Goal: Task Accomplishment & Management: Manage account settings

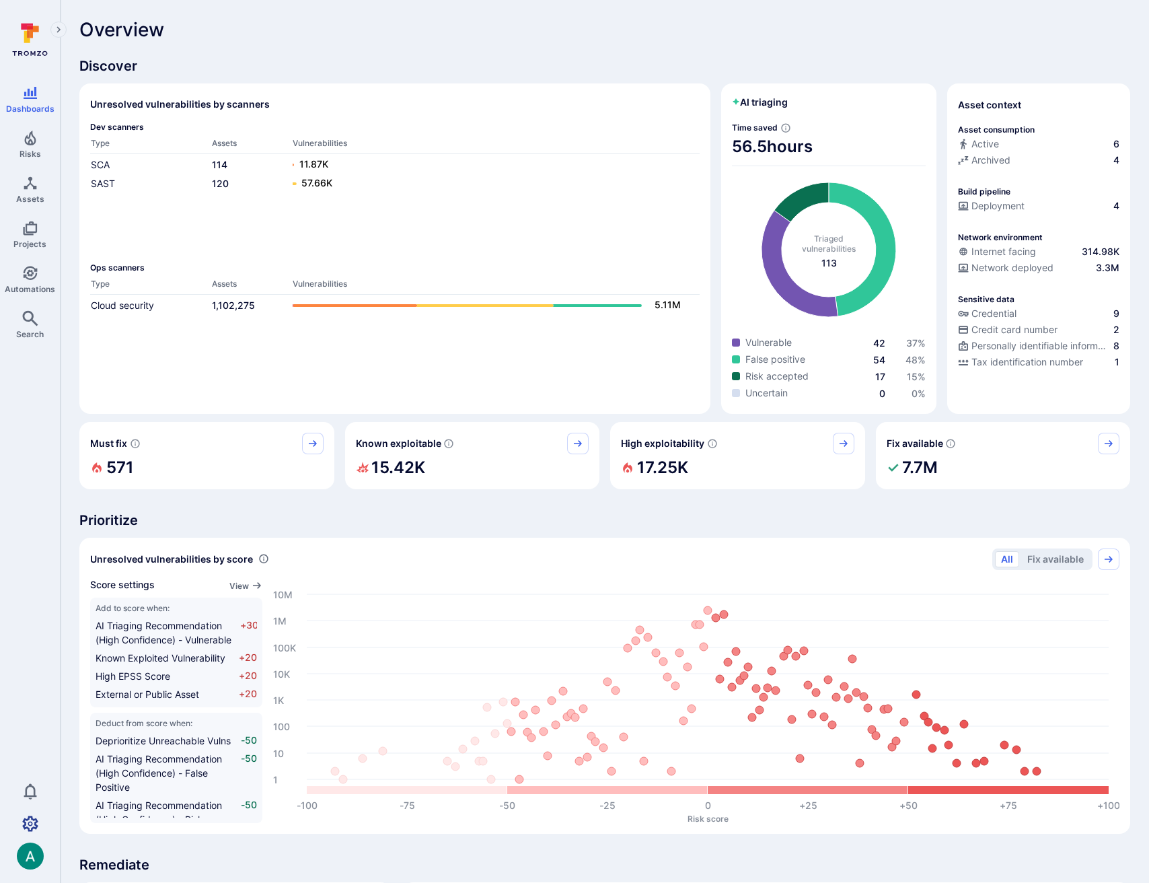
click at [28, 824] on icon "Settings" at bounding box center [30, 823] width 16 height 15
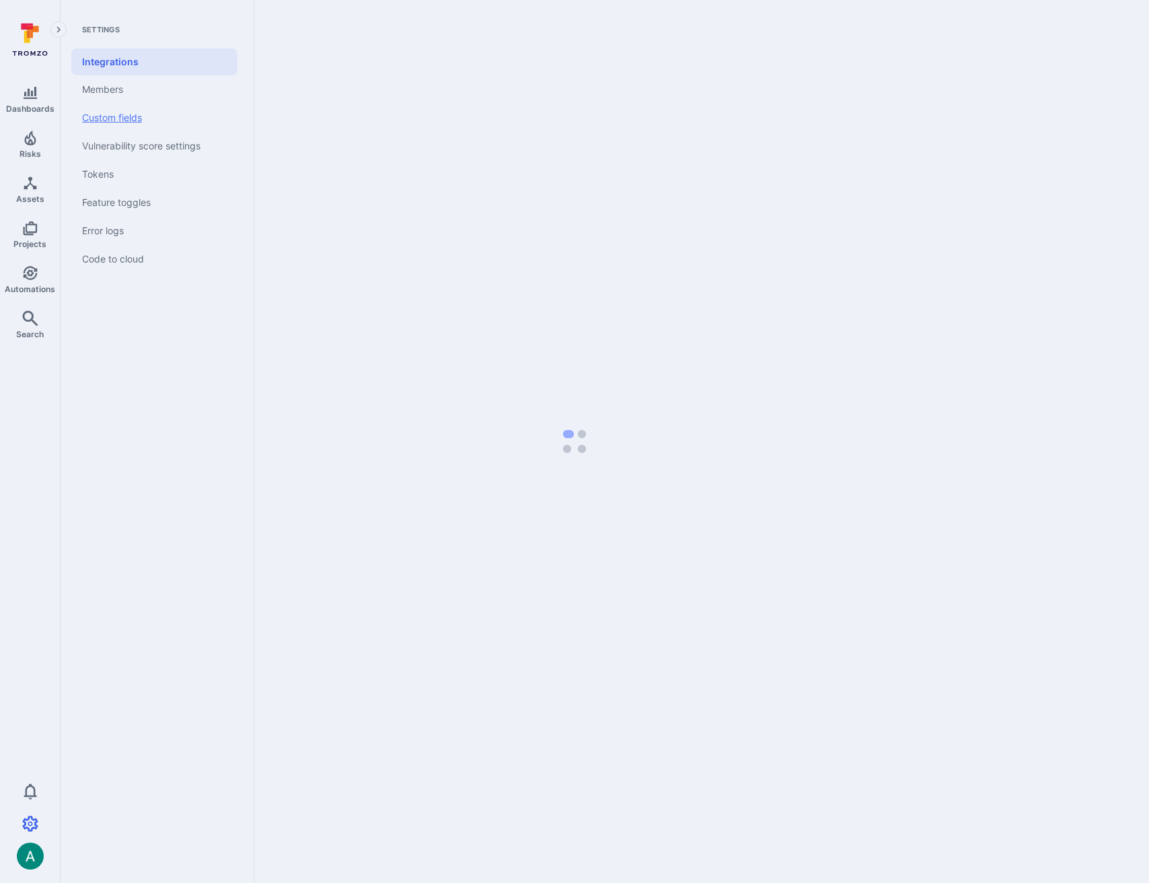
click at [140, 114] on link "Custom fields" at bounding box center [154, 118] width 166 height 28
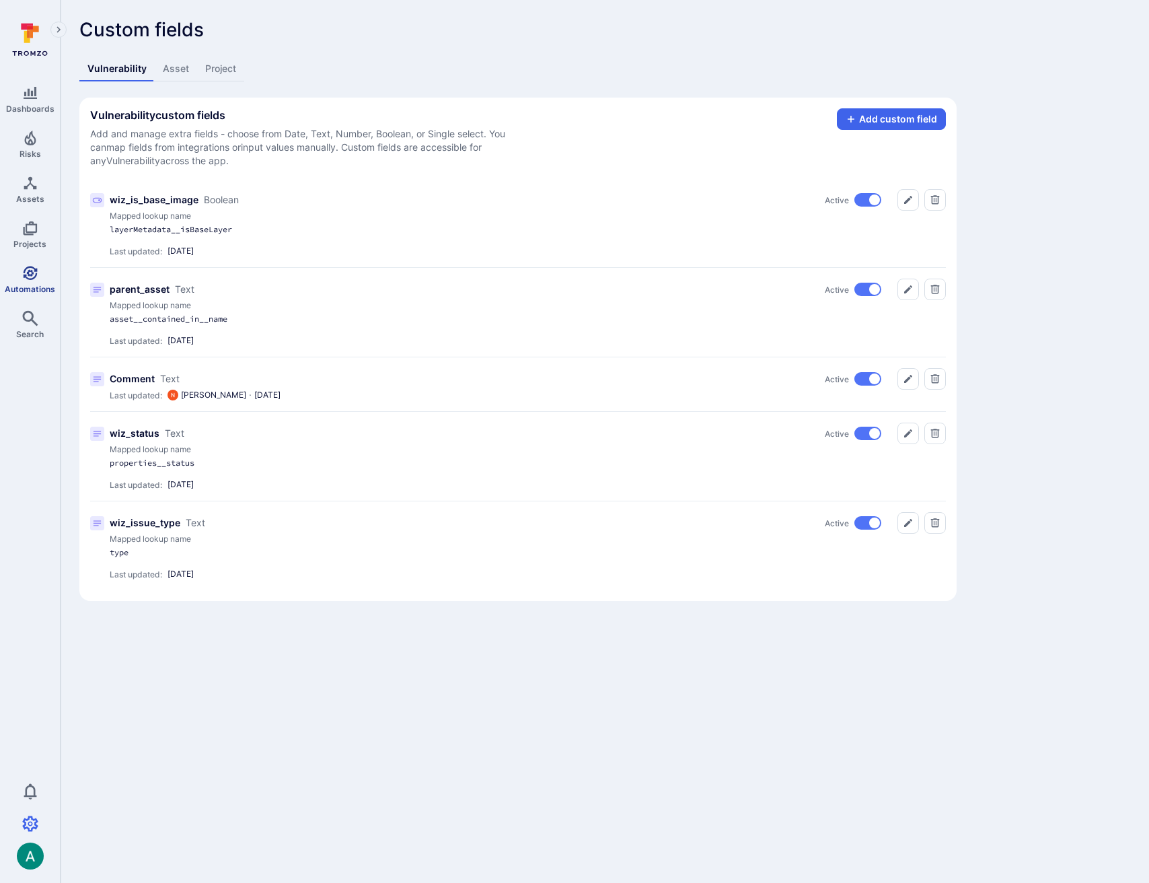
click at [26, 279] on icon "Automations" at bounding box center [30, 273] width 16 height 16
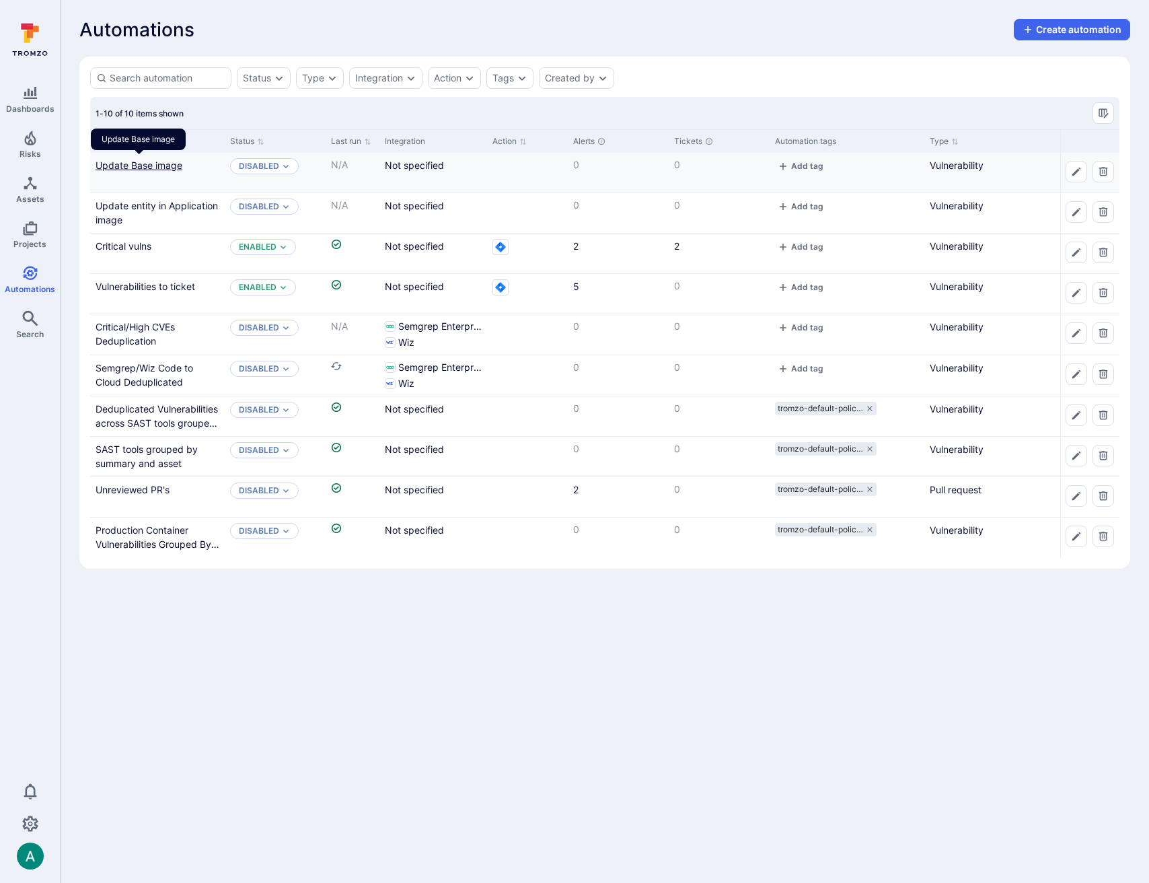
click at [150, 165] on link "Update Base image" at bounding box center [139, 164] width 87 height 11
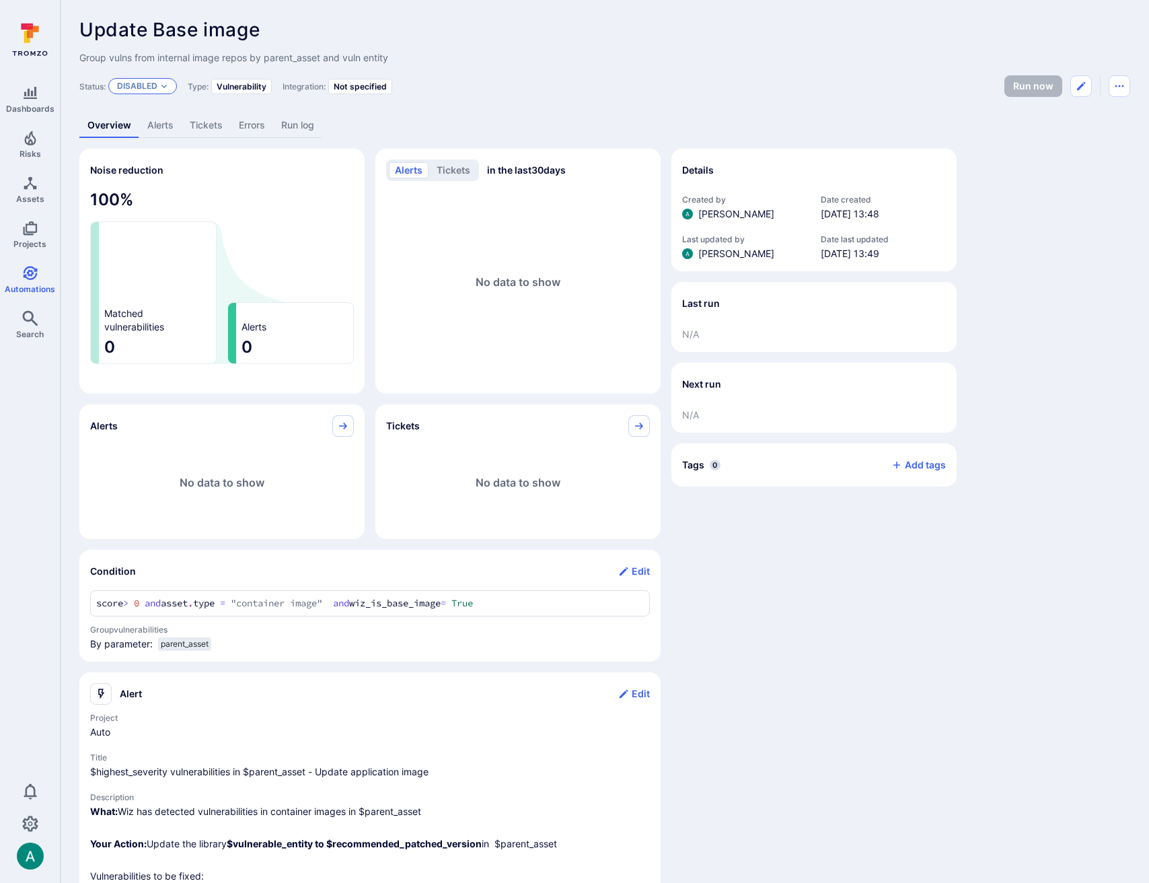
click at [146, 85] on p "Disabled" at bounding box center [137, 86] width 40 height 11
drag, startPoint x: 935, startPoint y: 81, endPoint x: 960, endPoint y: 84, distance: 25.1
click at [935, 81] on div "Status: Disabled Type: Vulnerability Integration: Not specified Run now" at bounding box center [604, 86] width 1051 height 22
click at [1073, 85] on button "Edit automation" at bounding box center [1082, 86] width 22 height 22
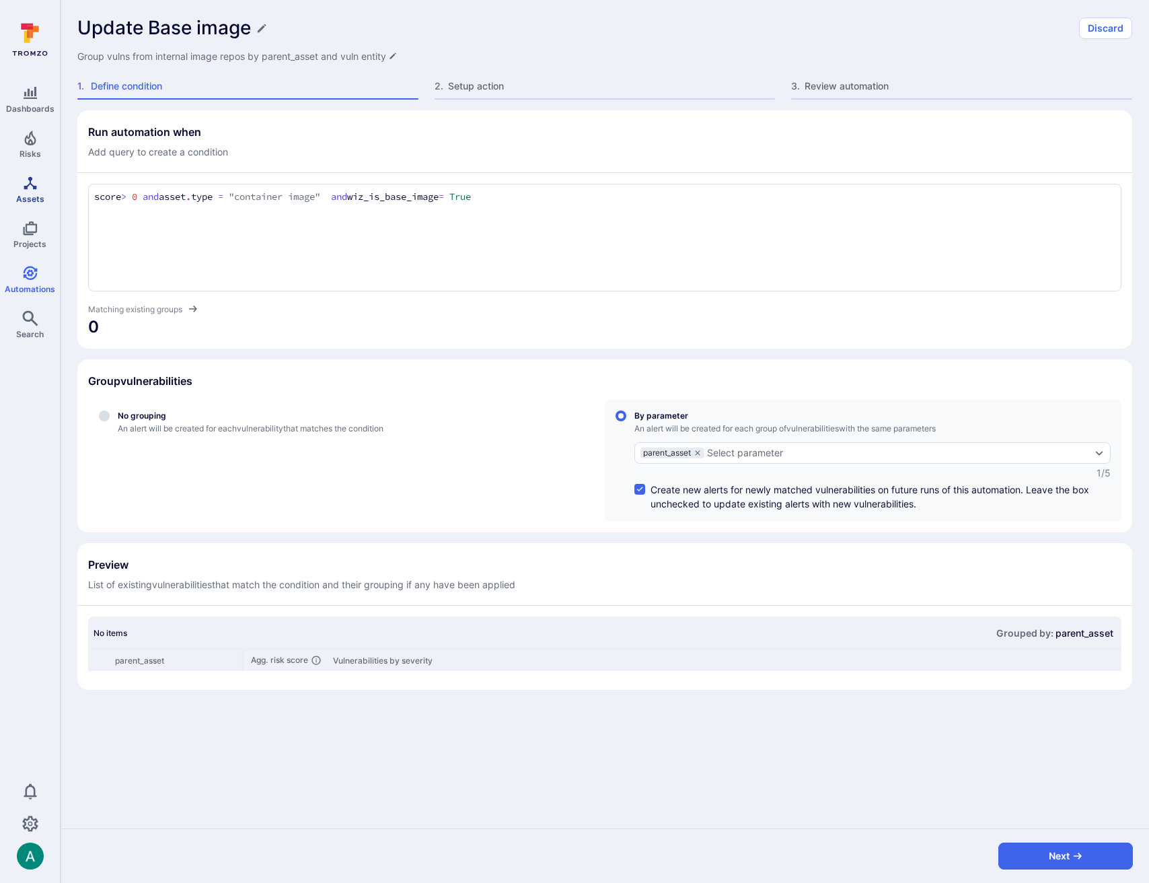
drag, startPoint x: 171, startPoint y: 194, endPoint x: 35, endPoint y: 188, distance: 136.1
click at [35, 188] on div "Dashboards Risks Assets Projects Automations Search 0 Automations Update Base i…" at bounding box center [574, 441] width 1149 height 883
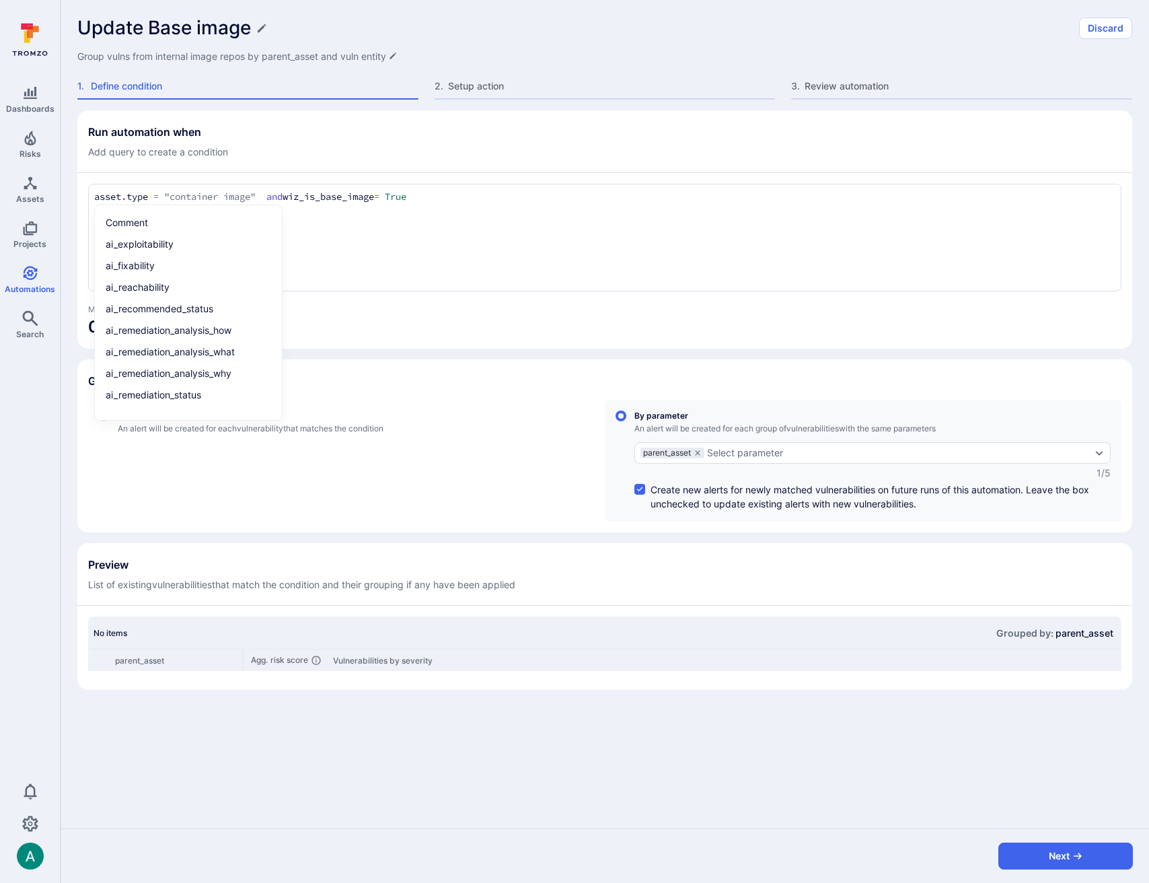
type textarea "asset.type = "container image" and wiz_is_base_image = True"
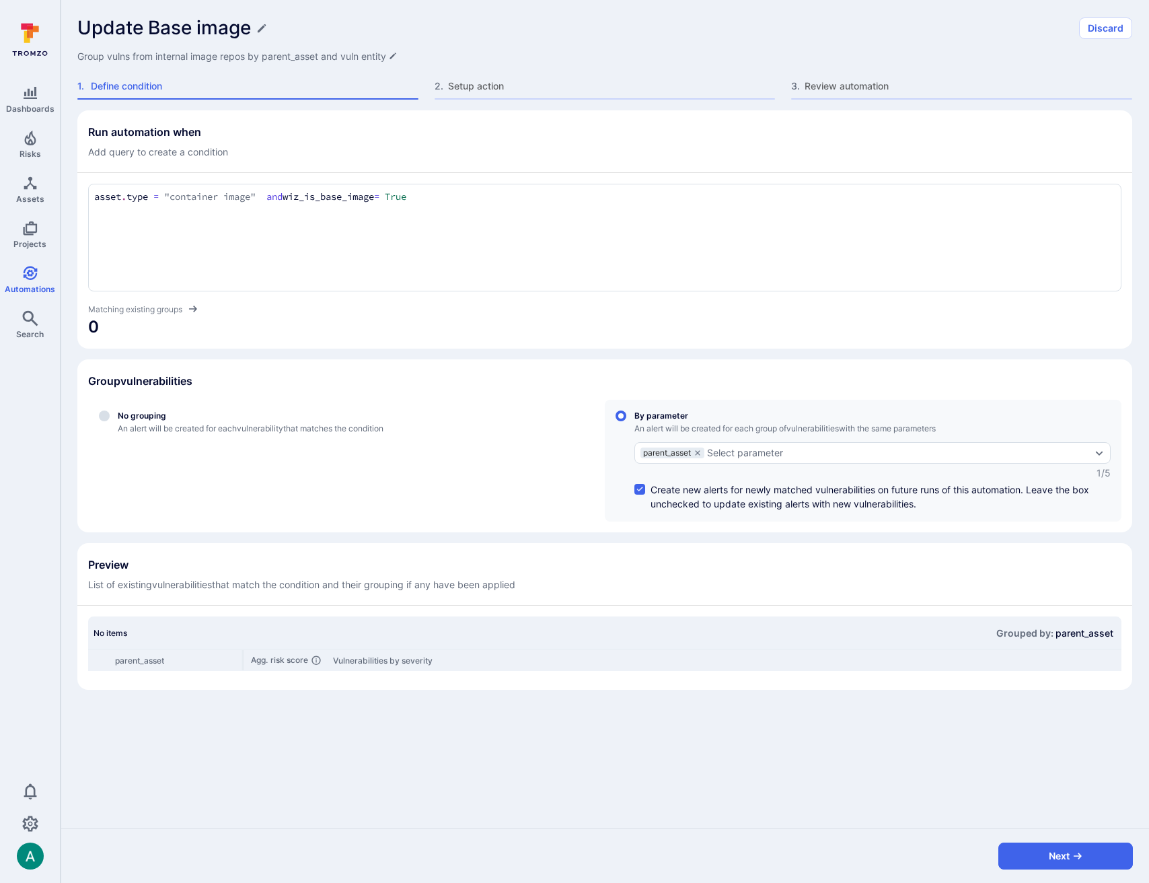
click at [652, 263] on div "asset.type = "container image" and wiz_is_base_image = True asset . type = "con…" at bounding box center [605, 238] width 1034 height 108
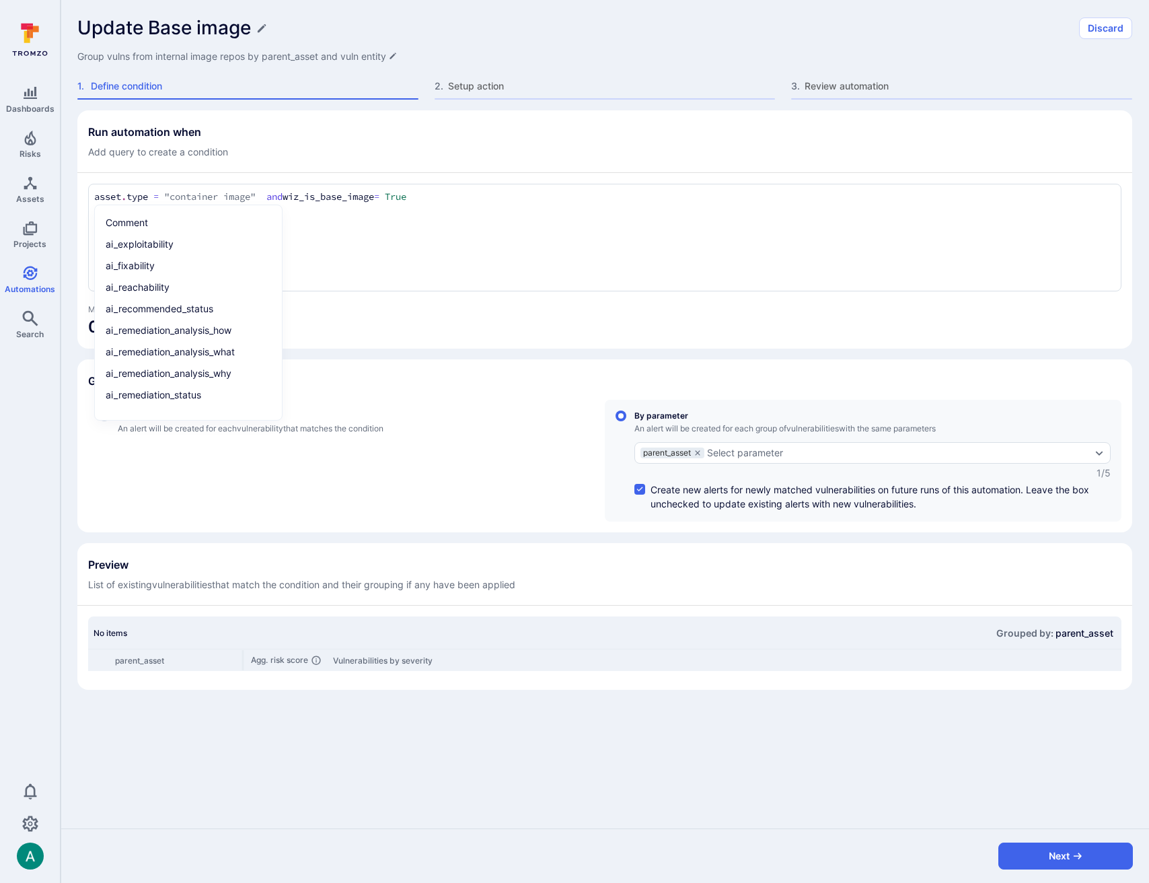
click at [606, 349] on div "Run automation when Add query to create a condition asset.type = "container ima…" at bounding box center [604, 399] width 1055 height 579
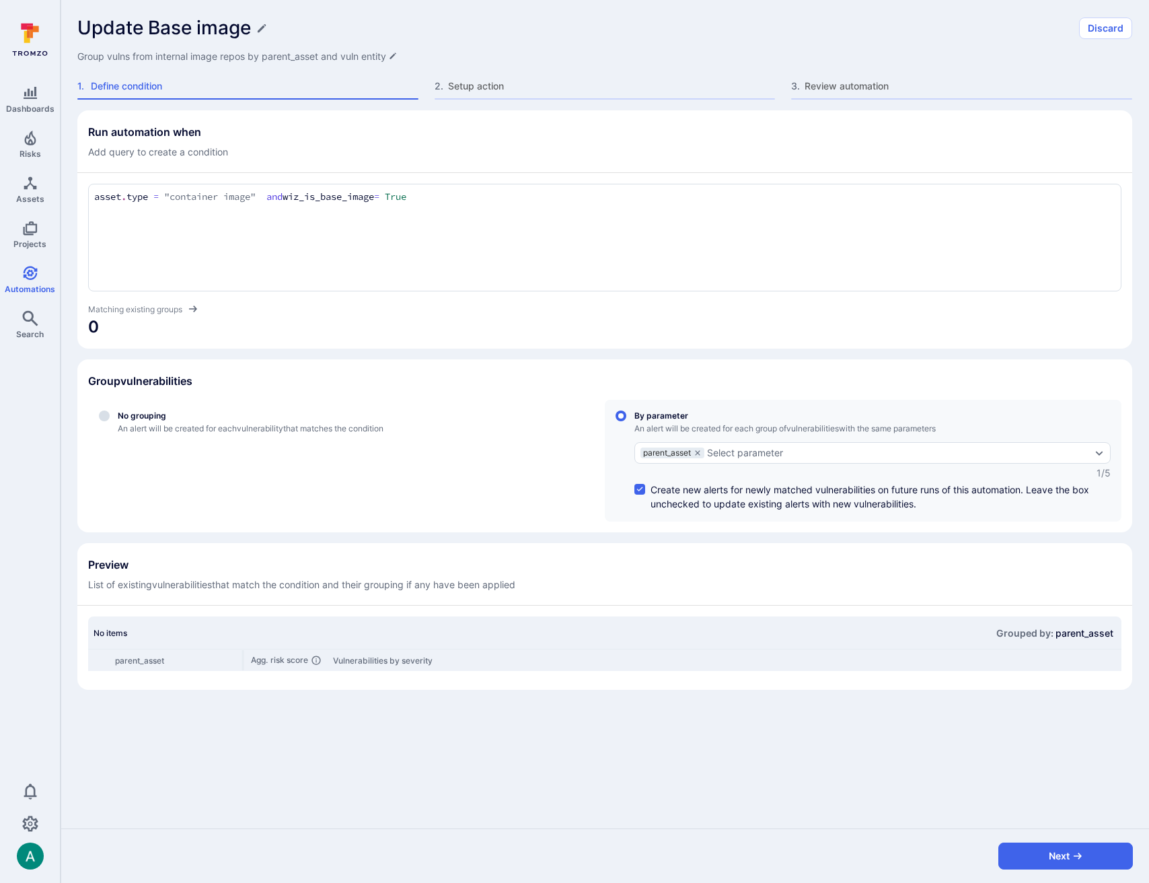
click at [359, 193] on textarea "asset.type = "container image" and wiz_is_base_image = True" at bounding box center [605, 197] width 1022 height 15
click at [28, 266] on icon "Automations" at bounding box center [30, 273] width 16 height 16
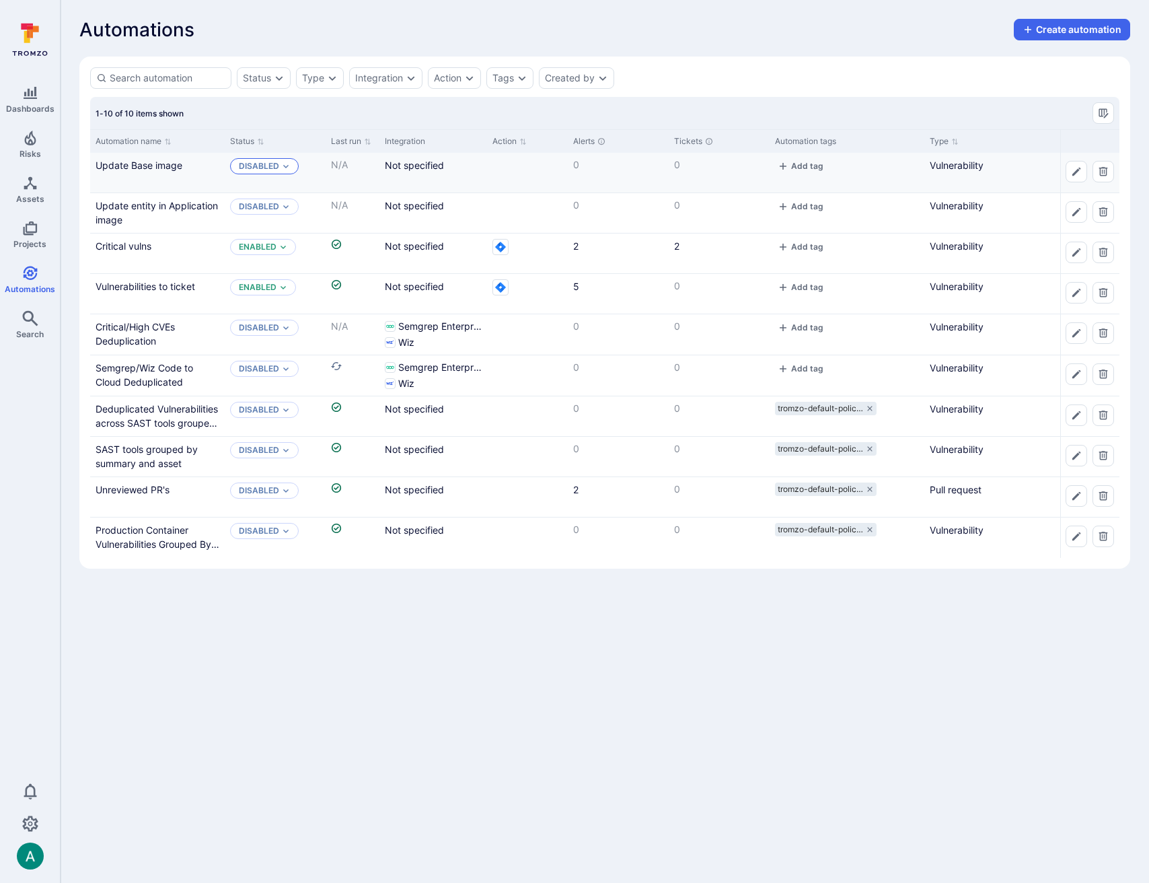
click at [274, 168] on p "Disabled" at bounding box center [259, 166] width 40 height 11
click at [281, 195] on div "Enabled" at bounding box center [297, 199] width 111 height 15
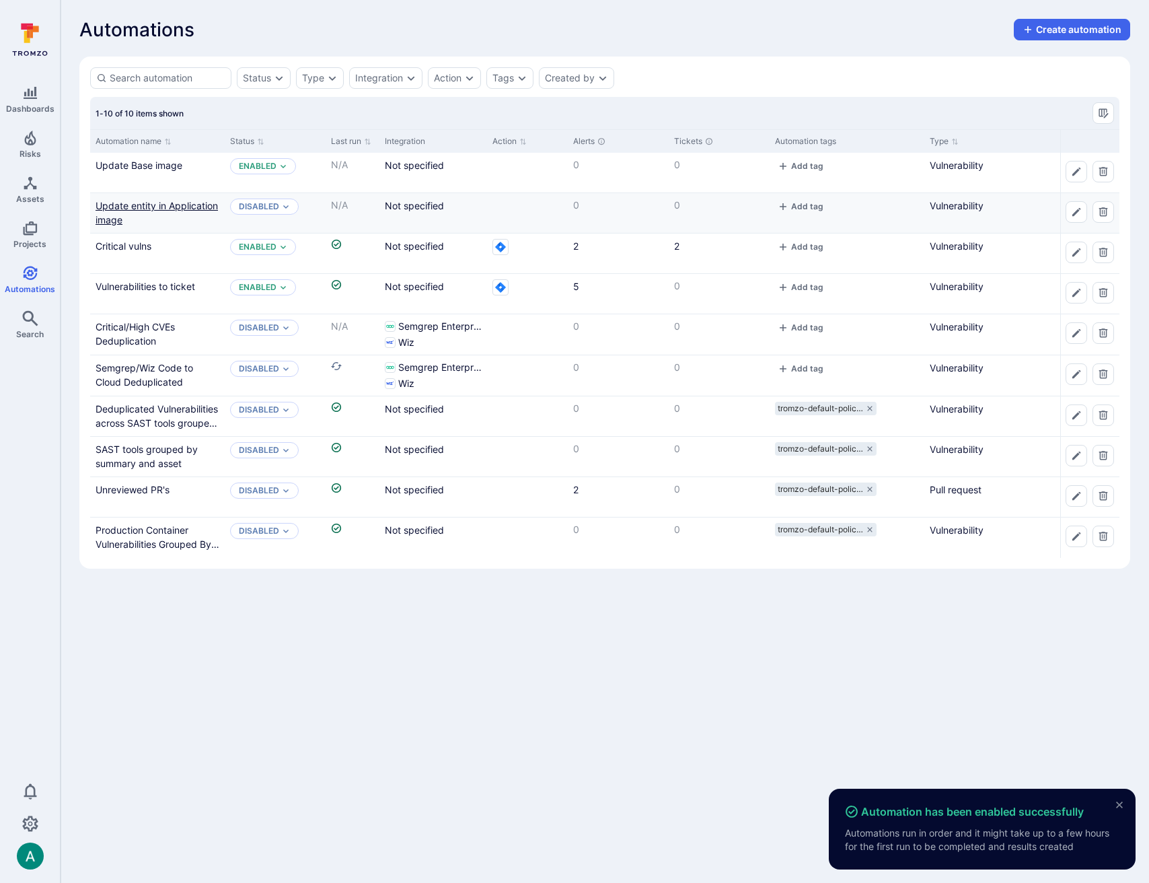
click at [149, 203] on link "Update entity in Application image" at bounding box center [157, 213] width 122 height 26
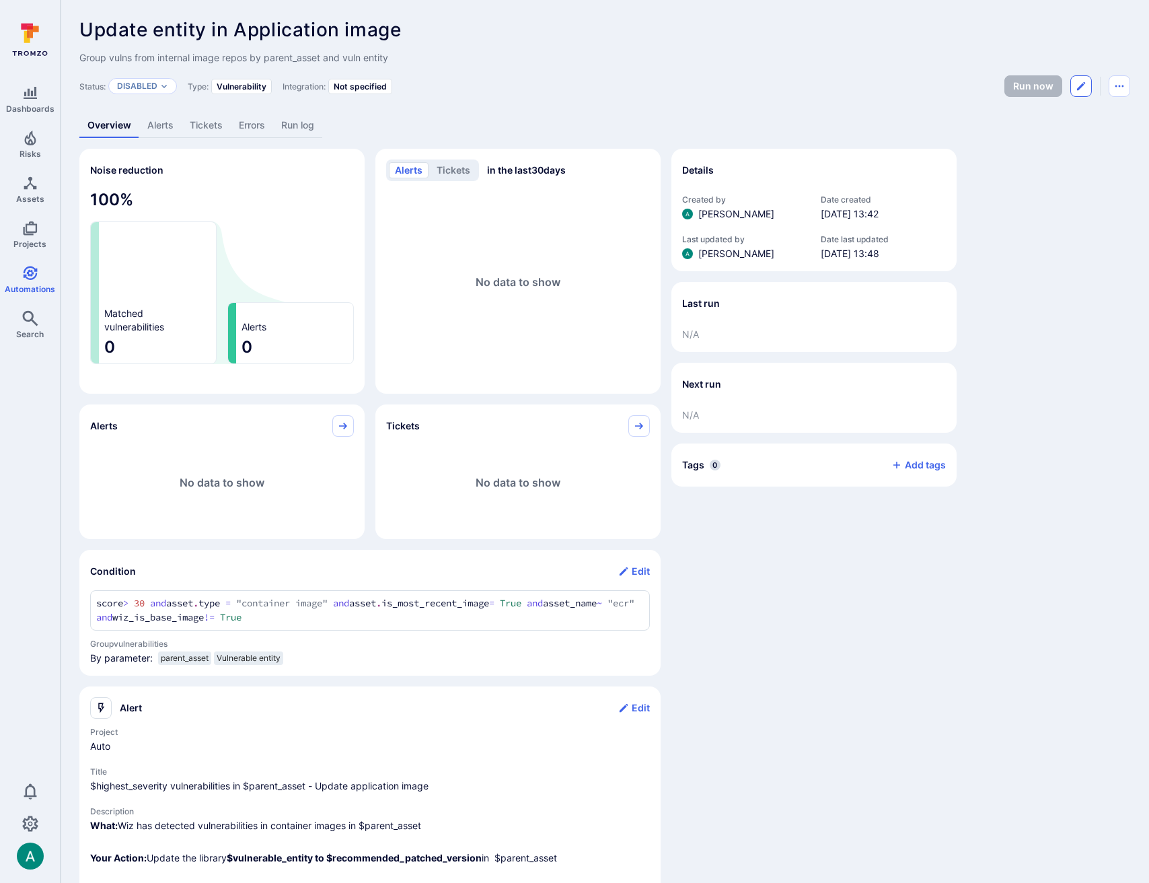
click at [1075, 83] on button "Edit automation" at bounding box center [1082, 86] width 22 height 22
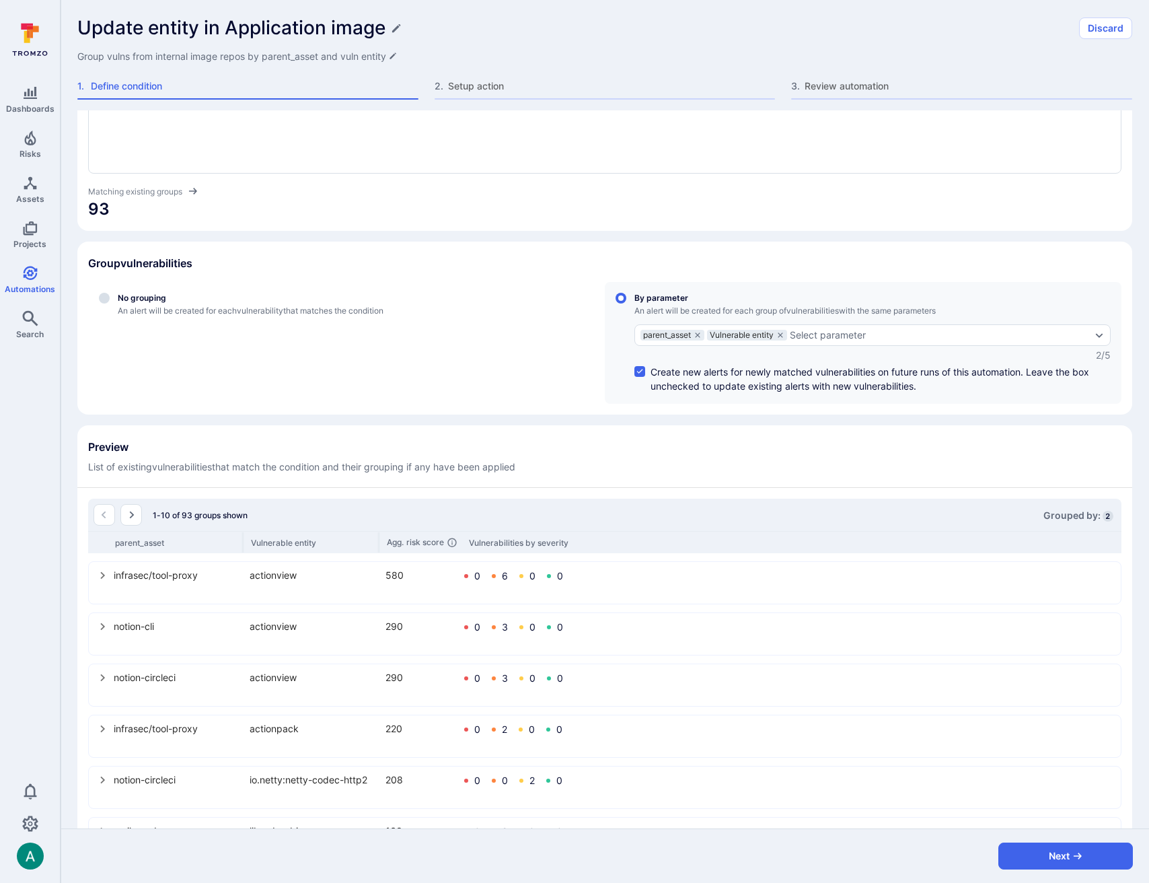
scroll to position [114, 0]
click at [1055, 857] on button "Next" at bounding box center [1066, 856] width 135 height 27
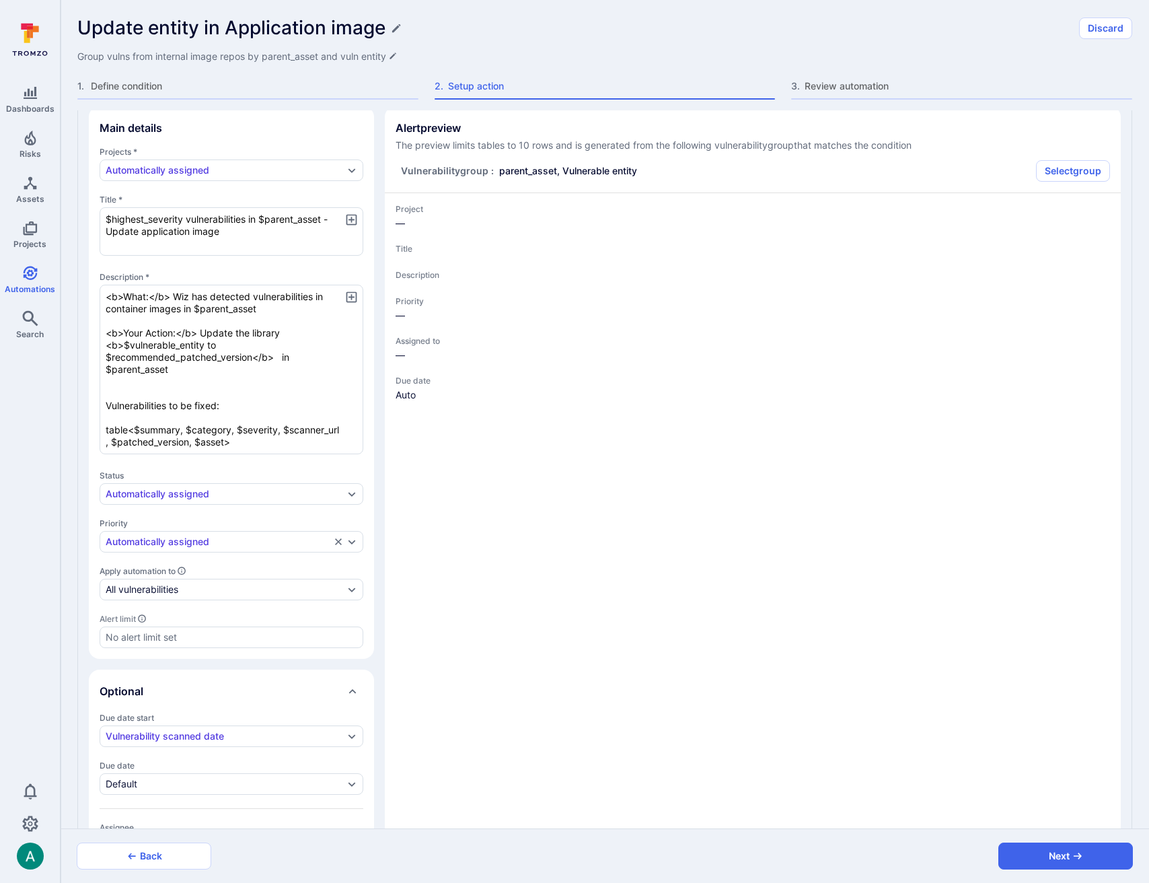
type textarea "x"
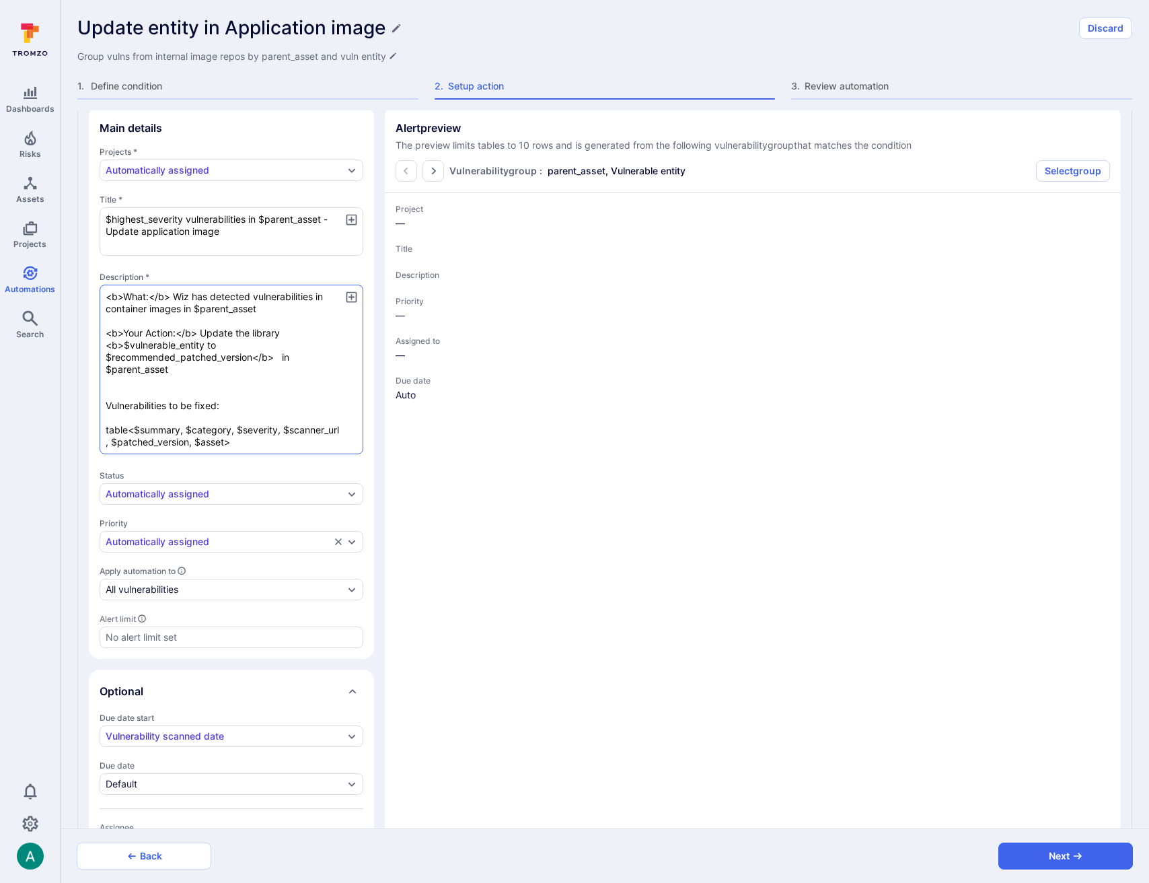
type textarea "x"
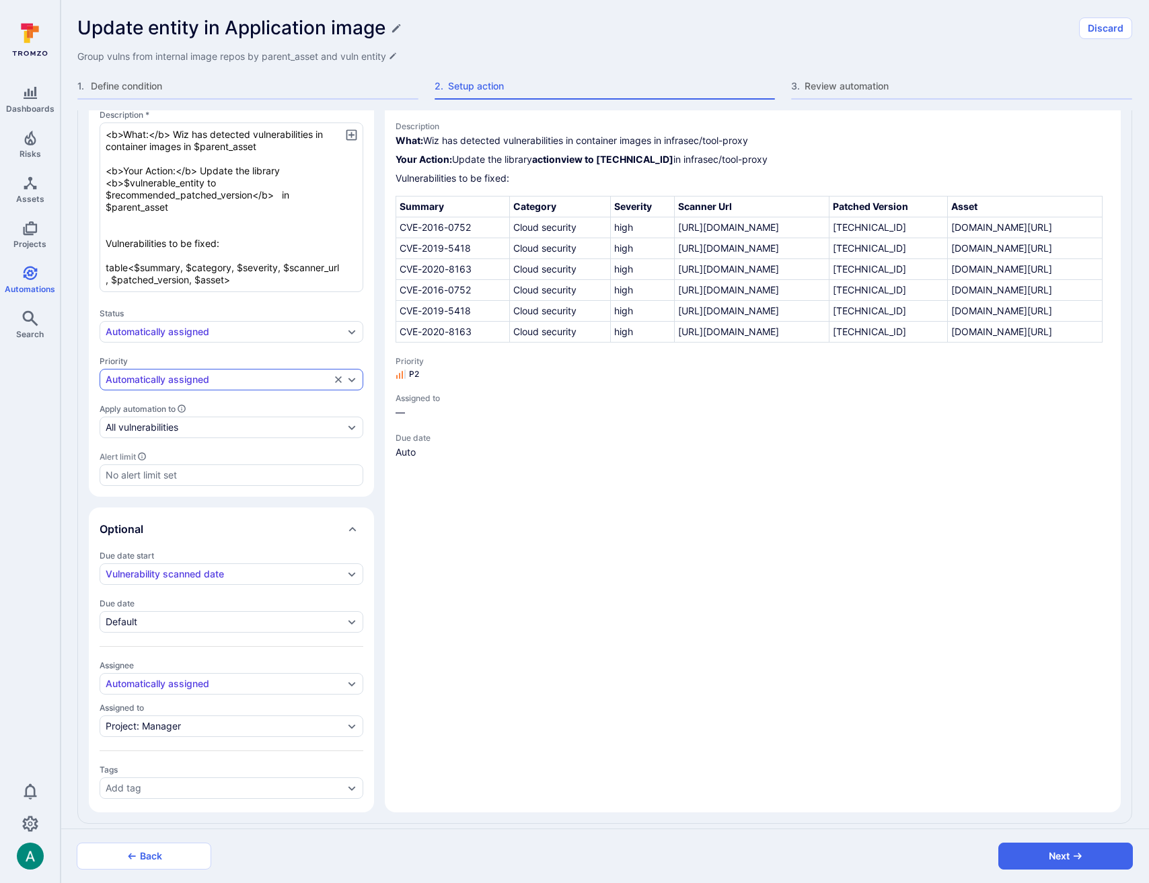
scroll to position [289, 0]
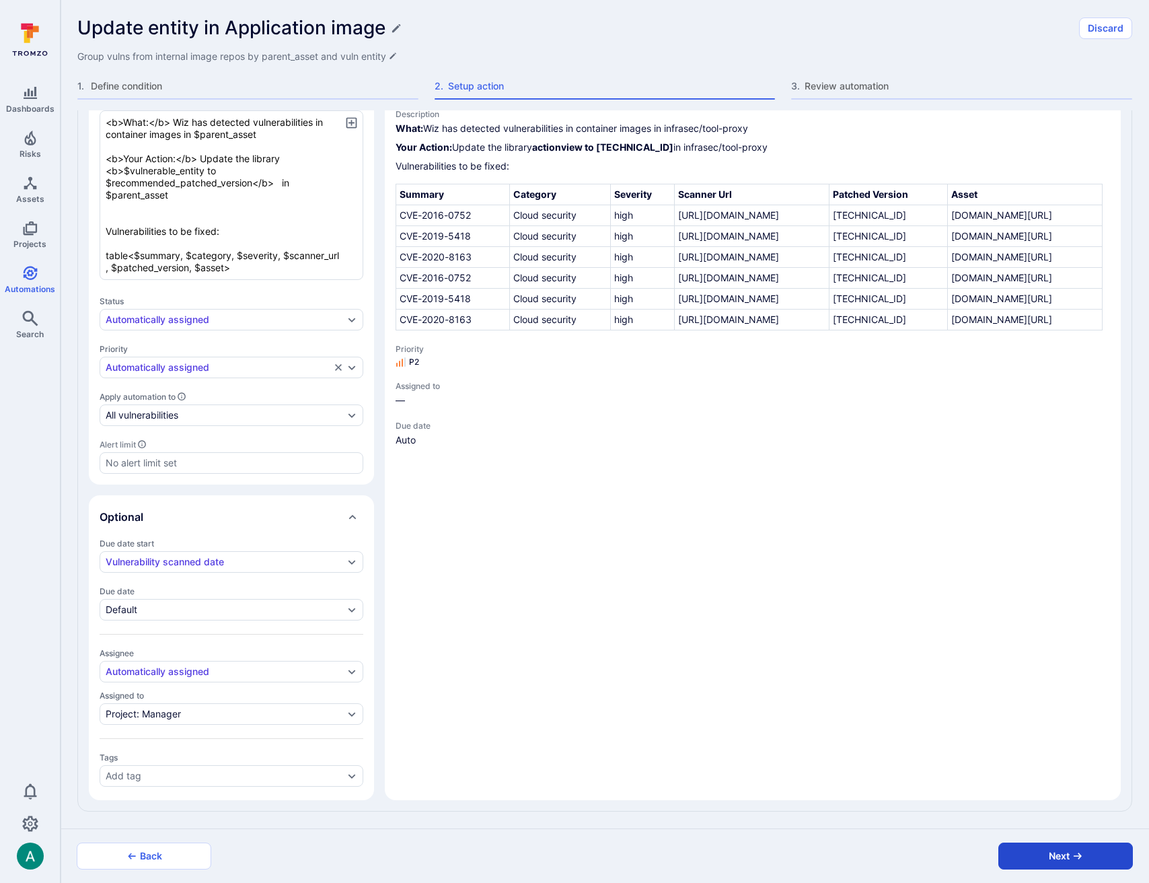
click at [1075, 859] on icon "button" at bounding box center [1078, 856] width 11 height 11
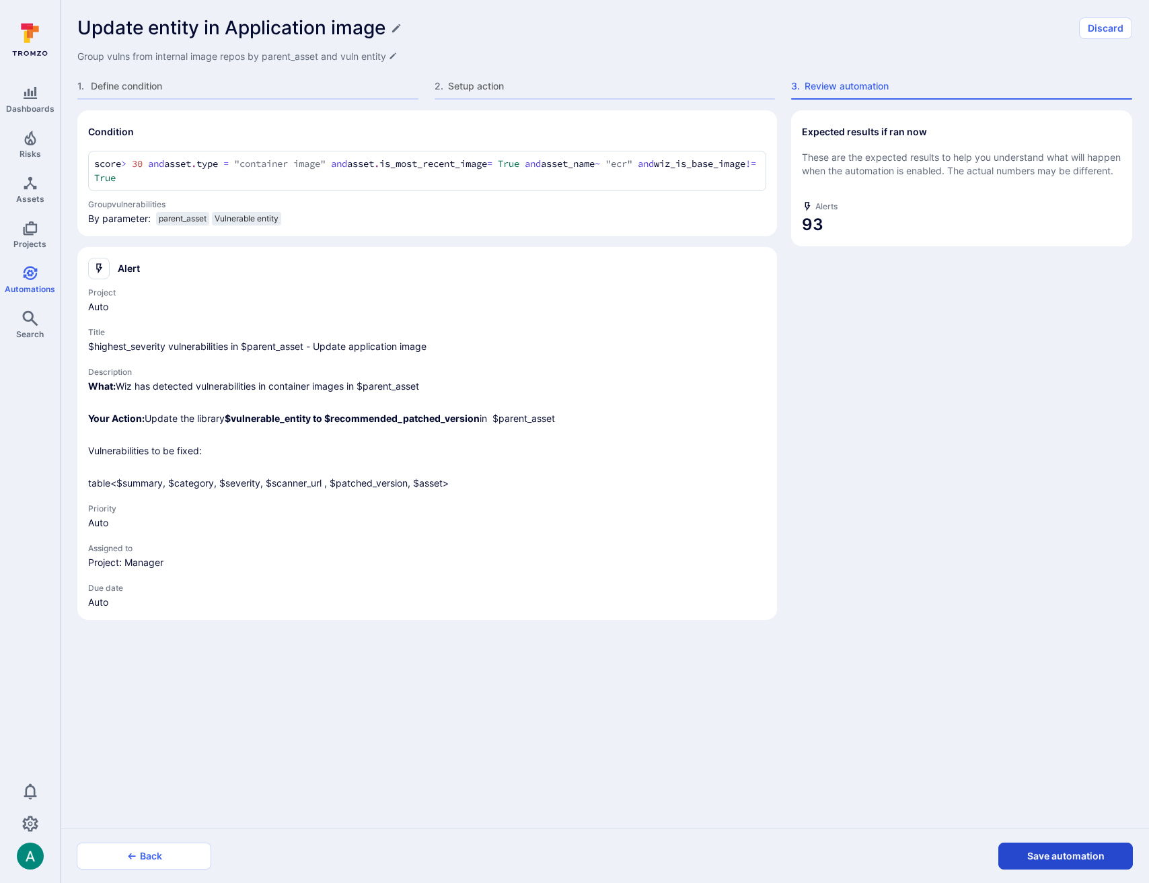
click at [1075, 859] on button "Save automation" at bounding box center [1066, 856] width 135 height 27
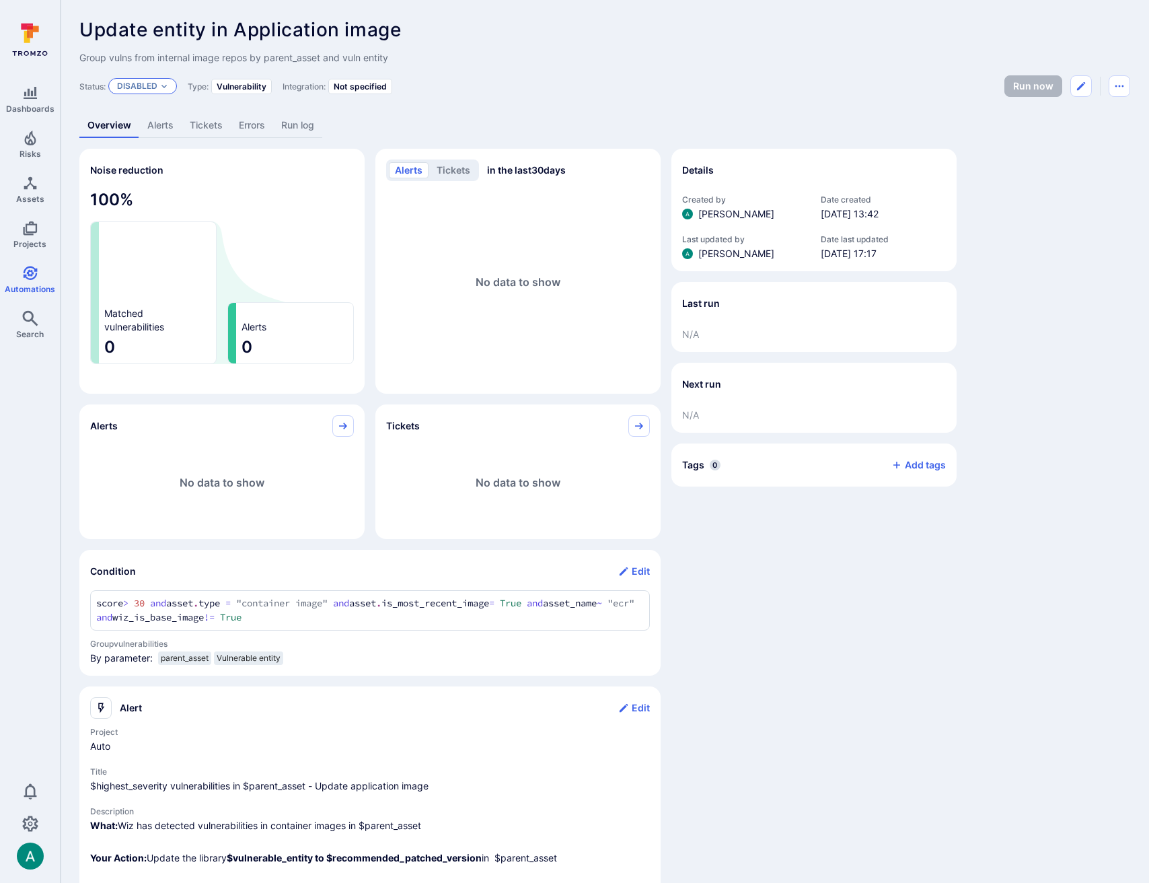
click at [155, 82] on p "Disabled" at bounding box center [137, 86] width 40 height 11
click at [159, 118] on div "Enabled" at bounding box center [175, 119] width 111 height 15
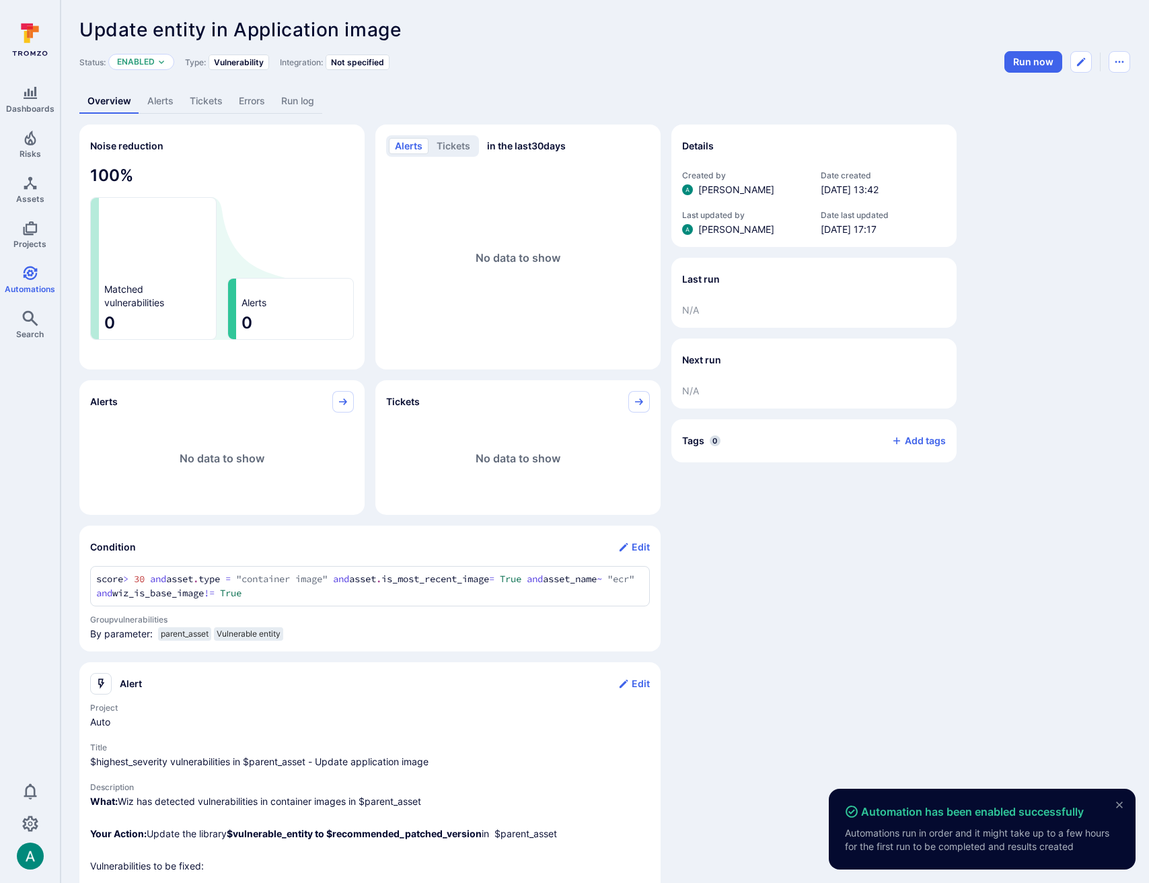
click at [155, 100] on link "Alerts" at bounding box center [160, 101] width 42 height 25
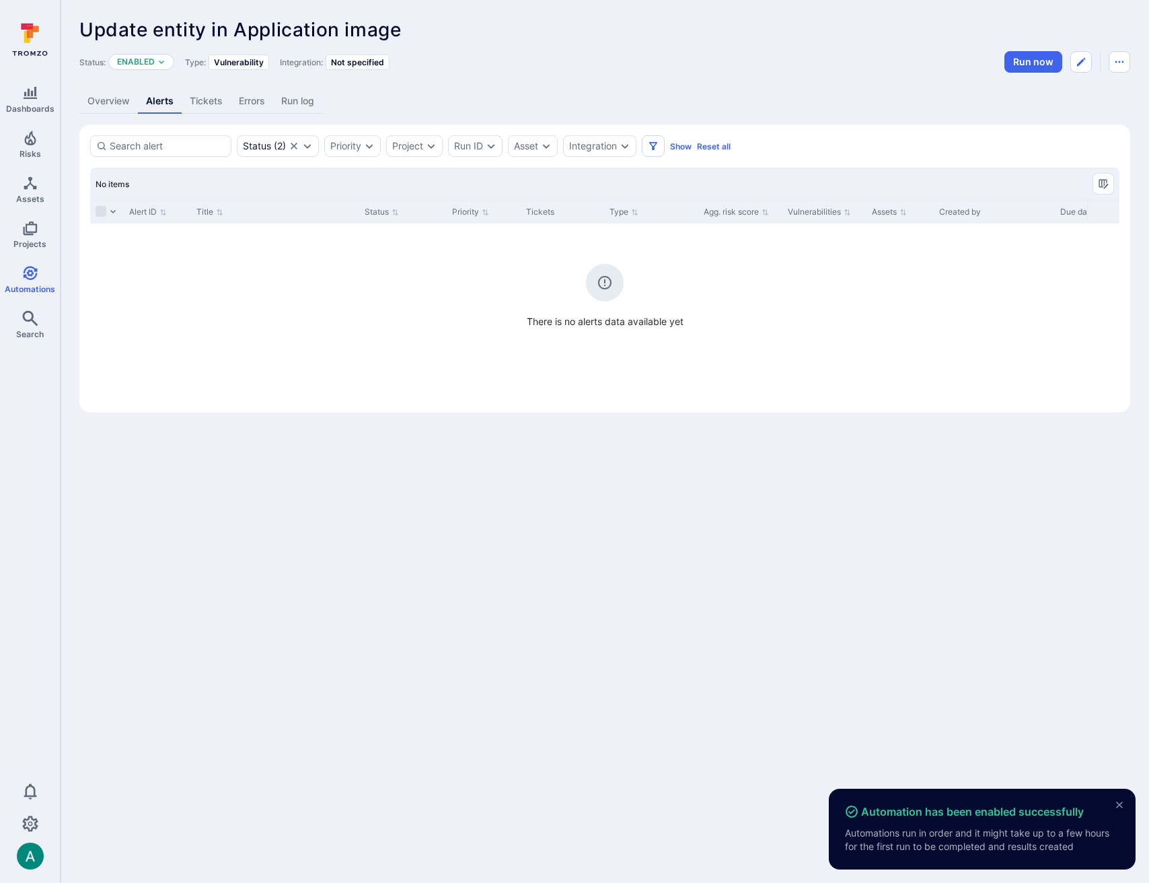
click at [99, 102] on link "Overview" at bounding box center [108, 101] width 59 height 25
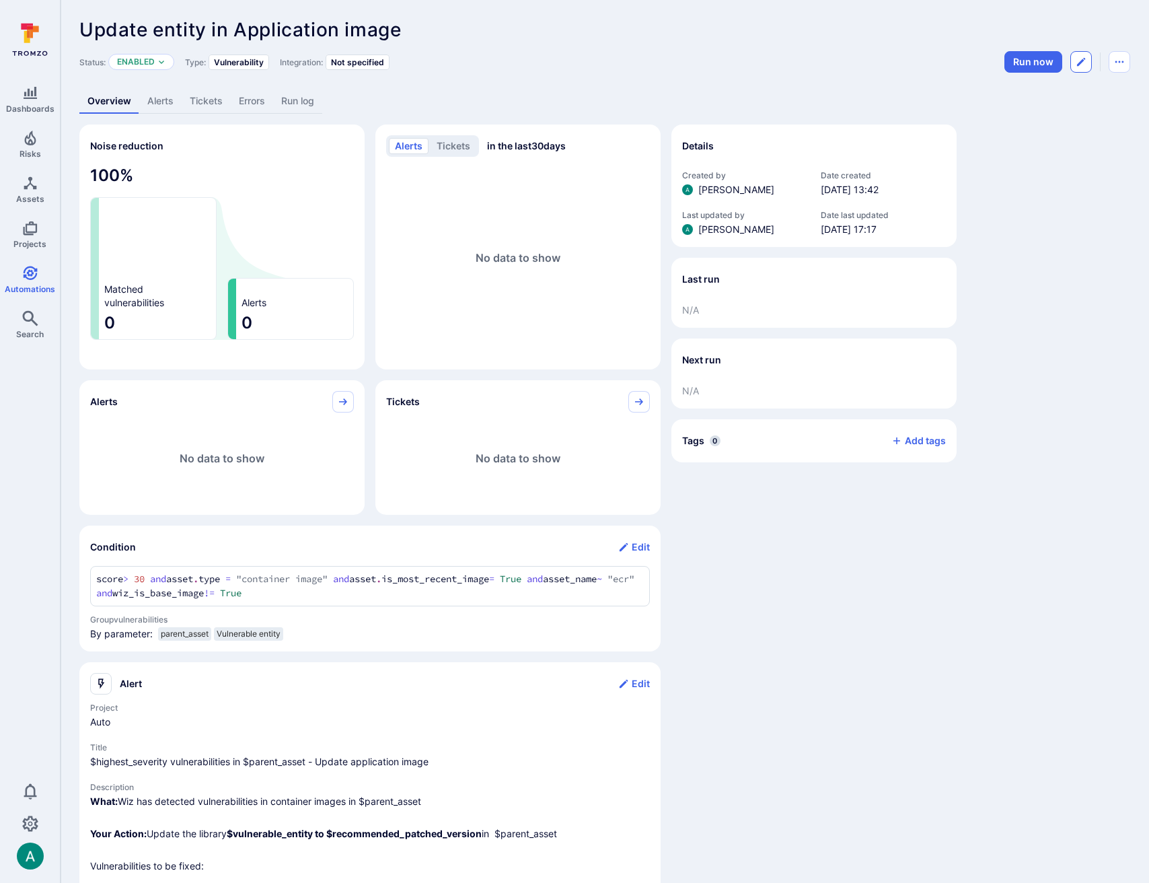
click at [1090, 57] on button "Edit automation" at bounding box center [1082, 62] width 22 height 22
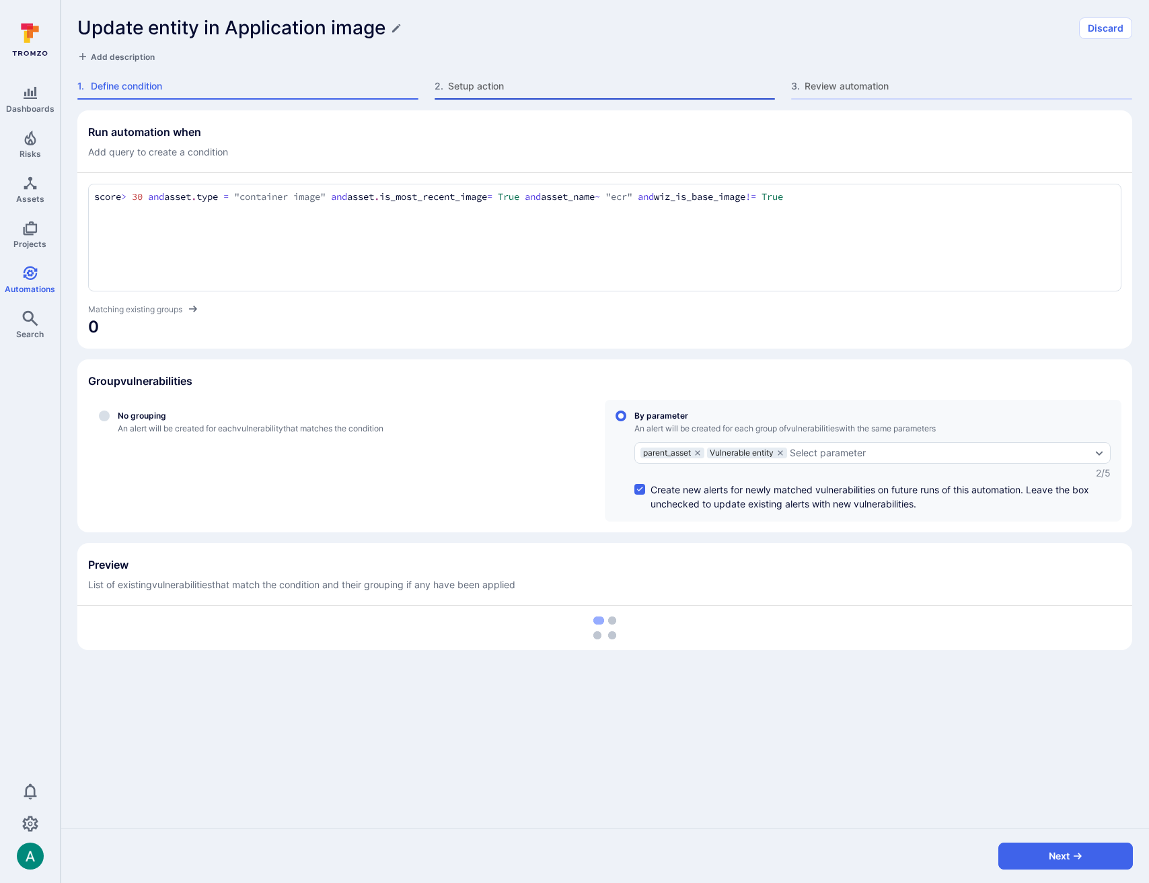
click at [497, 94] on div "2 . Setup action" at bounding box center [605, 89] width 341 height 20
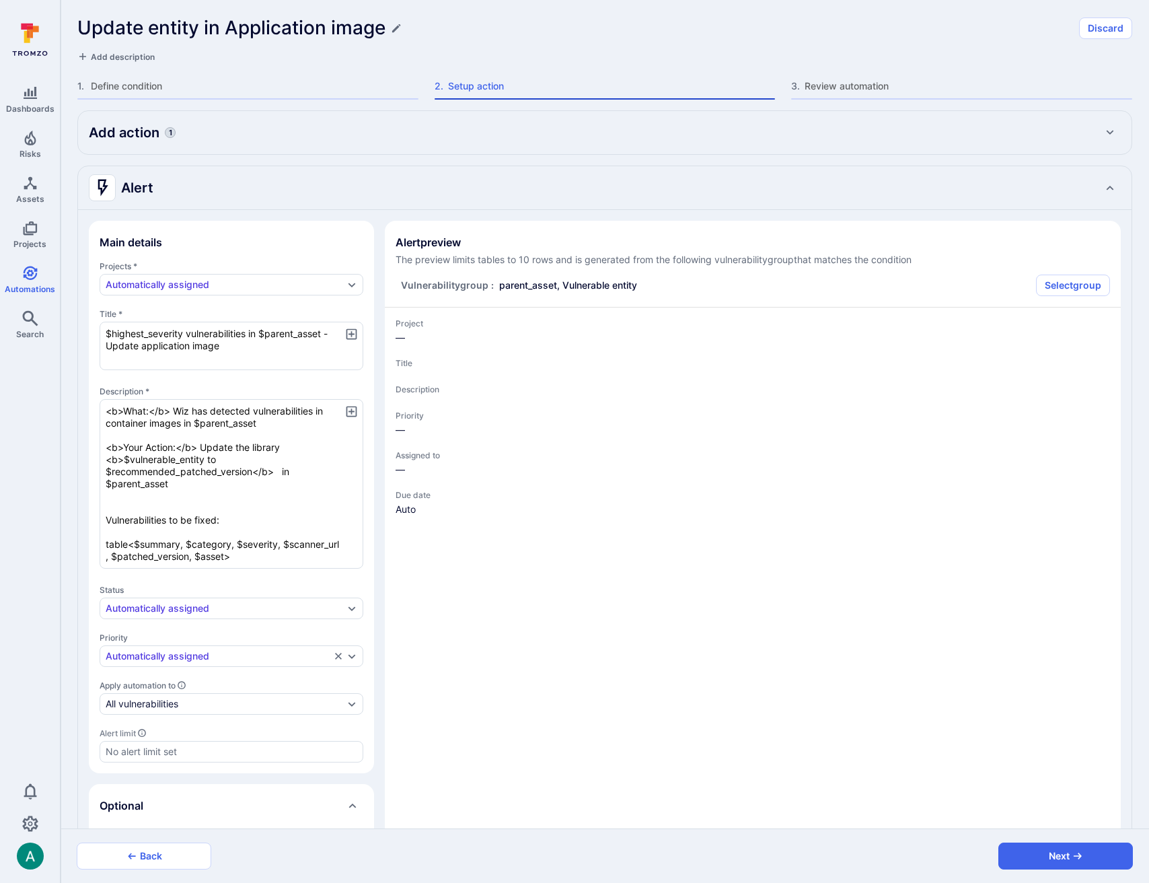
type textarea "x"
click at [257, 335] on textarea "$highest_severity vulnerabilities in $parent_asset - Update application image" at bounding box center [232, 346] width 264 height 48
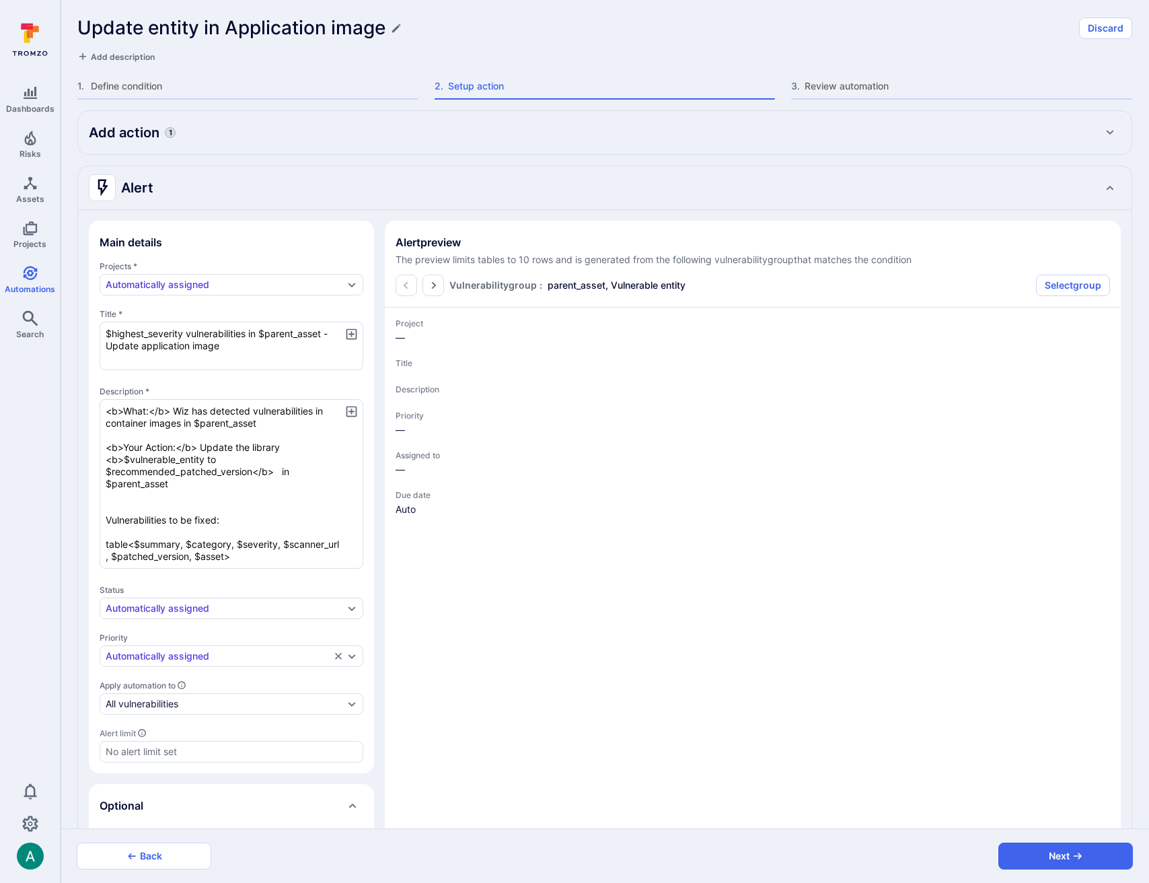
type textarea "$highest_severity vulnerabilities in $parent_asset - Update application image"
type textarea "x"
click at [349, 329] on icon "button" at bounding box center [351, 333] width 11 height 11
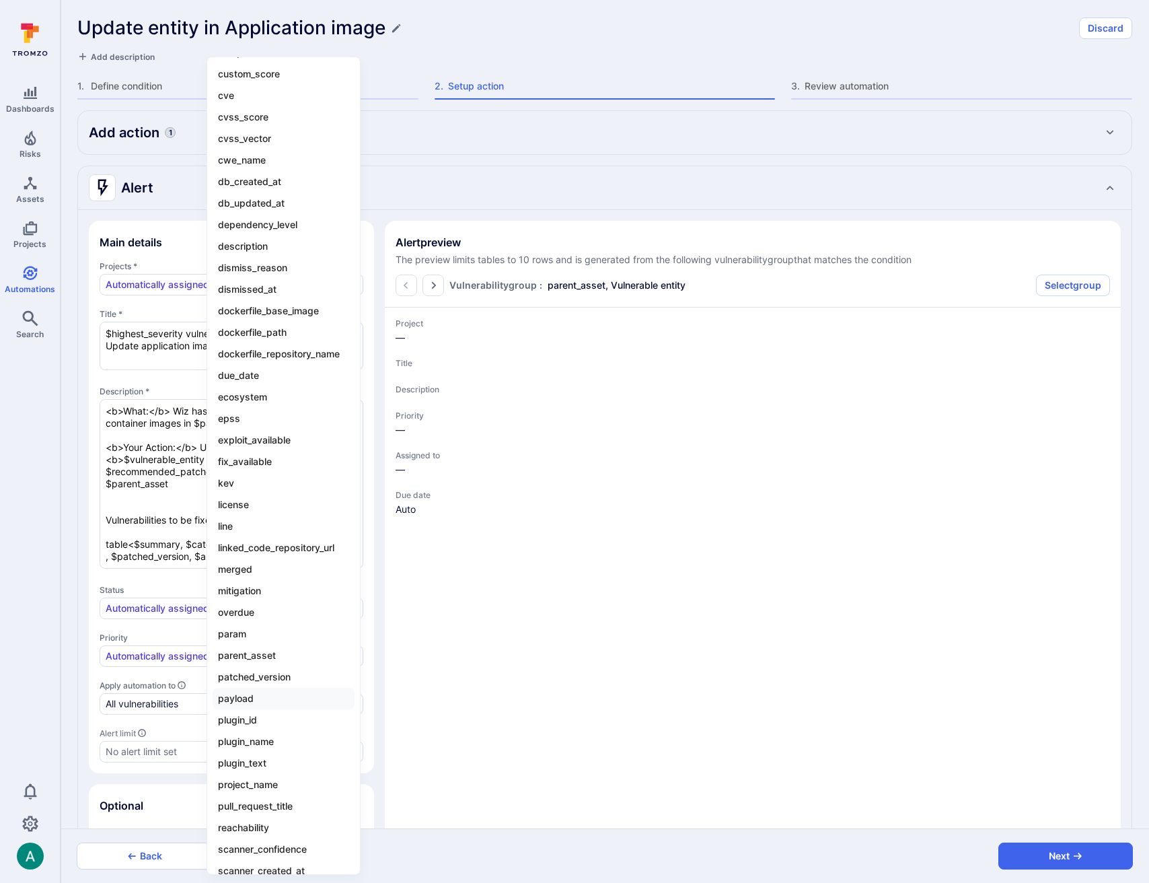
scroll to position [873, 0]
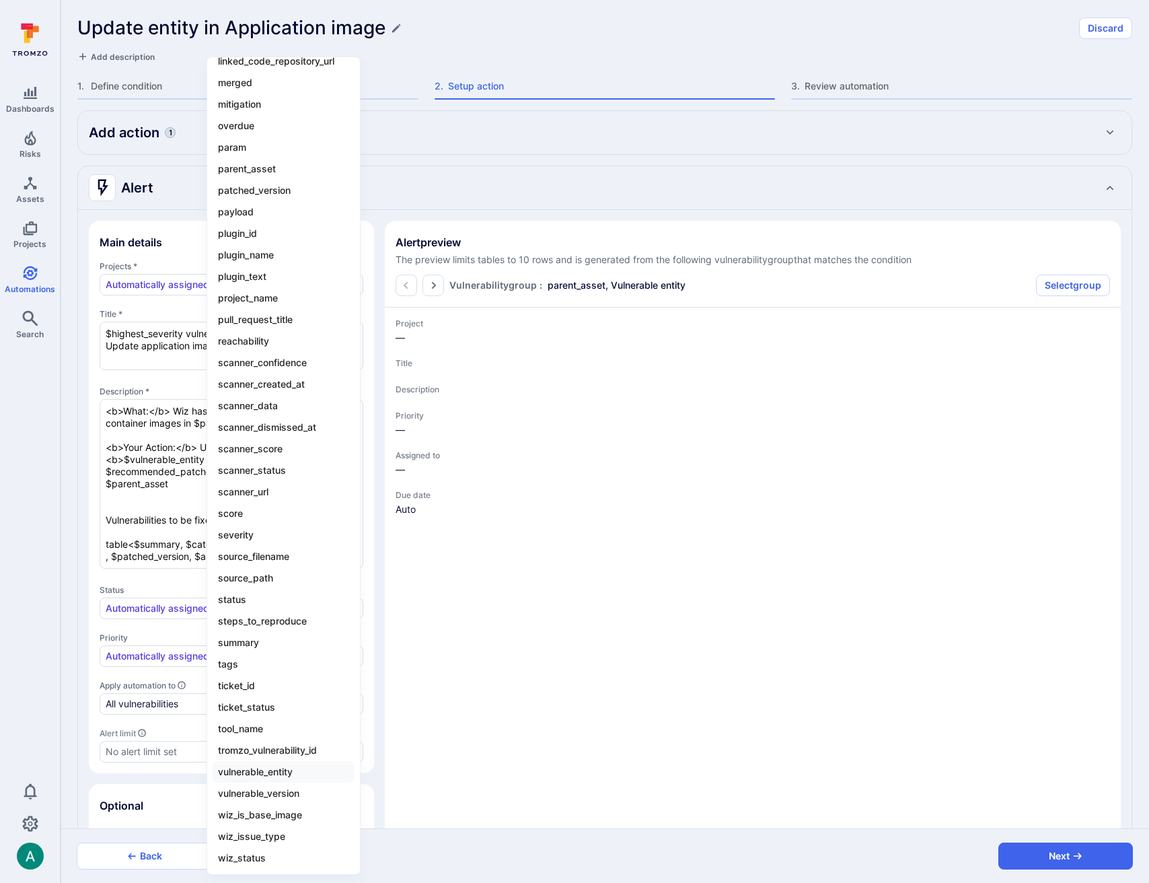
click at [297, 768] on li "vulnerable_entity" at bounding box center [284, 772] width 142 height 22
type textarea "$highest_severity vulnerabilities in $parent_asset - Update application image $…"
type textarea "x"
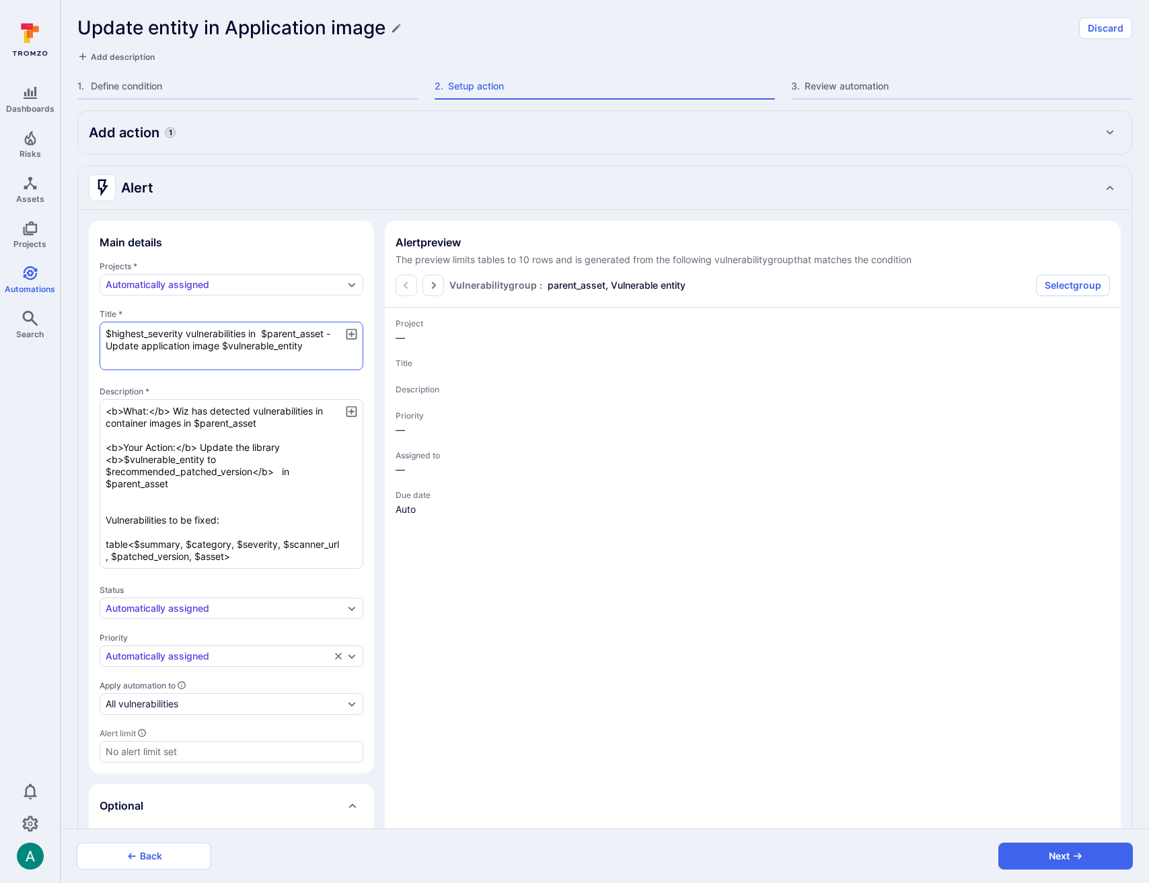
type textarea "x"
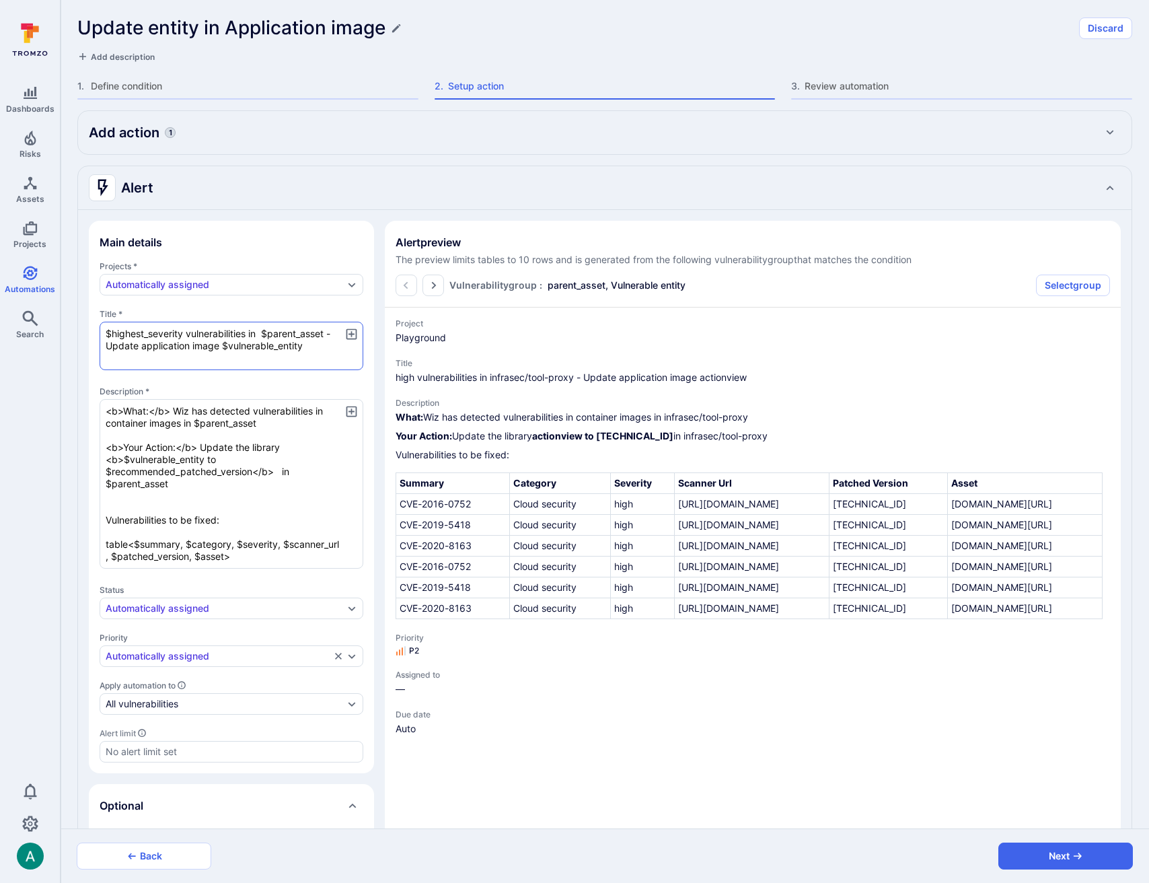
drag, startPoint x: 221, startPoint y: 346, endPoint x: 306, endPoint y: 347, distance: 84.1
click at [306, 347] on textarea "$highest_severity vulnerabilities in $parent_asset - Update application image $…" at bounding box center [232, 346] width 264 height 48
type textarea "$highest_severity vulnerabilities in $parent_asset - Update application image"
type textarea "x"
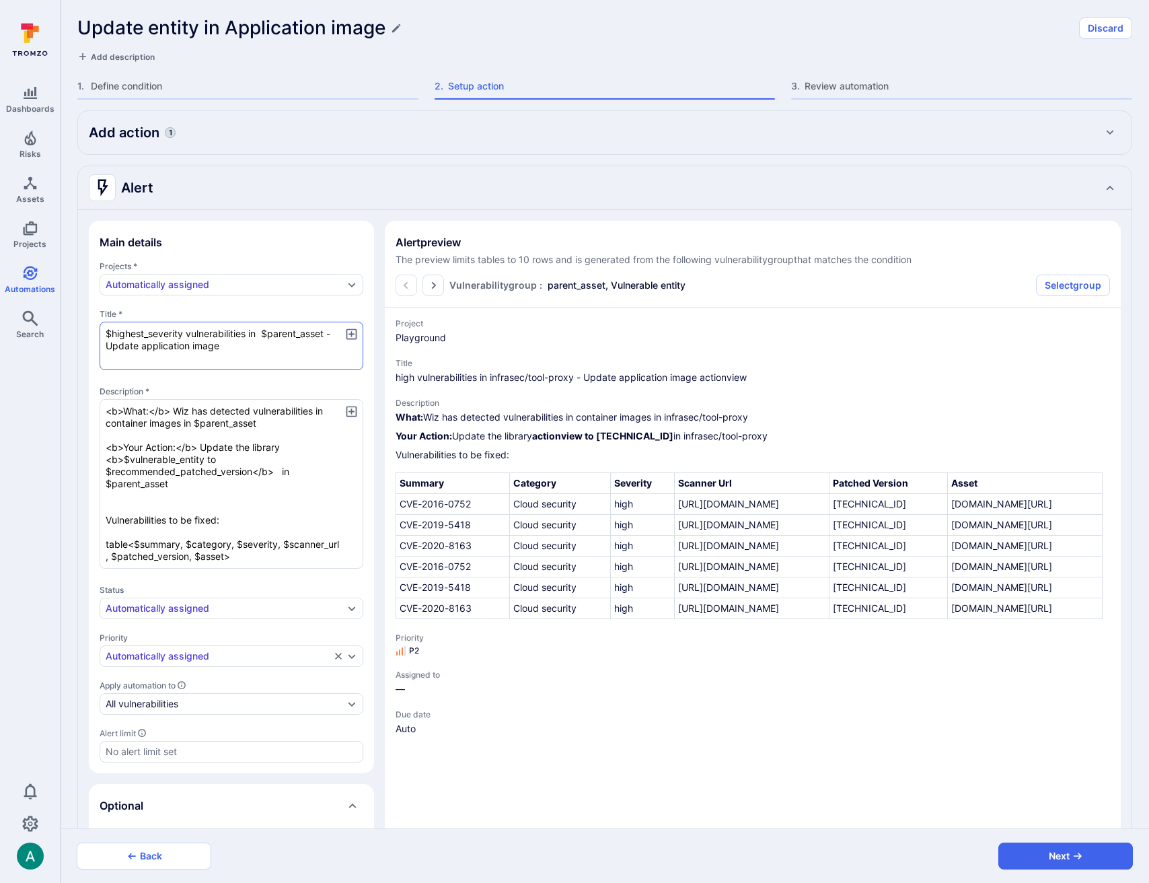
type textarea "x"
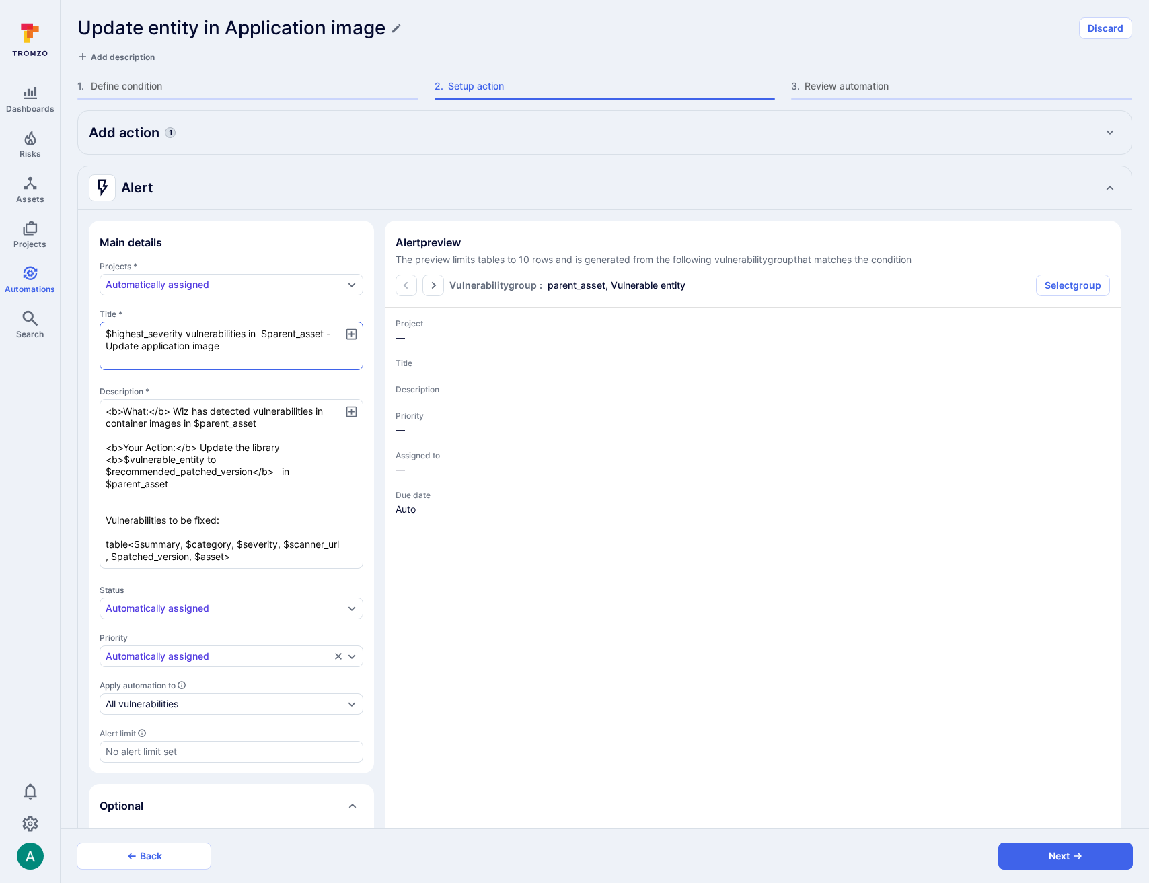
click at [260, 330] on textarea "$highest_severity vulnerabilities in $parent_asset - Update application image" at bounding box center [232, 346] width 264 height 48
type textarea "$highest_severity vulnerabilities in $parent_asset - Update application image"
type textarea "x"
paste textarea "$vulnerable_entity"
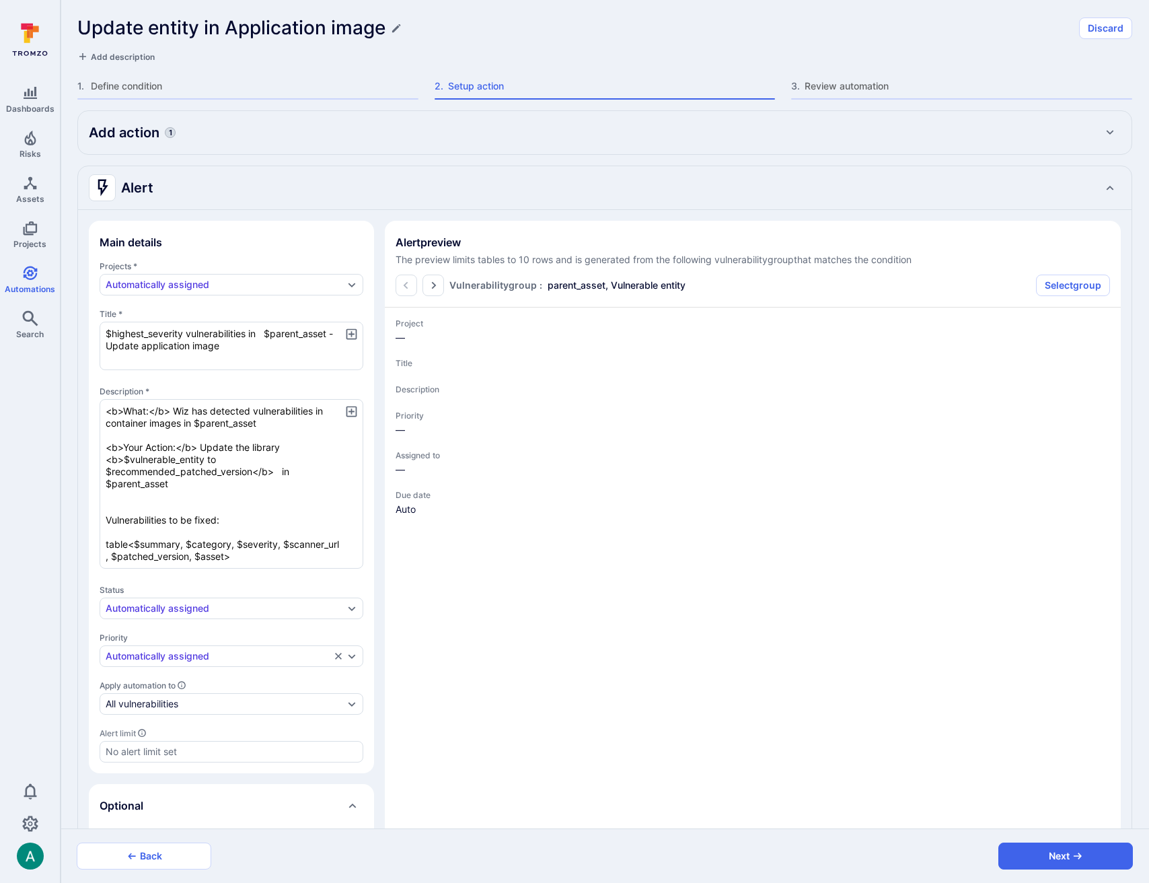
type textarea "$highest_severity vulnerabilities in $vulnerable_entity $parent_asset - Update …"
type textarea "x"
type textarea "$highest_severity vulnerabilities in $vulnerable_entity $parent_asset - Update …"
type textarea "x"
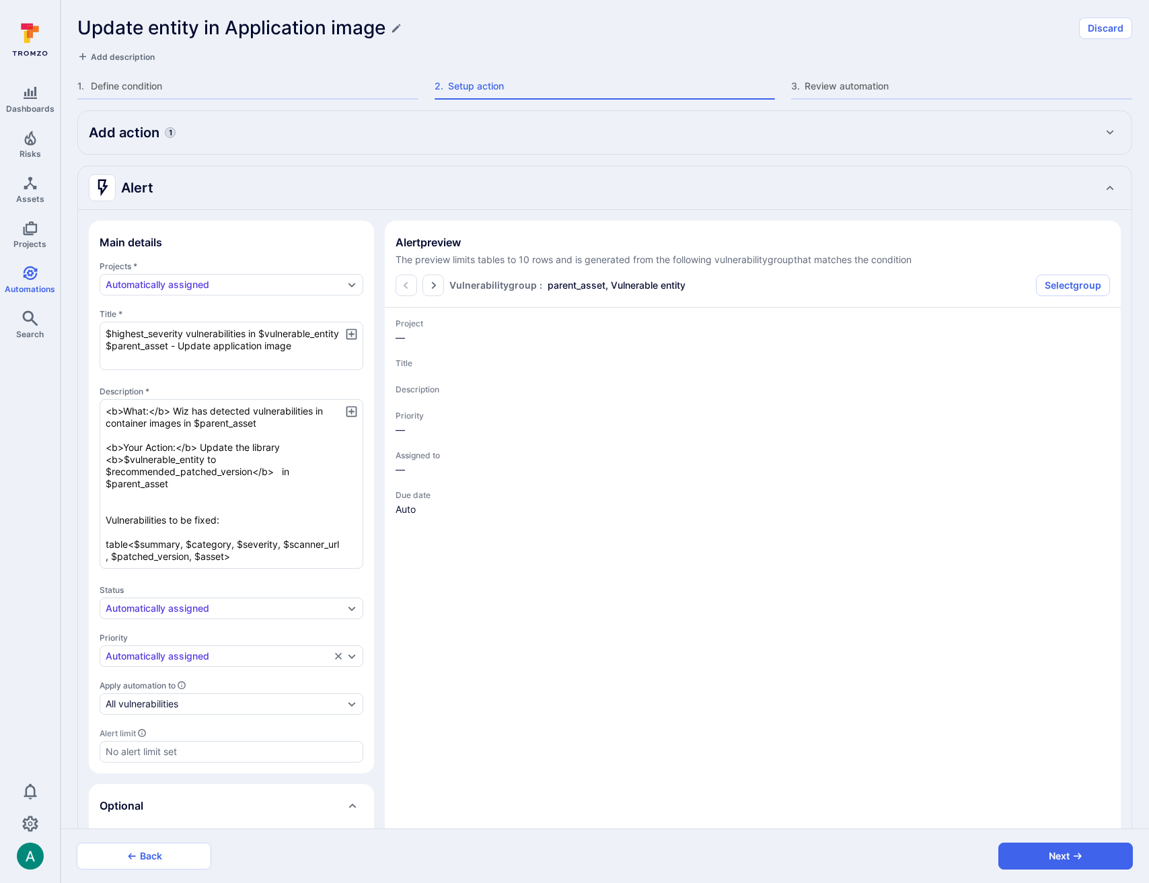
type textarea "x"
type textarea "$highest_severity vulnerabilities in $vulnerable_entity i $parent_asset - Updat…"
type textarea "x"
type textarea "$highest_severity vulnerabilities in $vulnerable_entity in $parent_asset - Upda…"
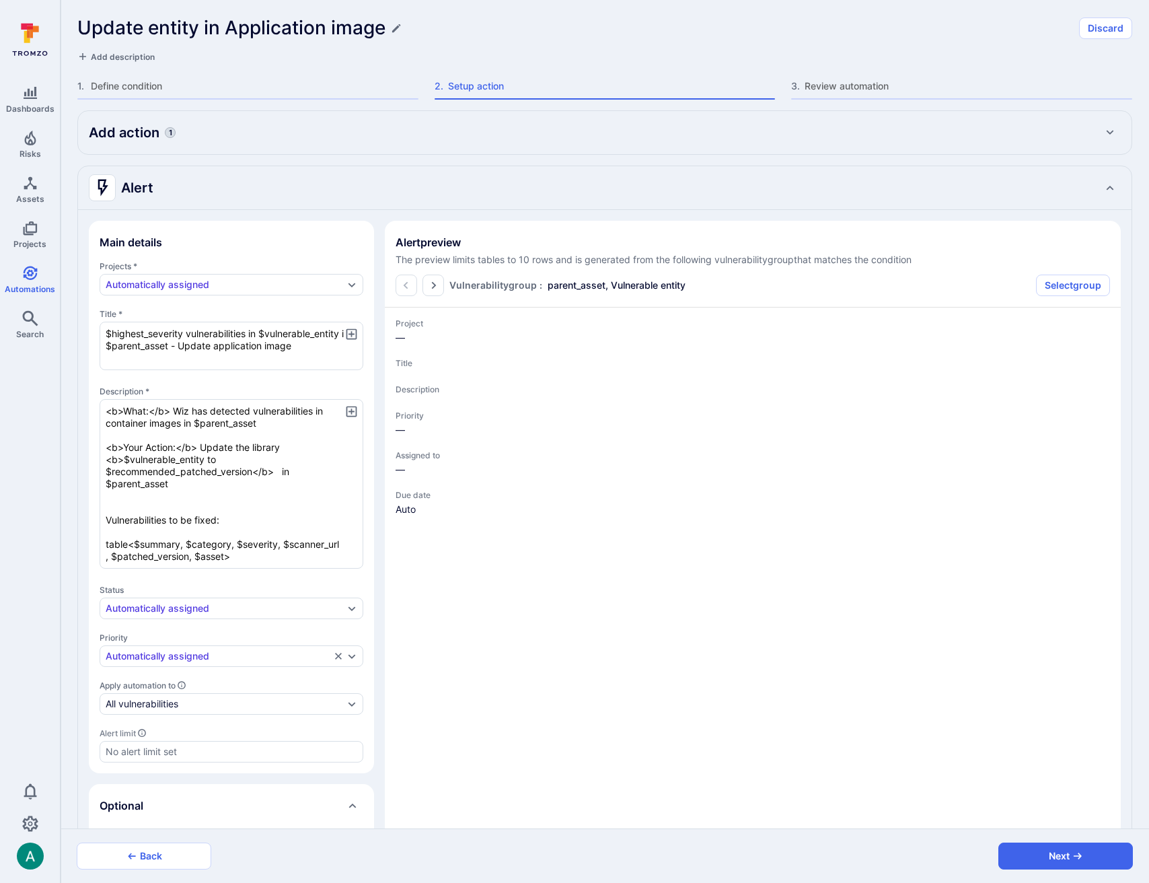
type textarea "x"
type textarea "$highest_severity vulnerabilities in $vulnerable_entity in $parent_asset - Upda…"
type textarea "x"
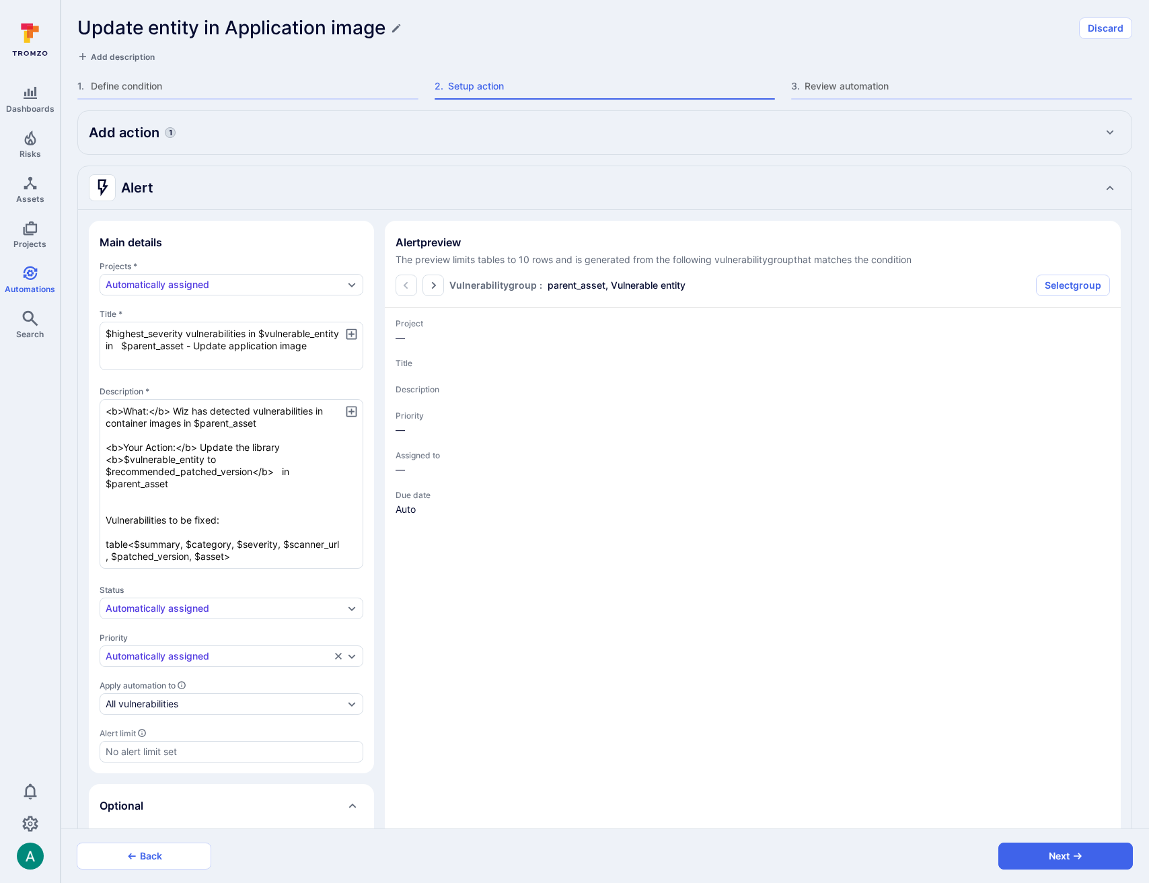
type textarea "x"
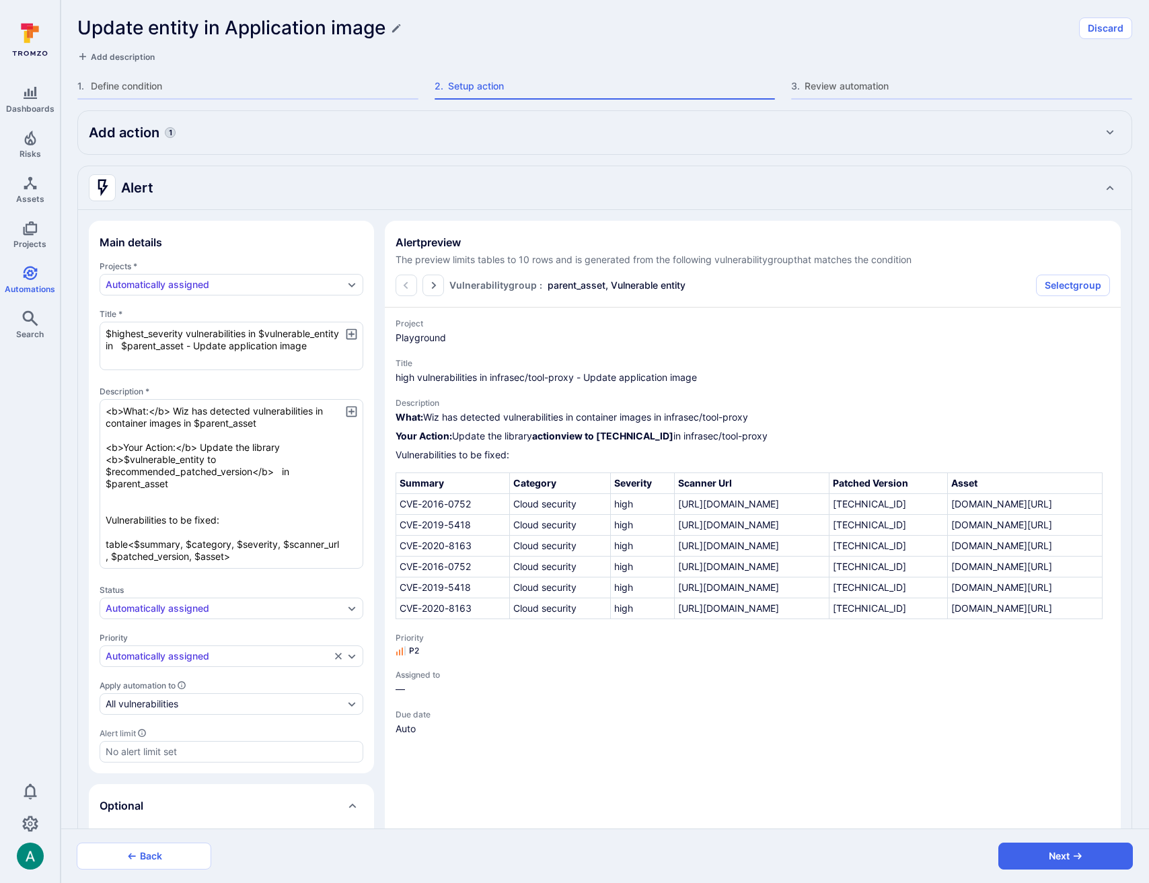
type textarea "x"
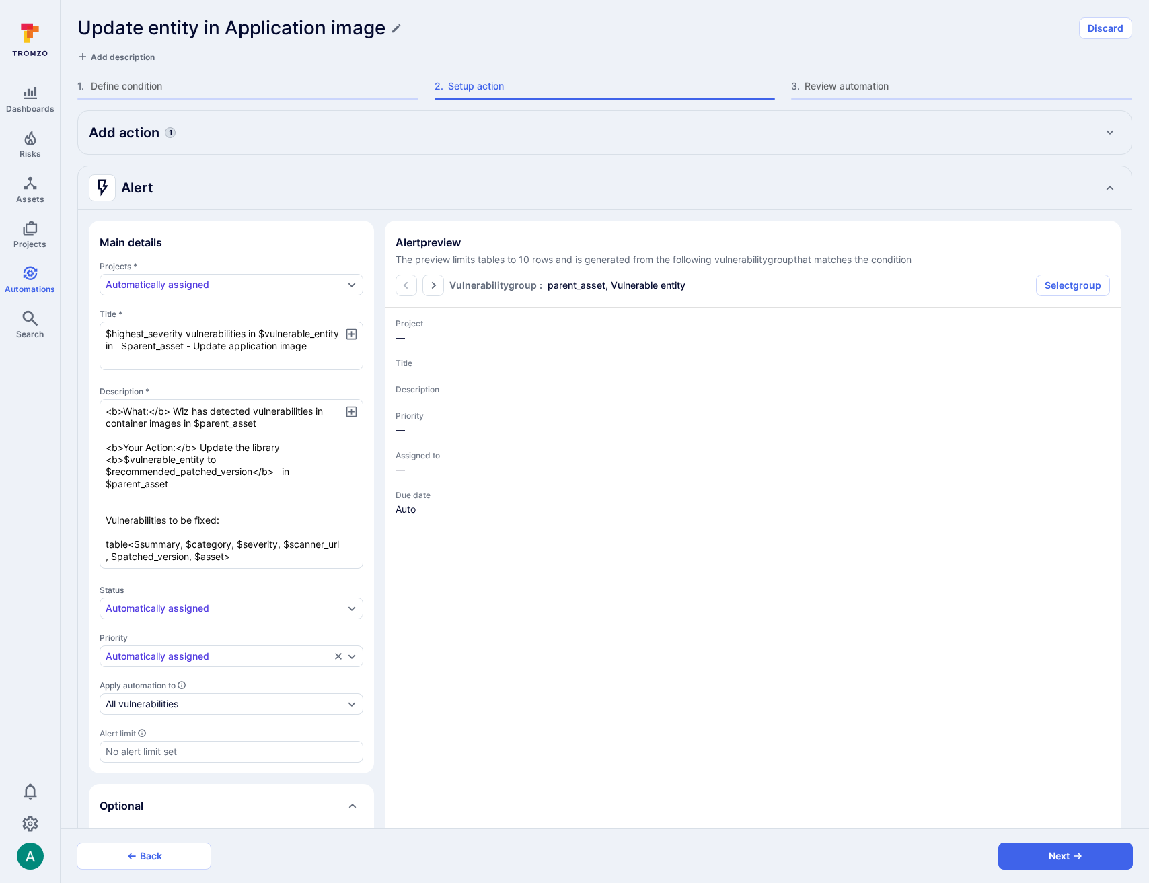
type textarea "x"
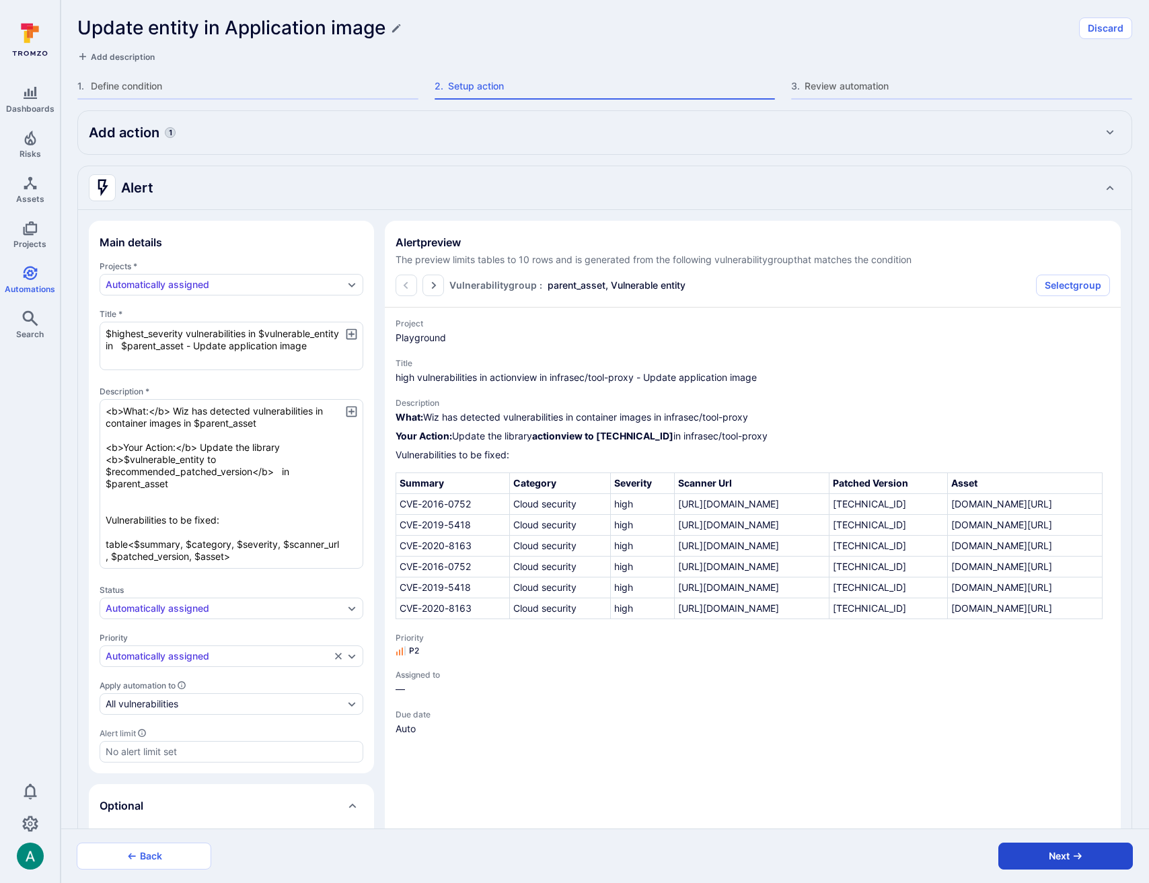
type textarea "$highest_severity vulnerabilities in $vulnerable_entity in $parent_asset - Upda…"
click at [1042, 855] on button "Next" at bounding box center [1066, 856] width 135 height 27
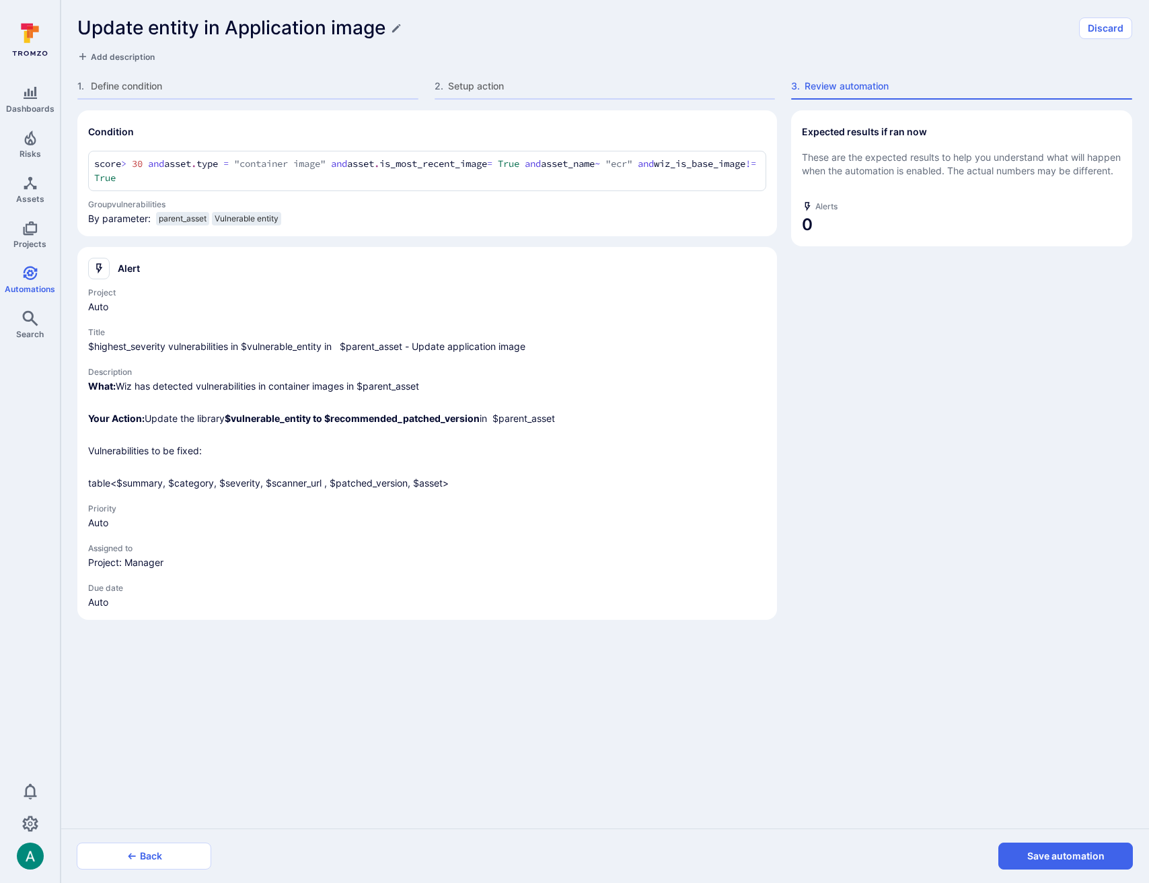
click at [1042, 855] on button "Save automation" at bounding box center [1066, 856] width 135 height 27
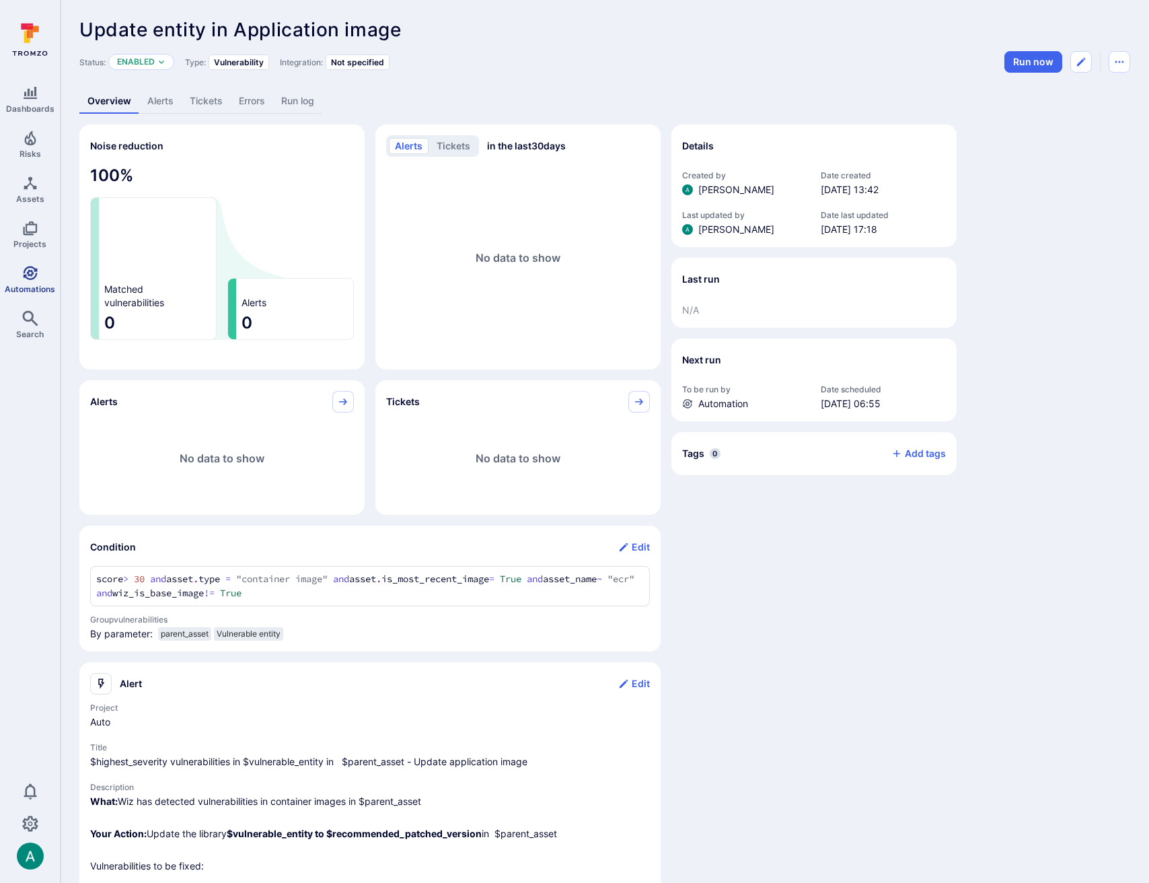
click at [30, 275] on icon "Automations" at bounding box center [30, 273] width 14 height 14
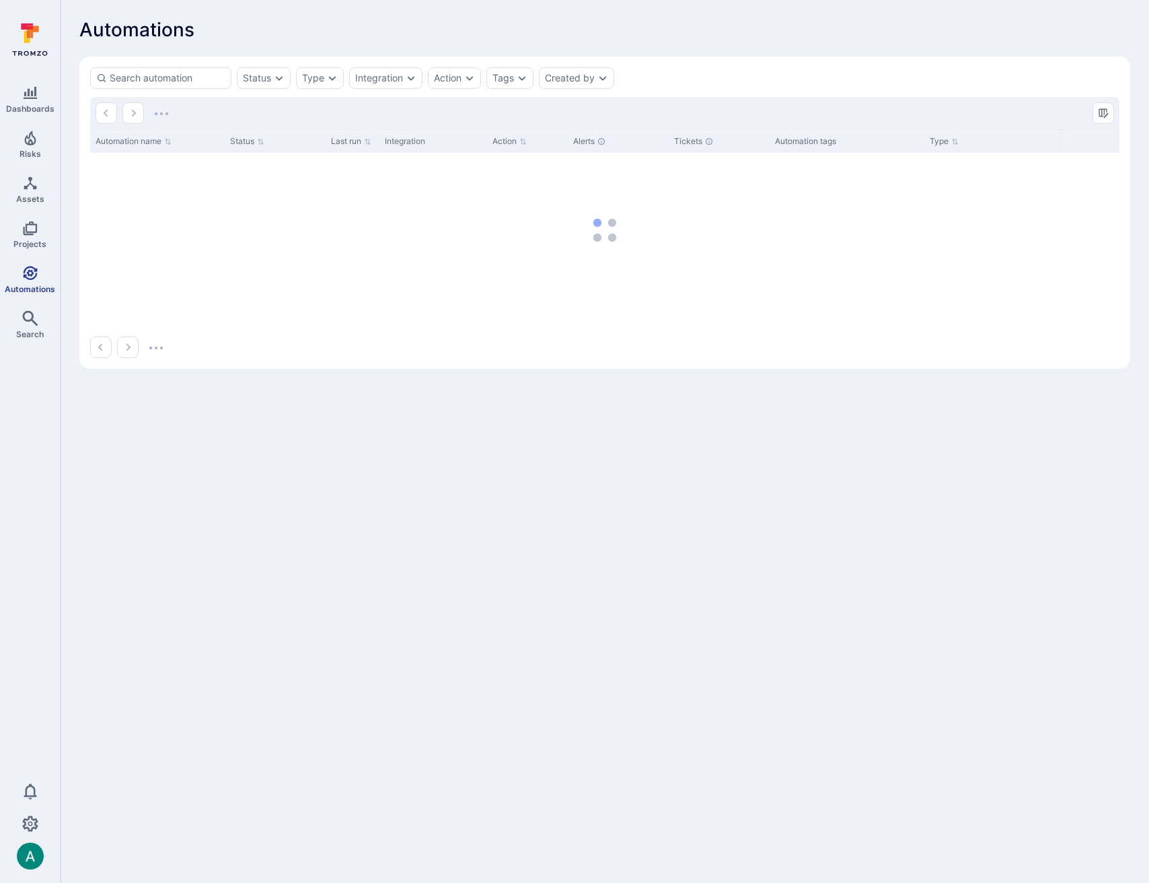
click at [30, 275] on icon "Automations" at bounding box center [30, 273] width 14 height 14
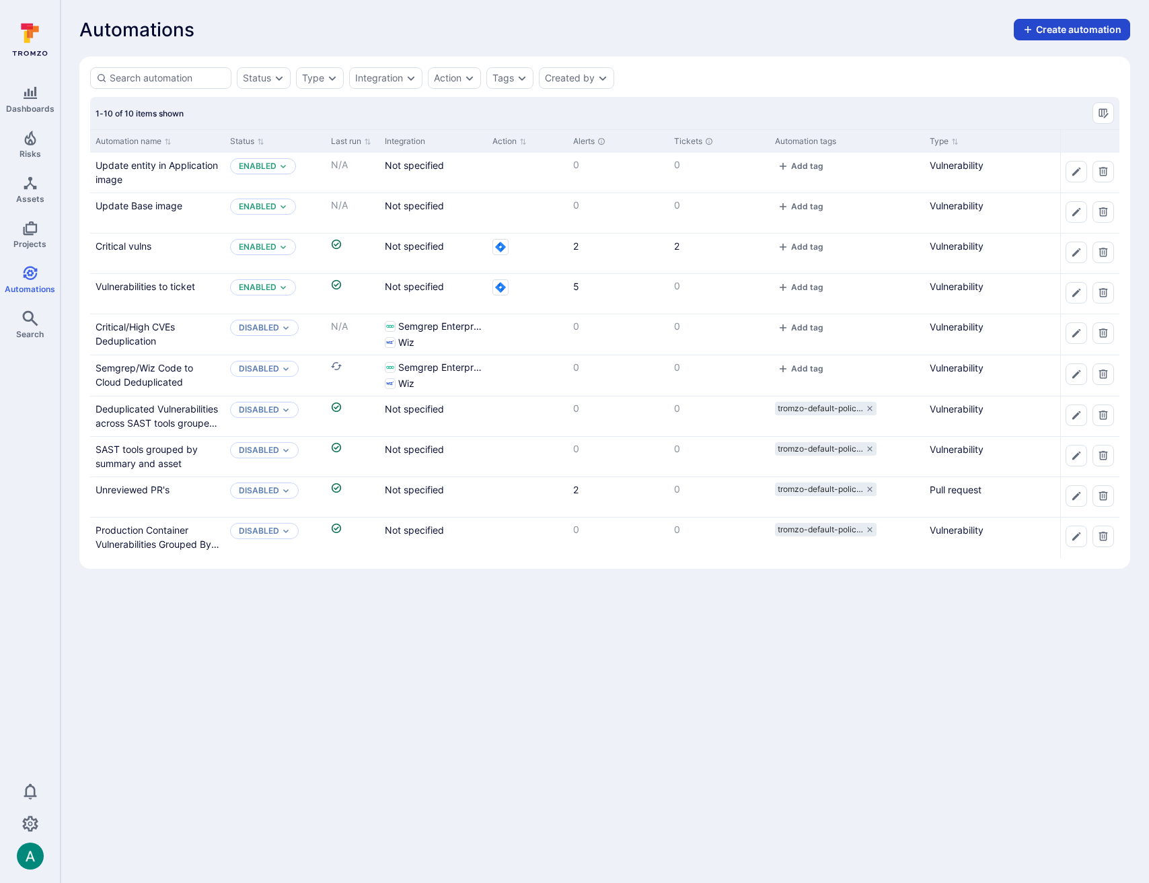
click at [1066, 30] on button "Create automation" at bounding box center [1072, 30] width 116 height 22
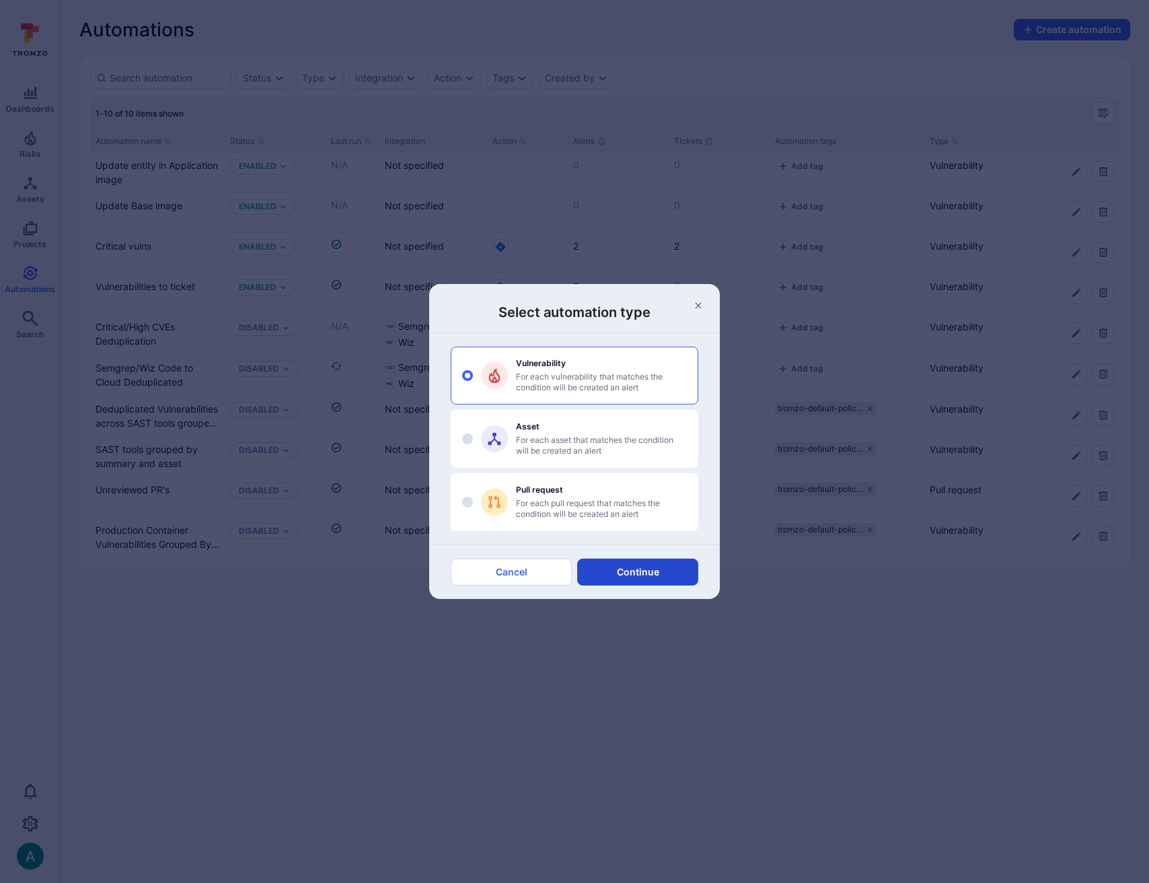
click at [628, 568] on button "Continue" at bounding box center [637, 572] width 121 height 27
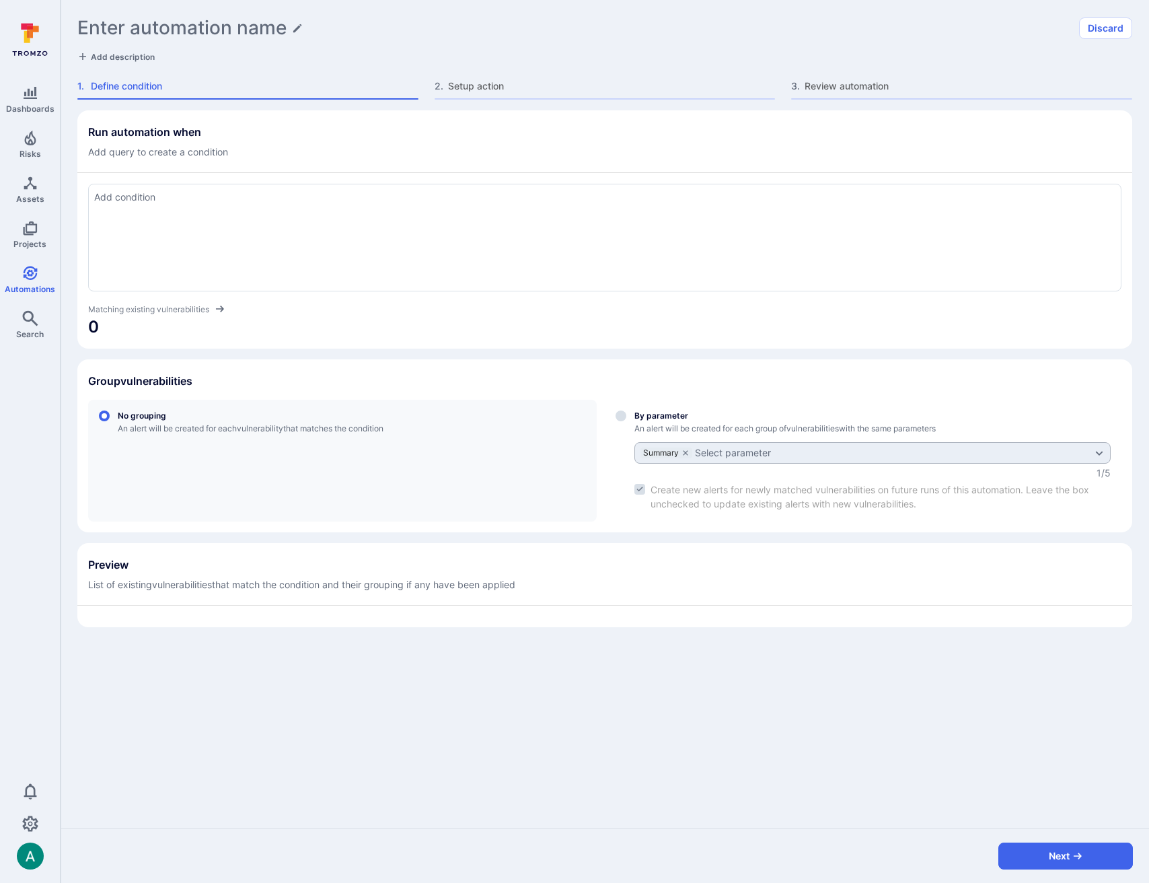
click at [151, 199] on textarea "Add condition" at bounding box center [605, 197] width 1022 height 15
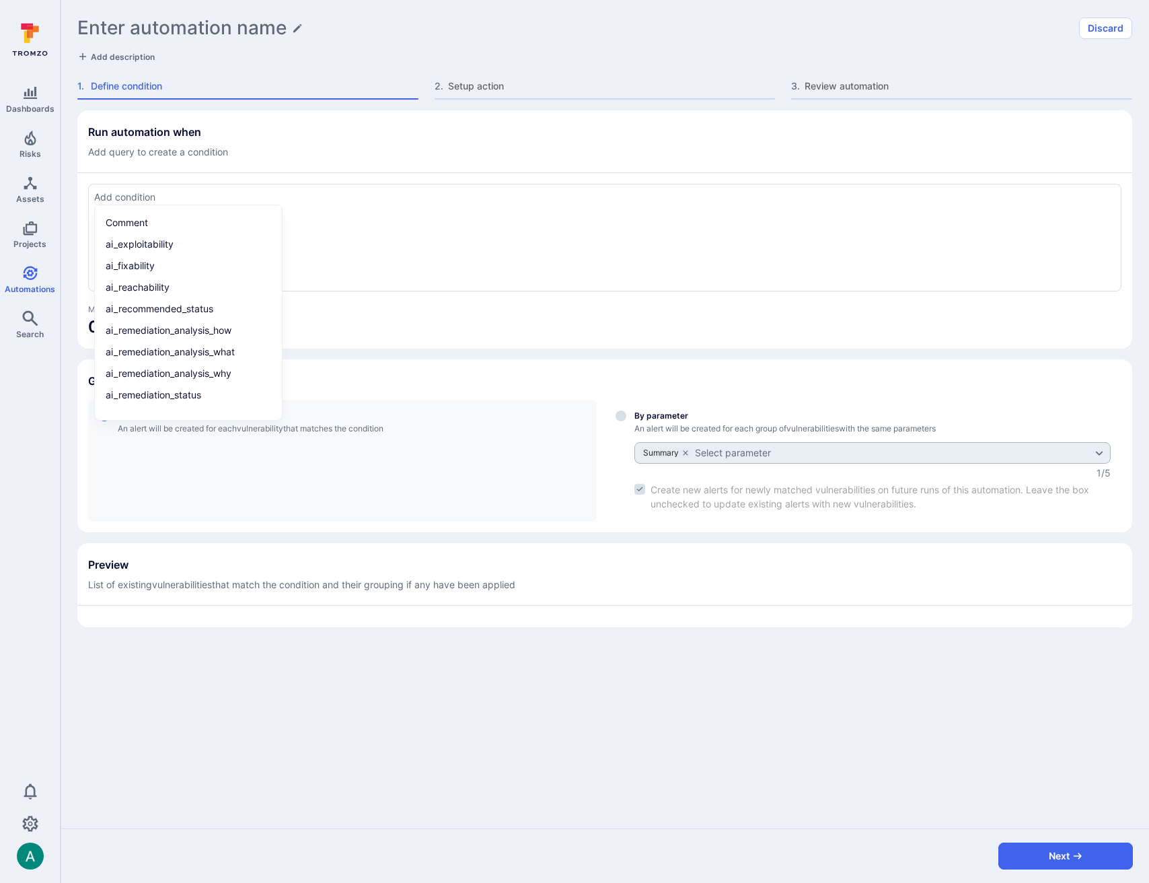
paste textarea "tool_name = "wiz" and tags = "wiz_vulnerability" and asset.type = "container im…"
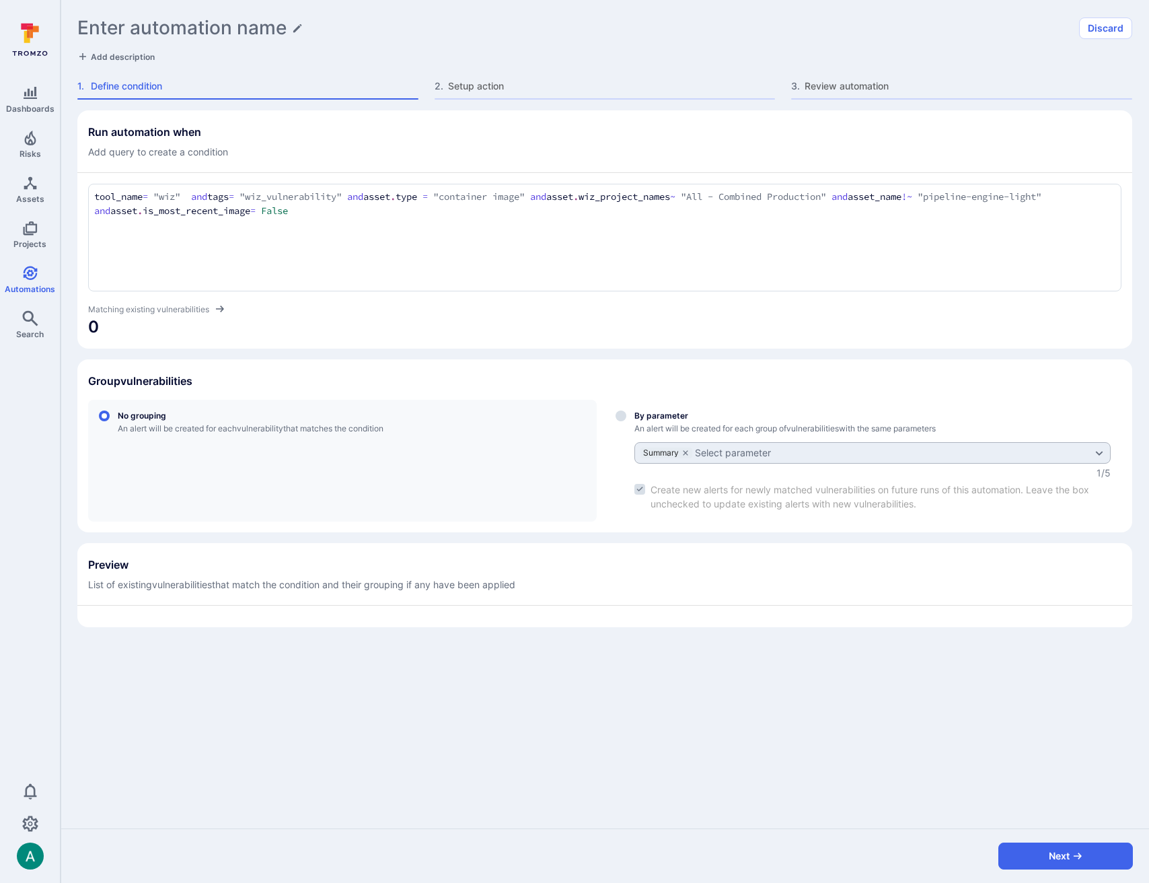
click at [238, 201] on textarea "tool_name = "wiz" and tags = "wiz_vulnerability" and asset.type = "container im…" at bounding box center [605, 204] width 1022 height 29
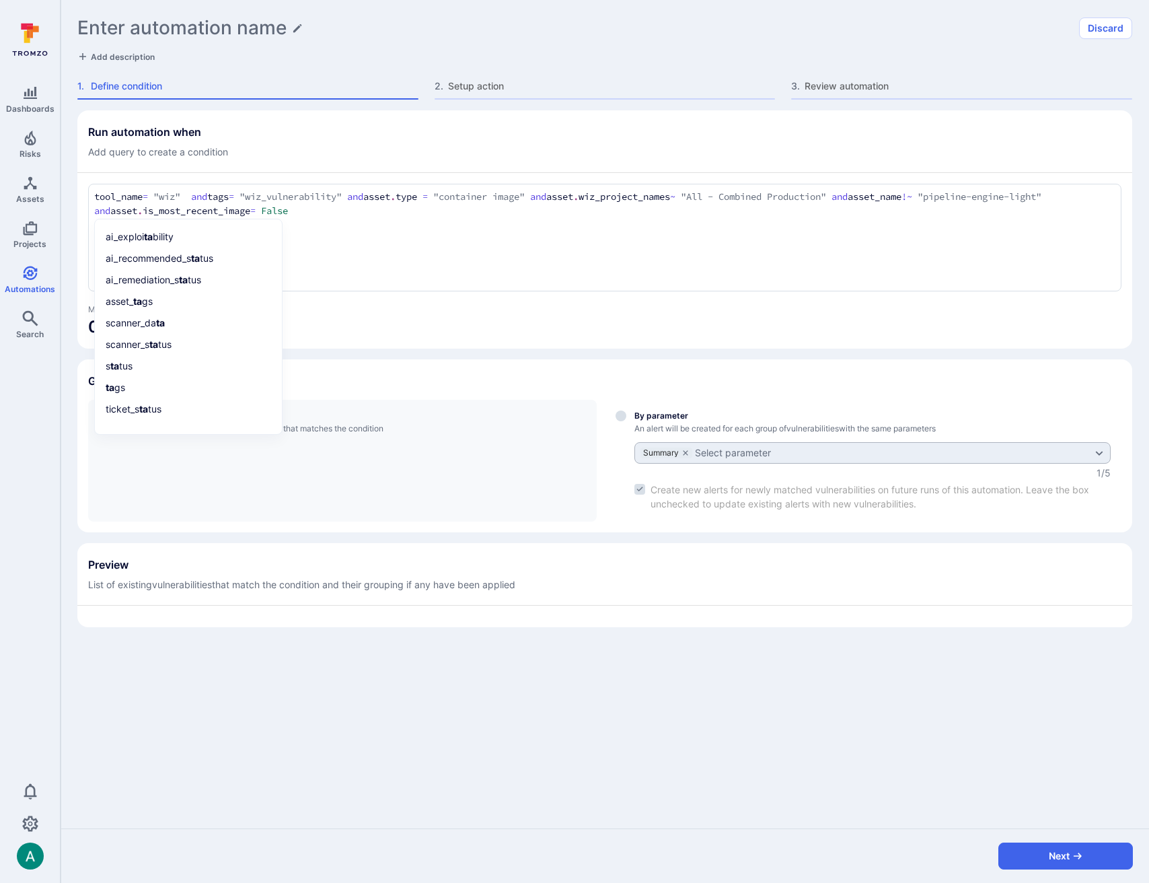
click at [370, 232] on div "tool_name = "wiz" and tags = "wiz_vulnerability" and asset.type = "container im…" at bounding box center [605, 238] width 1034 height 108
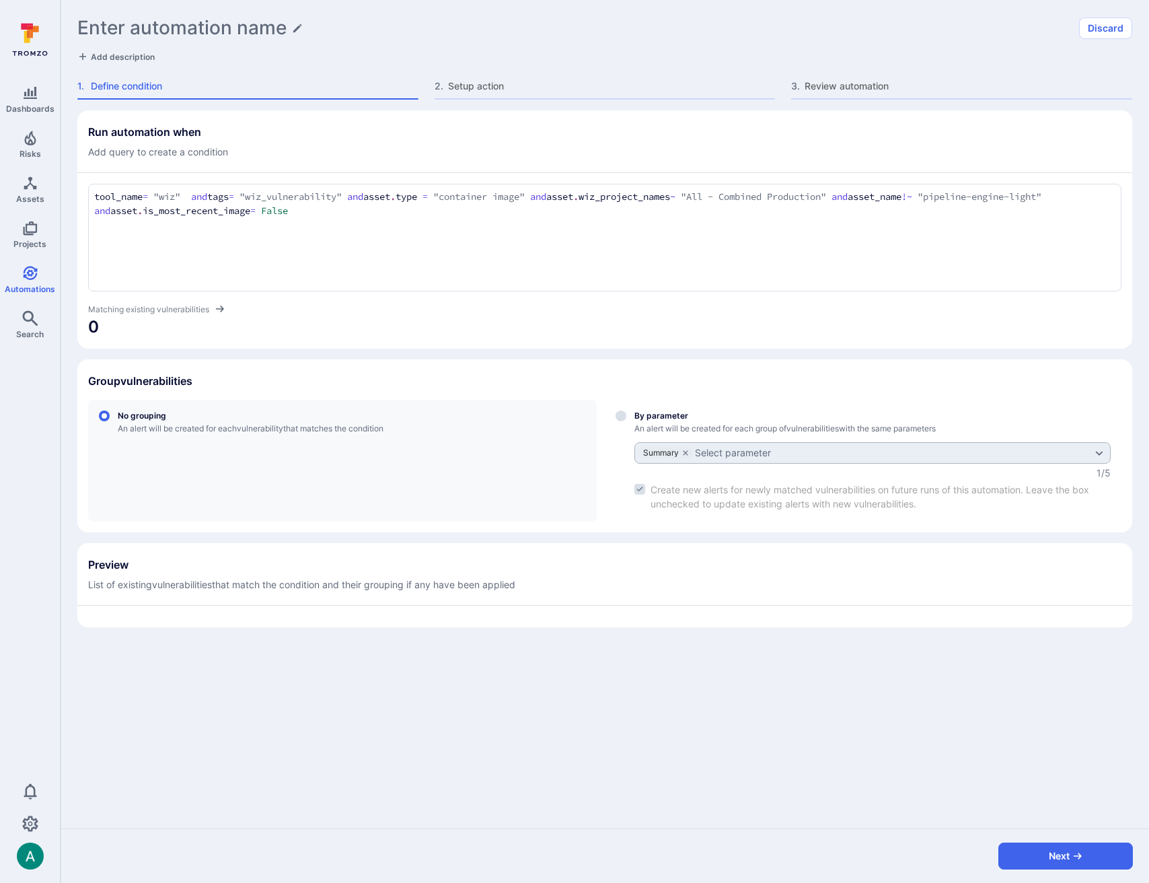
click at [419, 332] on span "0" at bounding box center [605, 327] width 1034 height 22
drag, startPoint x: 576, startPoint y: 195, endPoint x: 128, endPoint y: 211, distance: 448.5
click at [128, 211] on textarea "tool_name = "wiz" and tags = "wiz_vulnerability" and asset.type = "container im…" at bounding box center [605, 204] width 1022 height 29
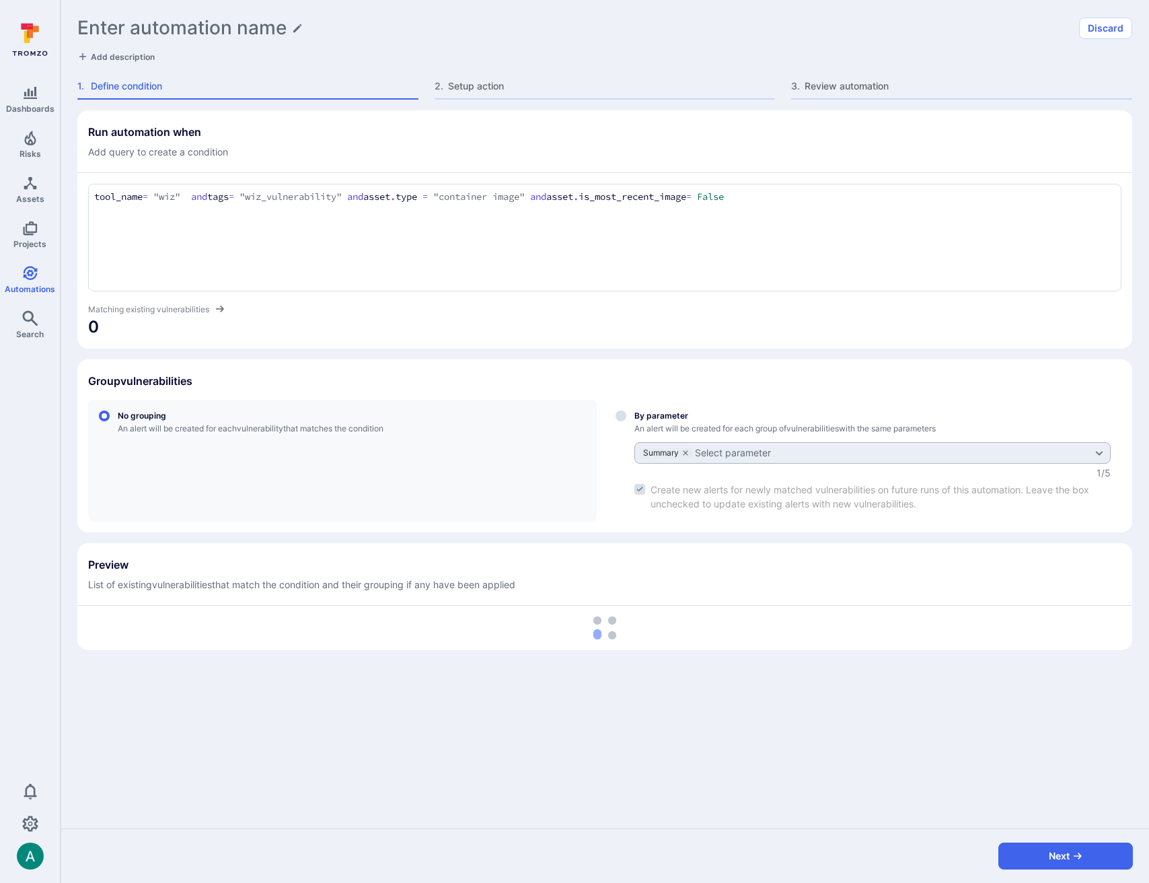
type textarea "tool_name = "wiz" and tags = "wiz_vulnerability" and asset.type = "container im…"
click at [477, 363] on section "Group vulnerabilities No grouping An alert will be created for each vulnerabili…" at bounding box center [604, 445] width 1055 height 173
click at [622, 414] on input "By parameter An alert will be created for each group of vulnerabilities with th…" at bounding box center [621, 415] width 11 height 11
radio input "true"
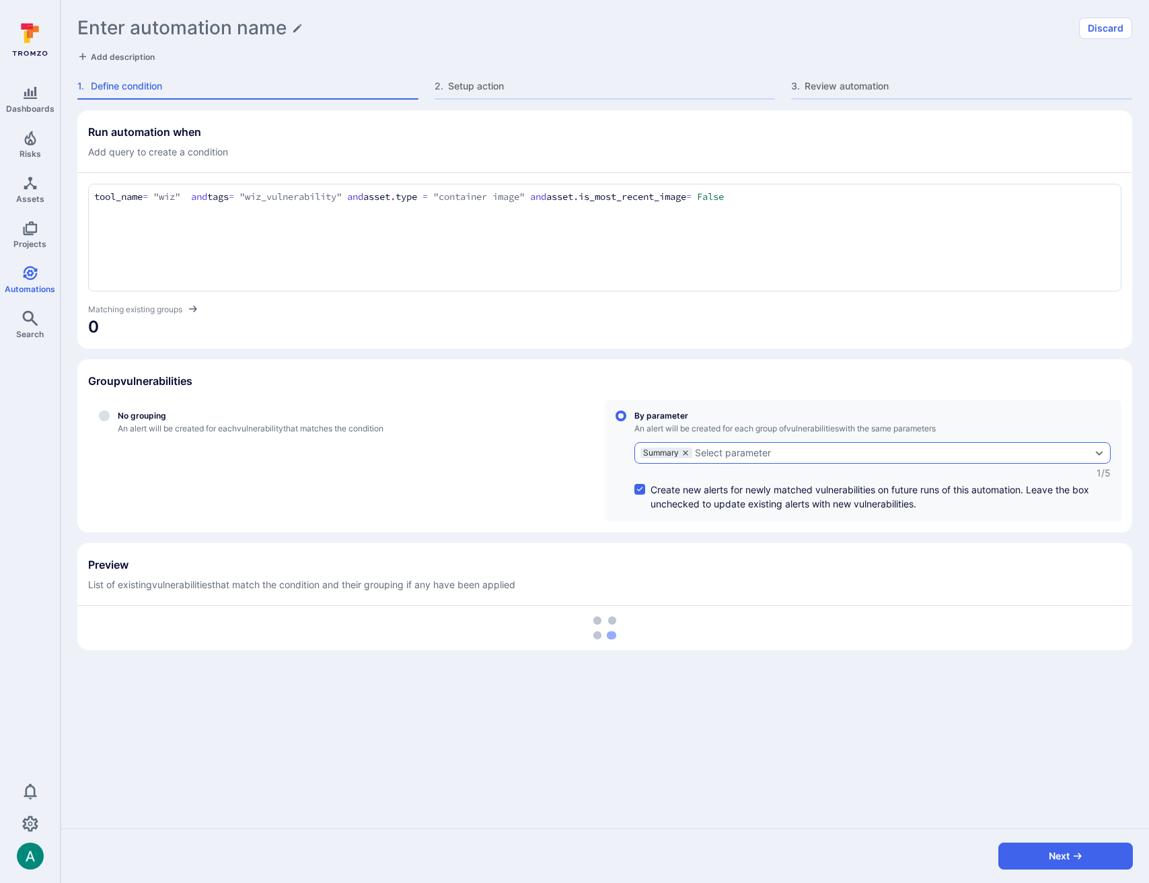
click at [684, 450] on icon "grouping parameters" at bounding box center [686, 453] width 8 height 8
click at [626, 421] on input "By parameter An alert will be created for each group of vulnerabilities with th…" at bounding box center [621, 415] width 11 height 11
click at [686, 456] on div "Select parameter" at bounding box center [679, 452] width 76 height 11
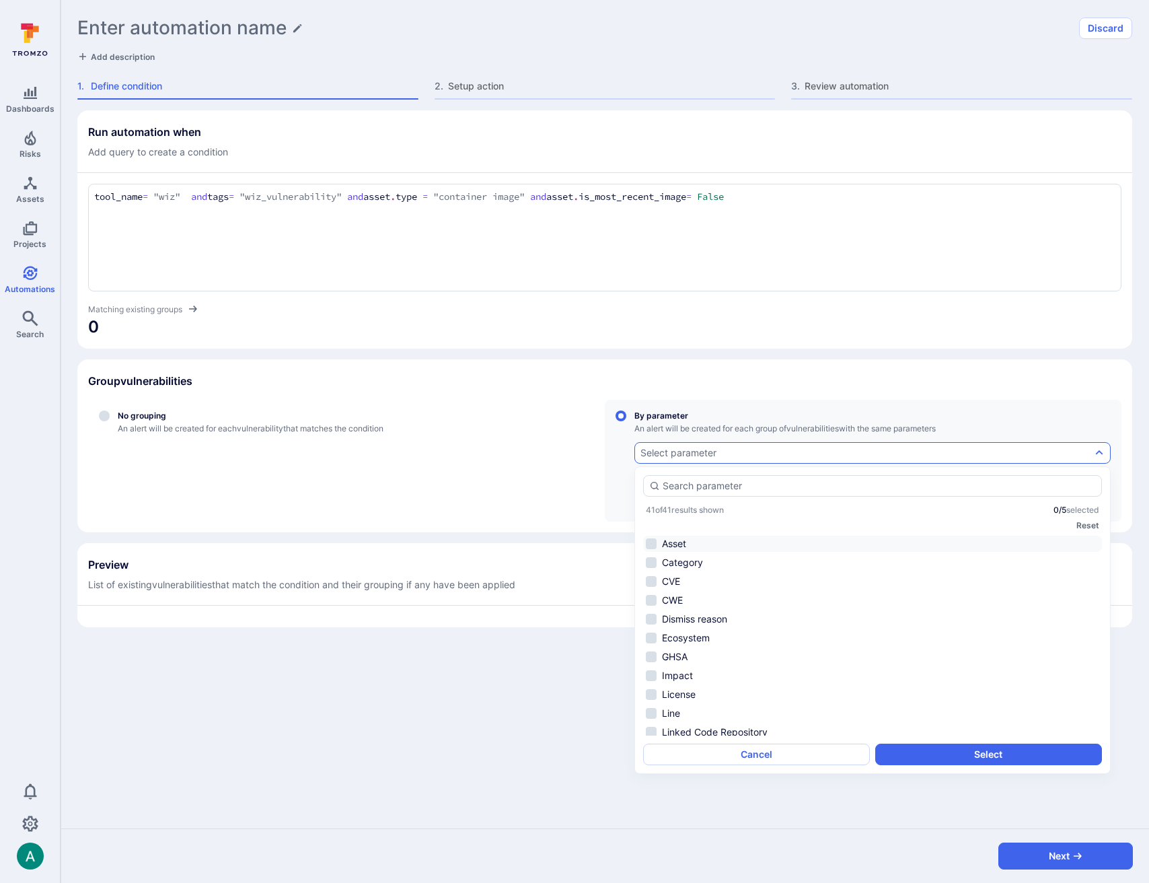
click at [688, 547] on li "Asset" at bounding box center [872, 544] width 459 height 16
click at [987, 754] on button "Select" at bounding box center [988, 755] width 227 height 22
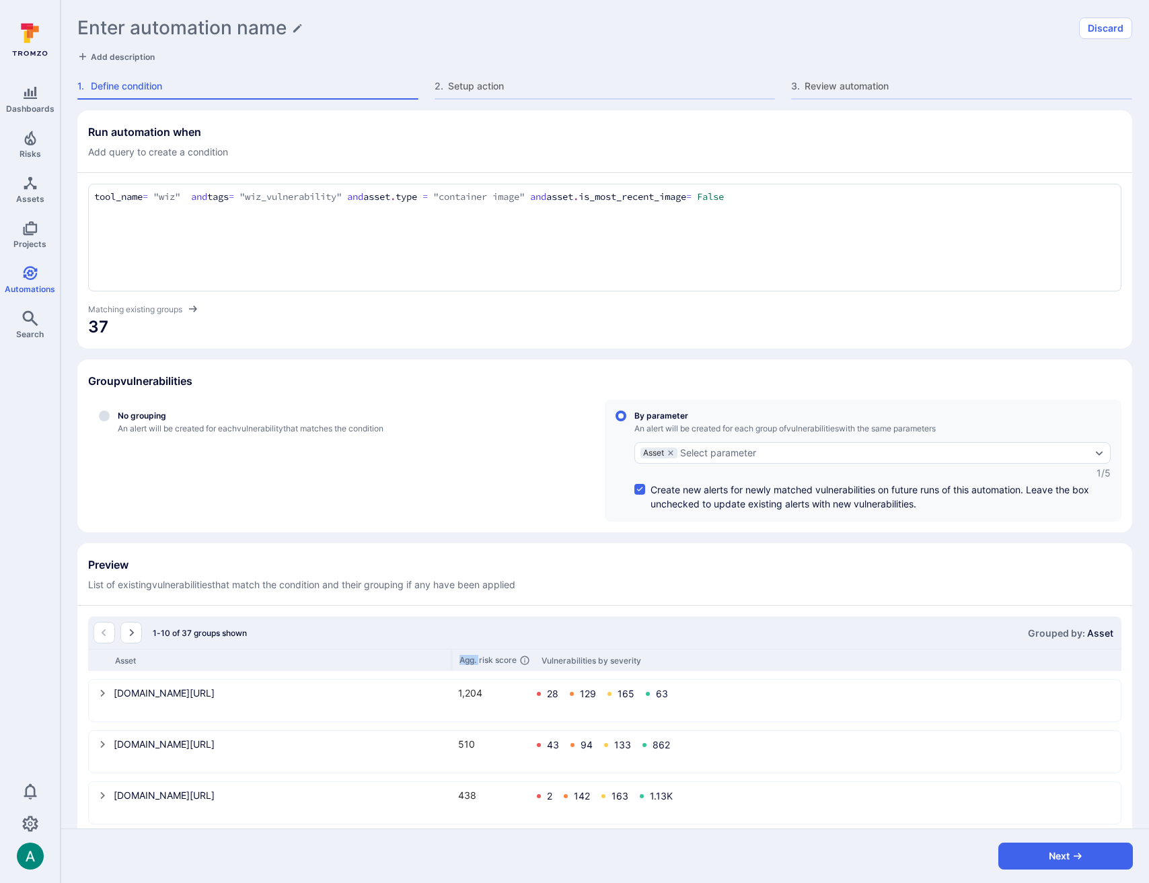
drag, startPoint x: 242, startPoint y: 657, endPoint x: 515, endPoint y: 653, distance: 273.2
click at [515, 653] on div "Asset Agg. risk score Vulnerabilities by severity" at bounding box center [605, 660] width 1034 height 22
click at [1049, 851] on button "Next" at bounding box center [1066, 856] width 135 height 27
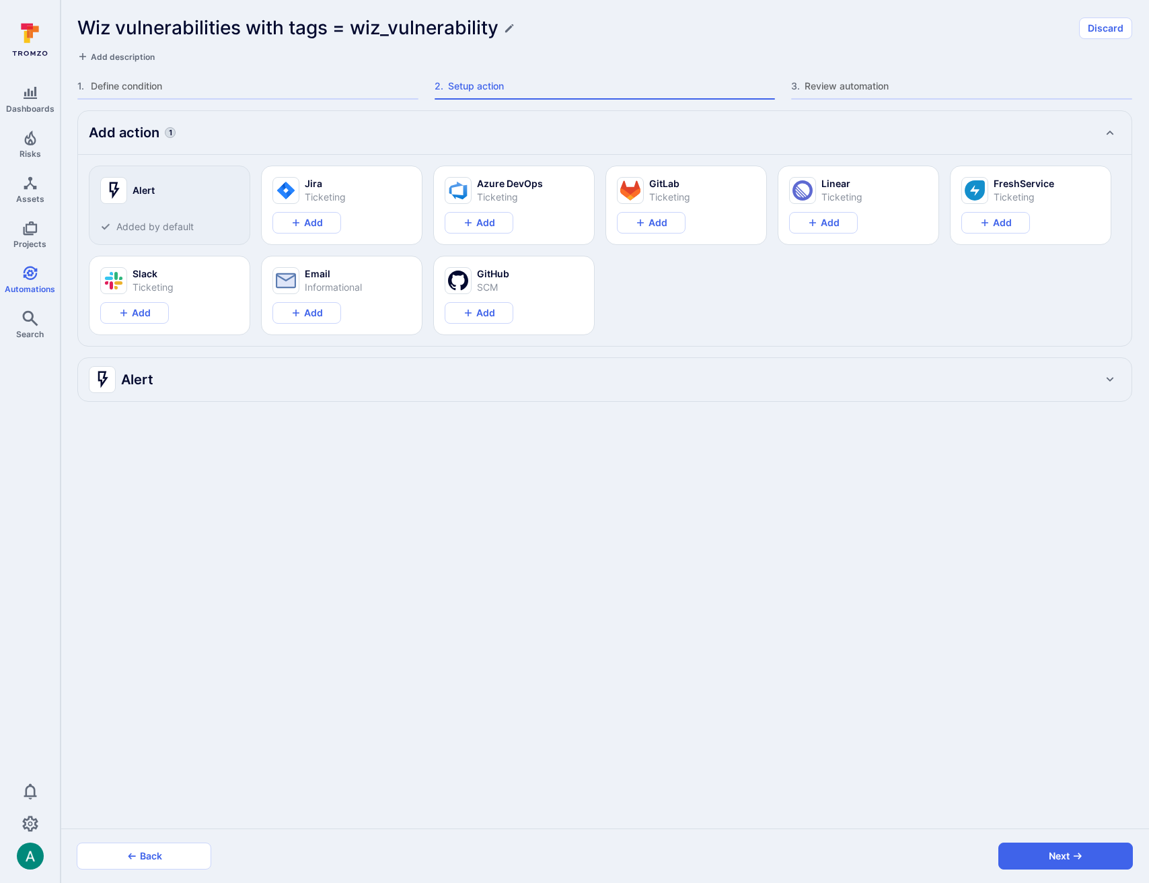
type textarea "x"
click at [240, 391] on div "Alert" at bounding box center [605, 379] width 1054 height 43
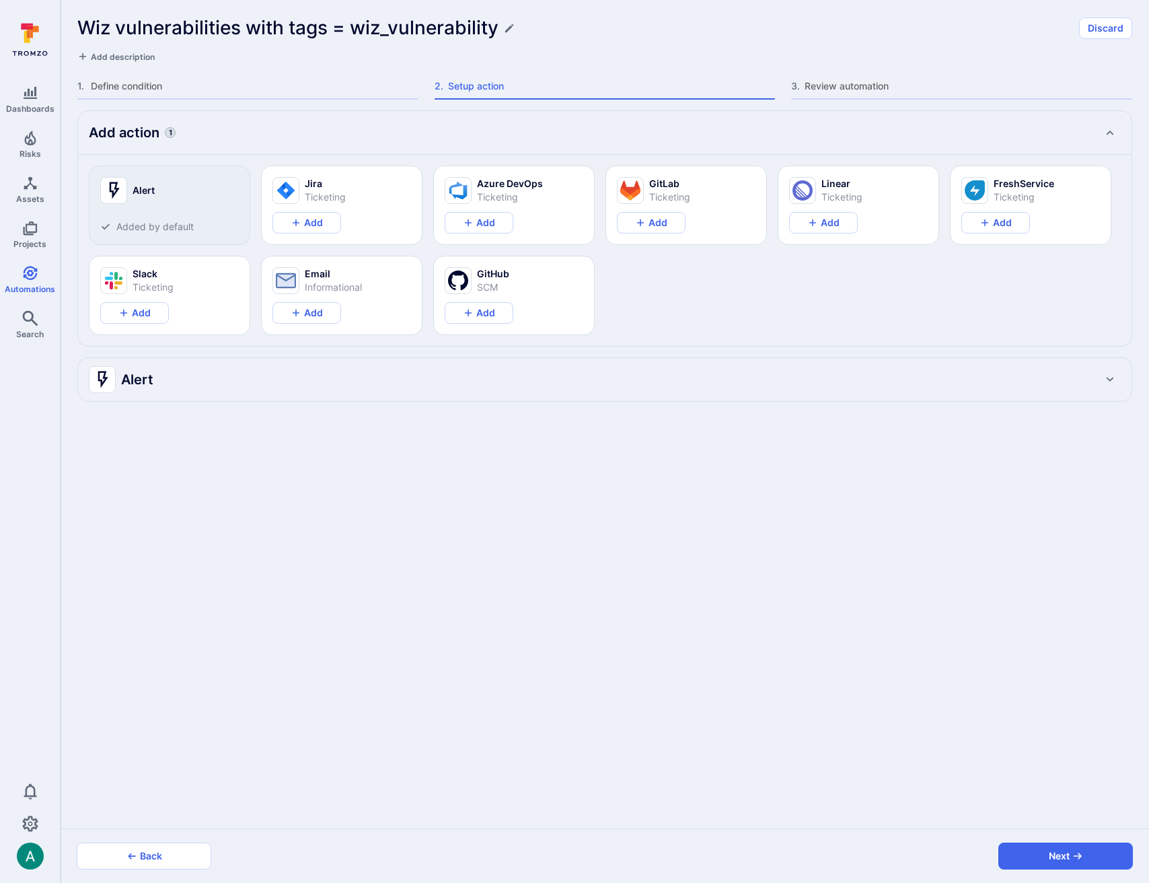
type textarea "x"
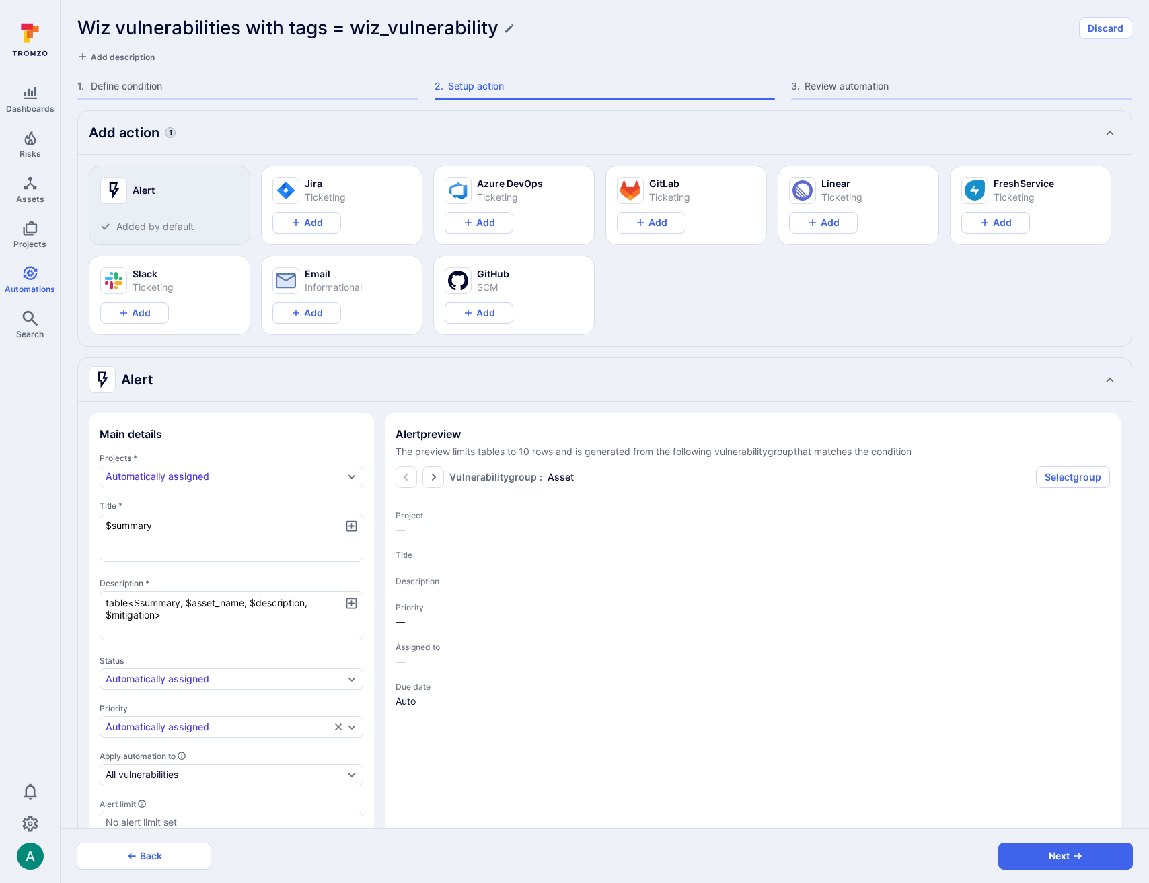
type textarea "x"
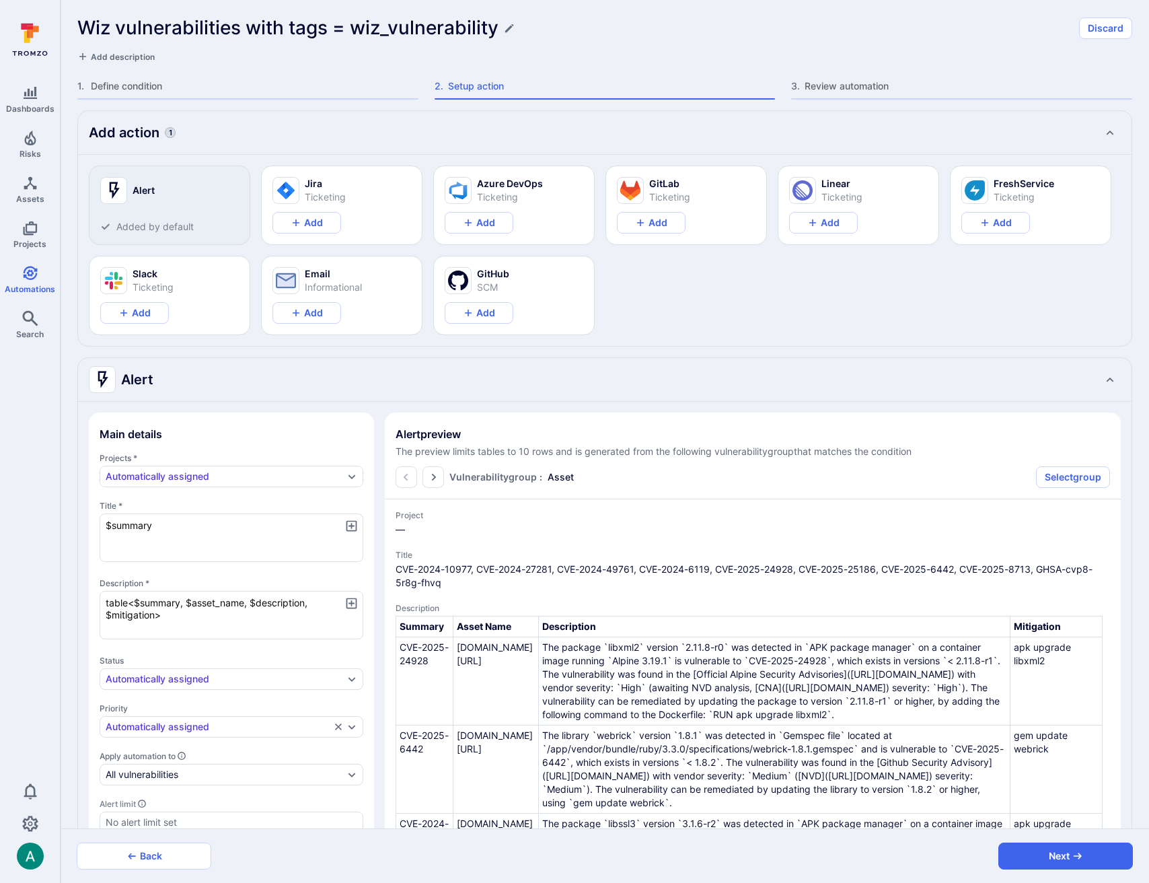
drag, startPoint x: 169, startPoint y: 532, endPoint x: -2, endPoint y: 508, distance: 172.5
click at [0, 508] on html "Dashboards Risks Assets Projects Automations Search 0 Automations Wiz vulnerabi…" at bounding box center [574, 441] width 1149 height 883
paste textarea "[Wiz] Security $highest_severity vulnerabilities in $parent_asset"
type textarea "[Wiz] Security $highest_severity vulnerabilities in $parent_asset"
type textarea "x"
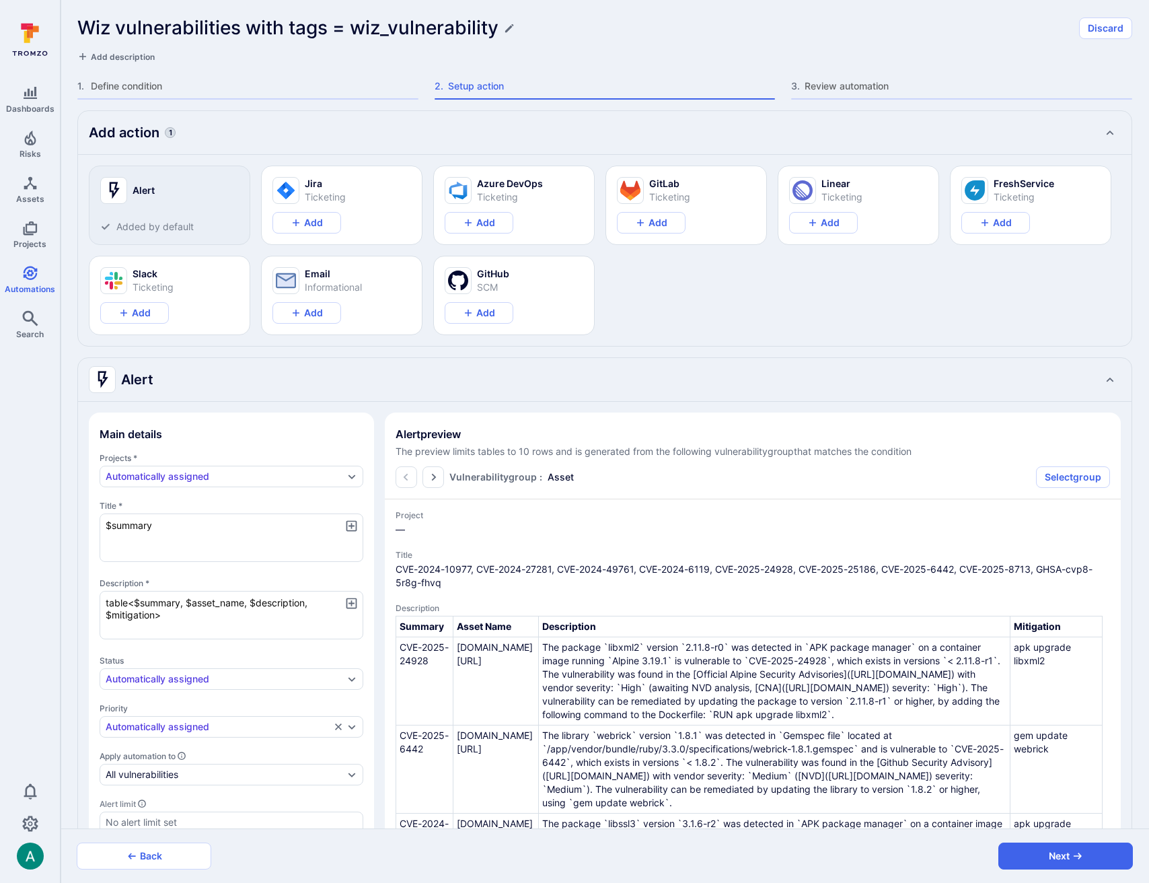
type textarea "x"
type textarea "[Wiz] Security $highest_severity vulnerabilities in $parent_asset"
type textarea "x"
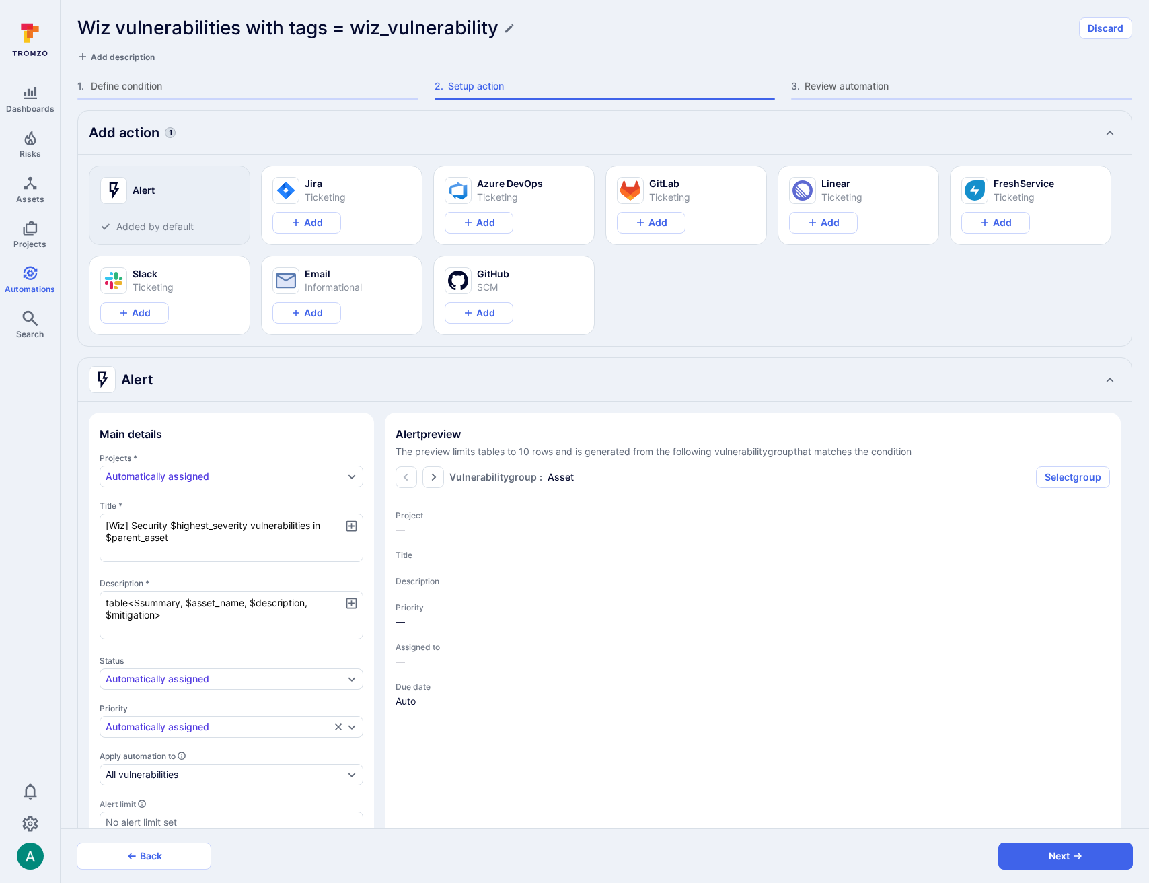
type textarea "x"
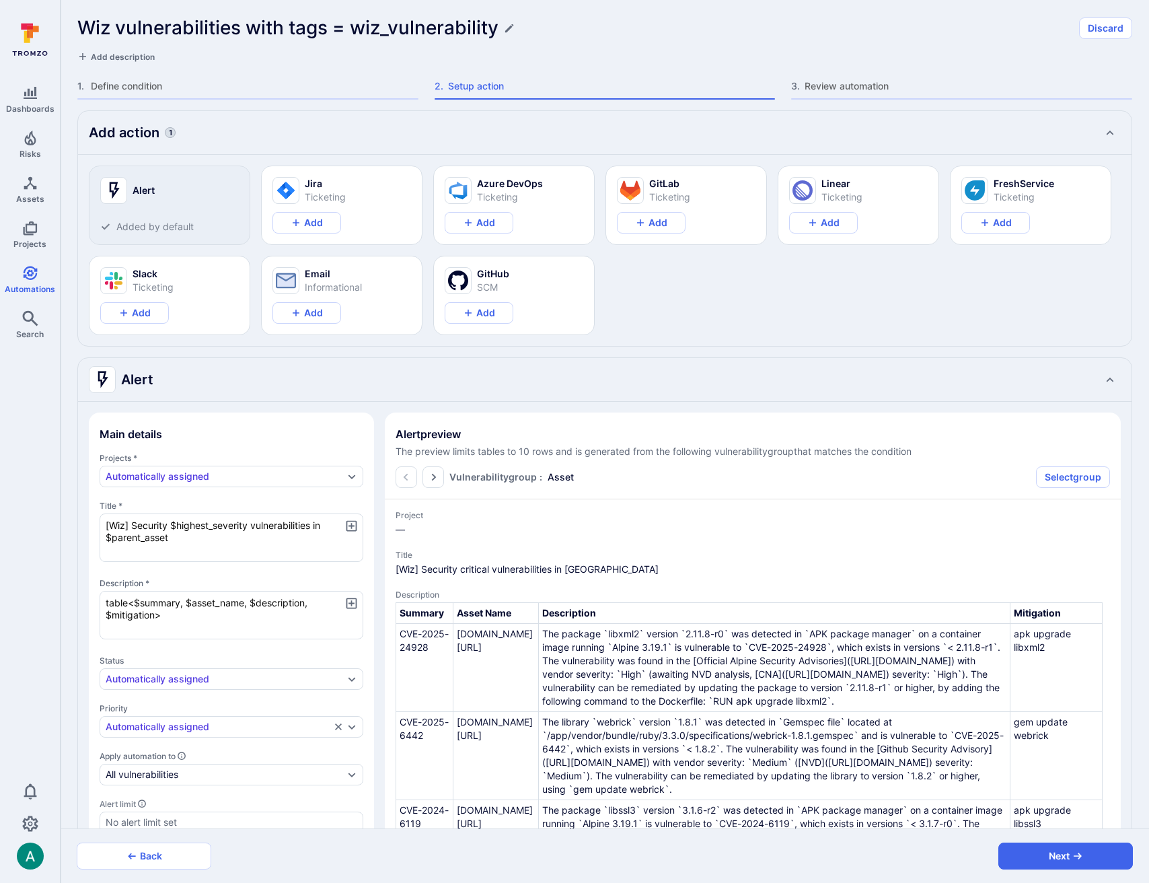
drag, startPoint x: 207, startPoint y: 625, endPoint x: 54, endPoint y: 577, distance: 160.1
click at [54, 577] on div "Dashboards Risks Assets Projects Automations Search 0 Automations Wiz vulnerabi…" at bounding box center [574, 441] width 1149 height 883
paste textarea "<b>What:</b> Wiz has detected vulnerabilities in containers deployed using an o…"
type textarea "x"
type textarea "<b>What:</b> Wiz has detected vulnerabilities in containers deployed using an o…"
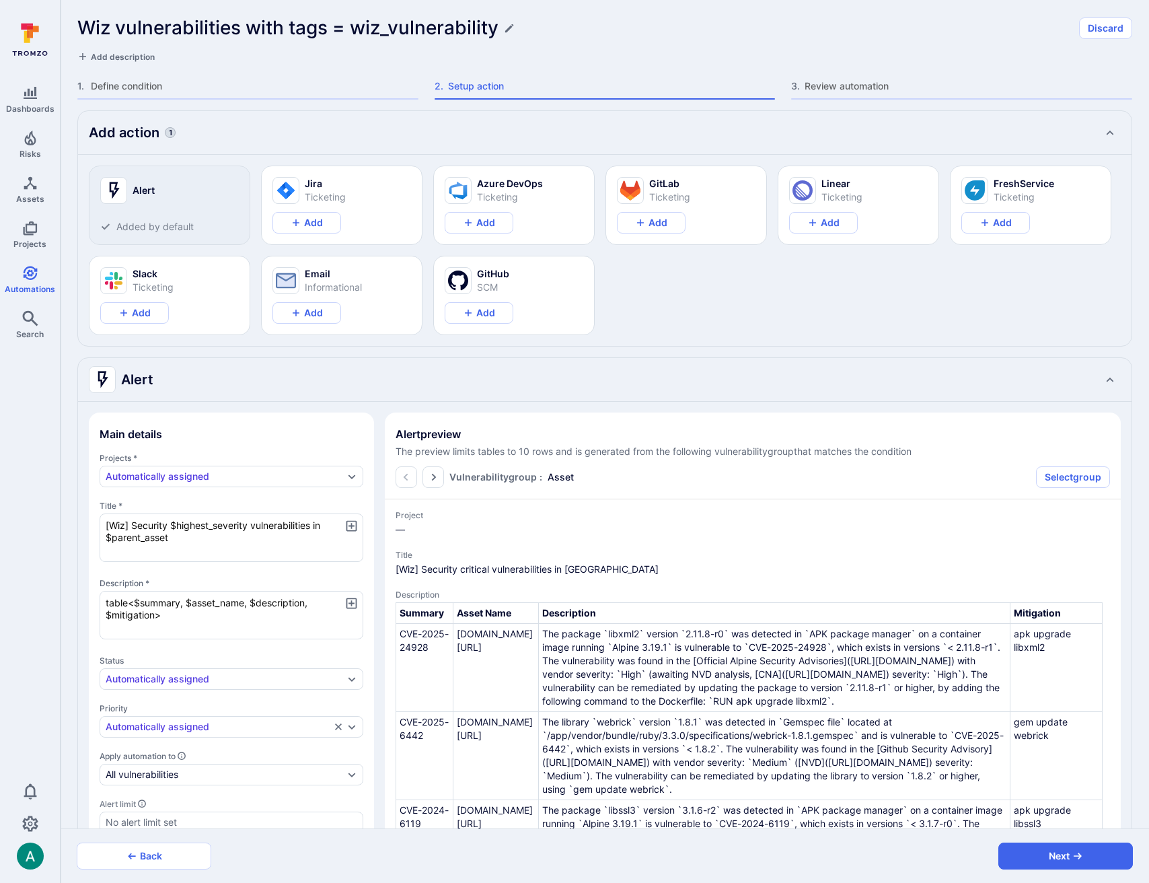
type textarea "x"
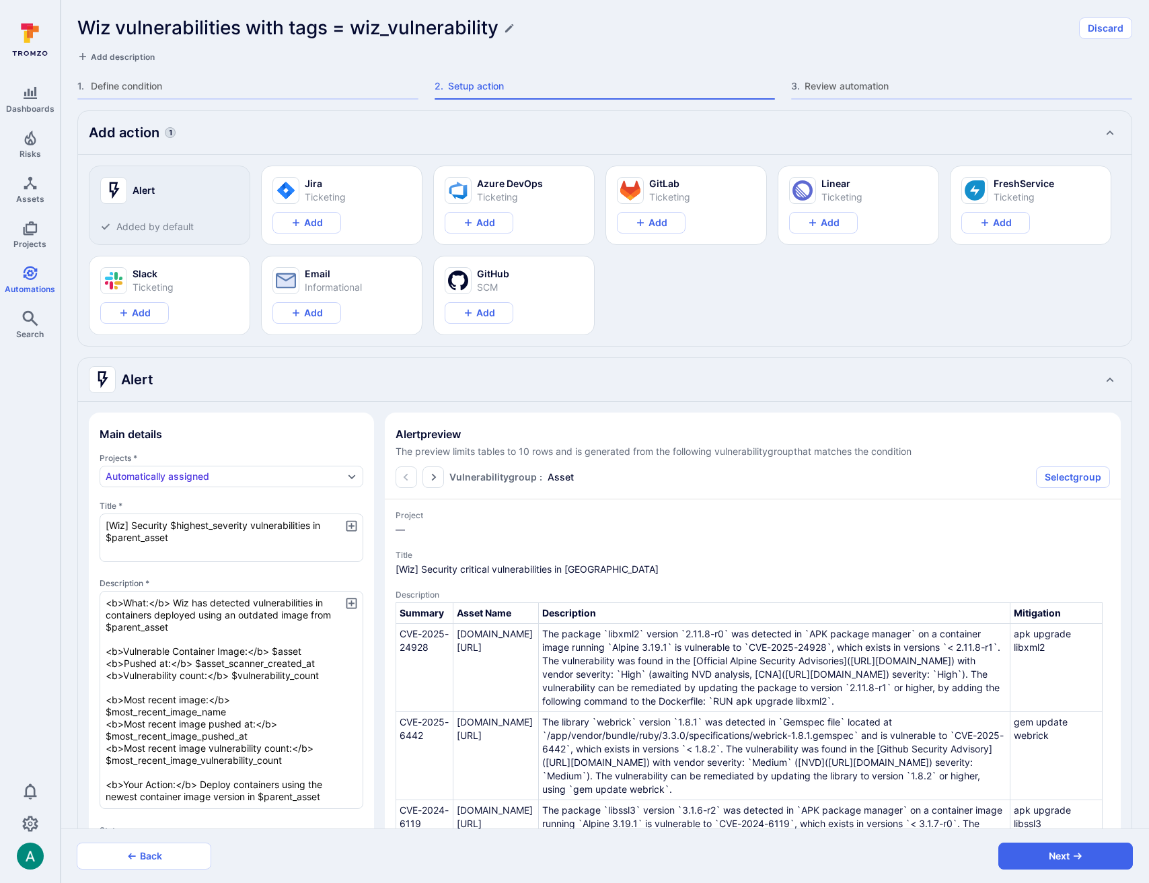
type textarea "x"
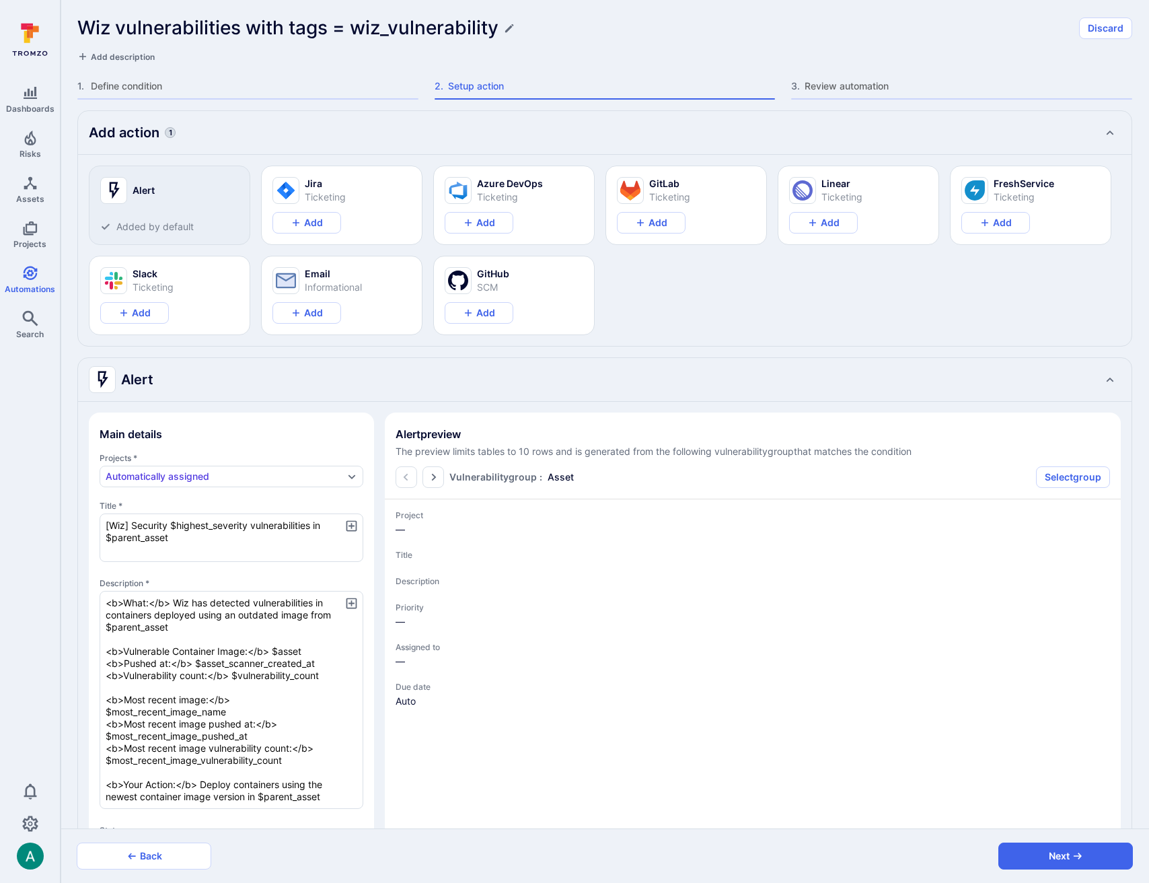
type textarea "x"
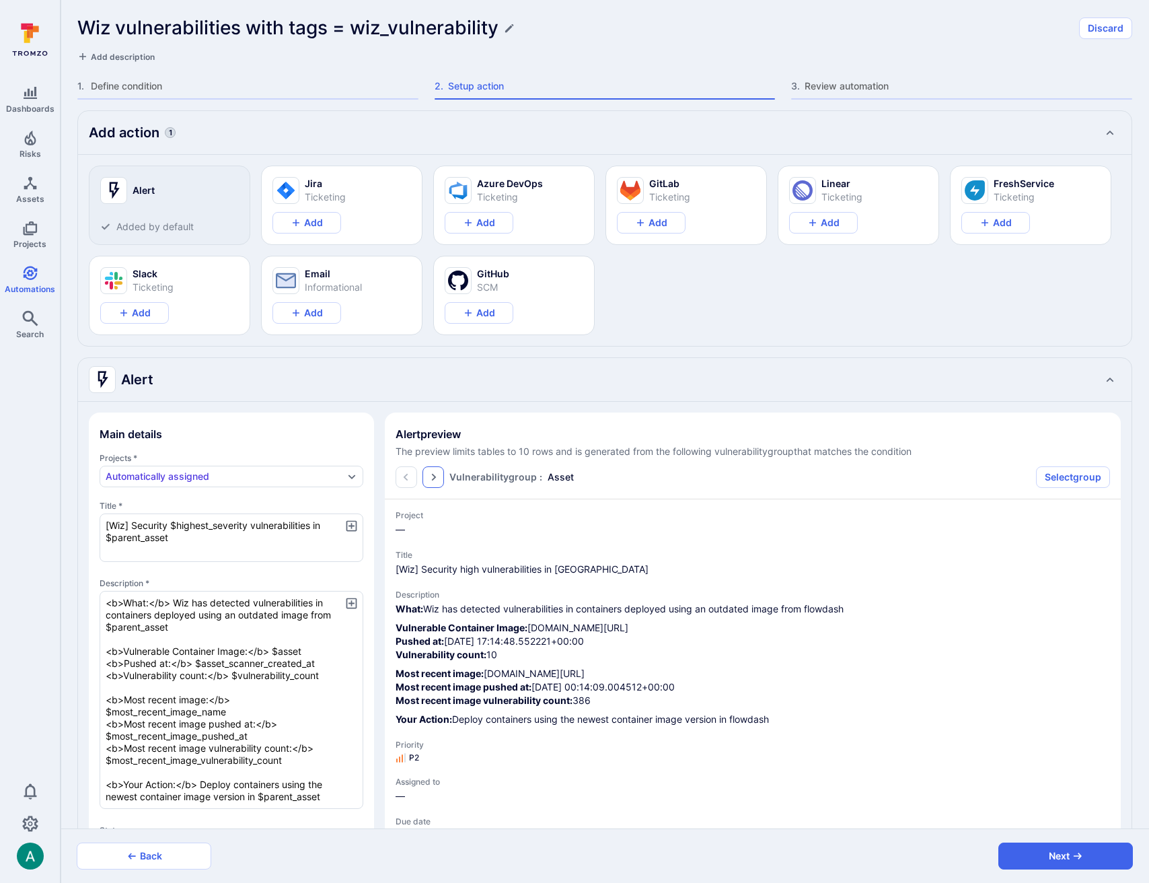
type textarea "<b>What:</b> Wiz has detected vulnerabilities in containers deployed using an o…"
click at [437, 476] on icon "Go to the next page" at bounding box center [433, 477] width 11 height 11
type textarea "x"
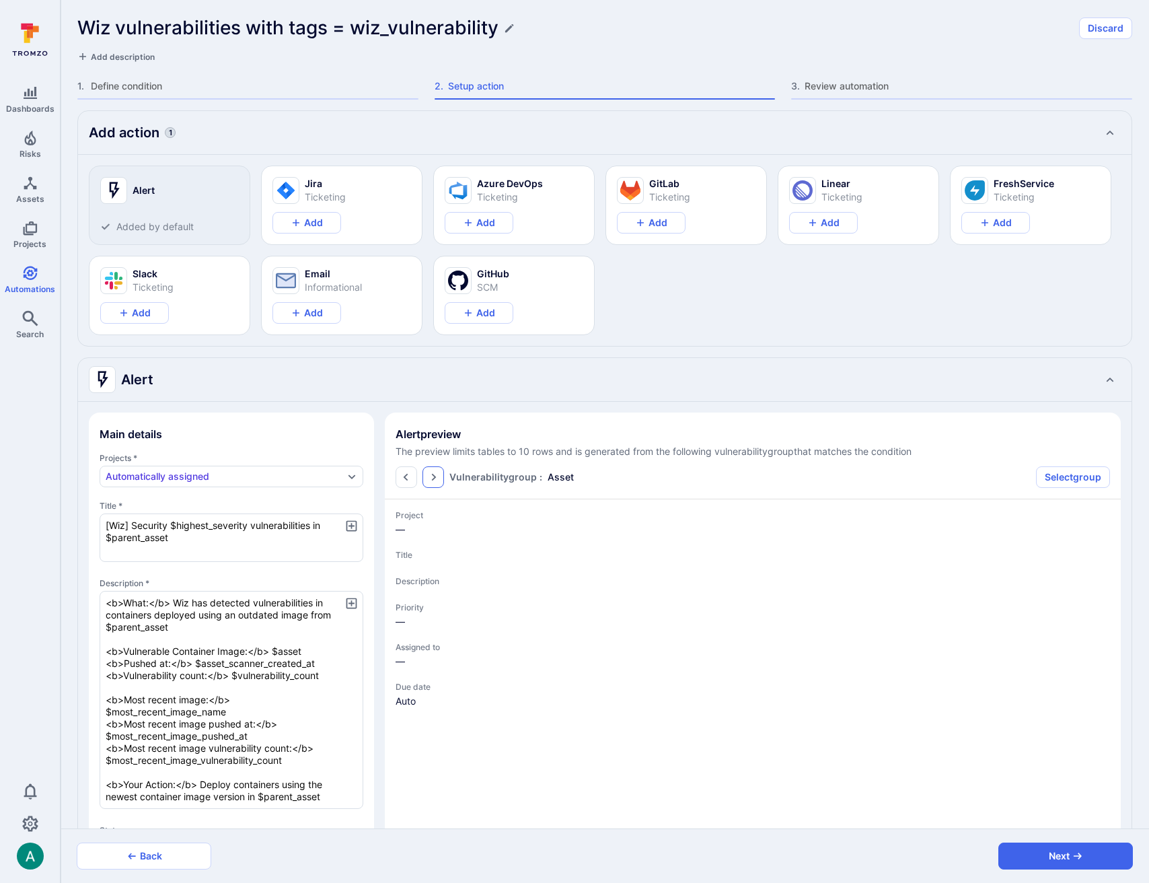
type textarea "x"
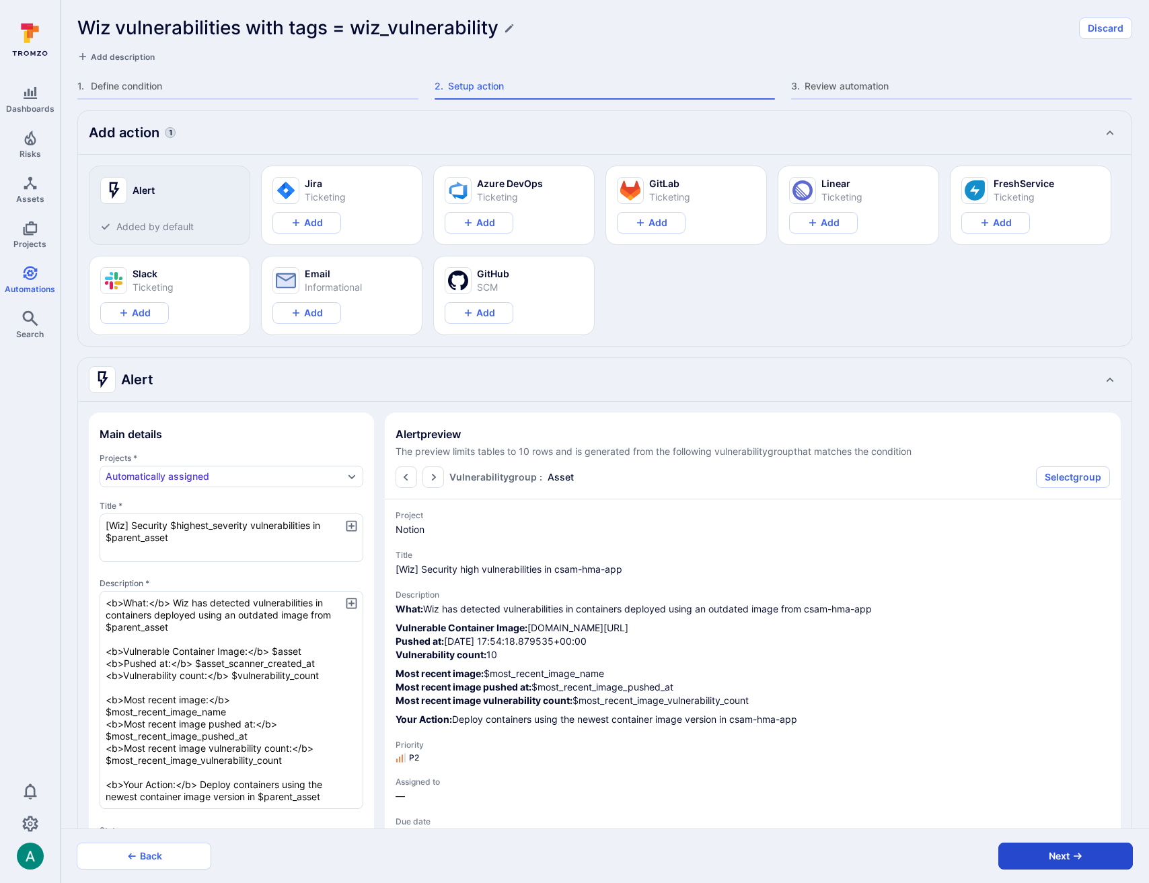
click at [1076, 862] on button "Next" at bounding box center [1066, 856] width 135 height 27
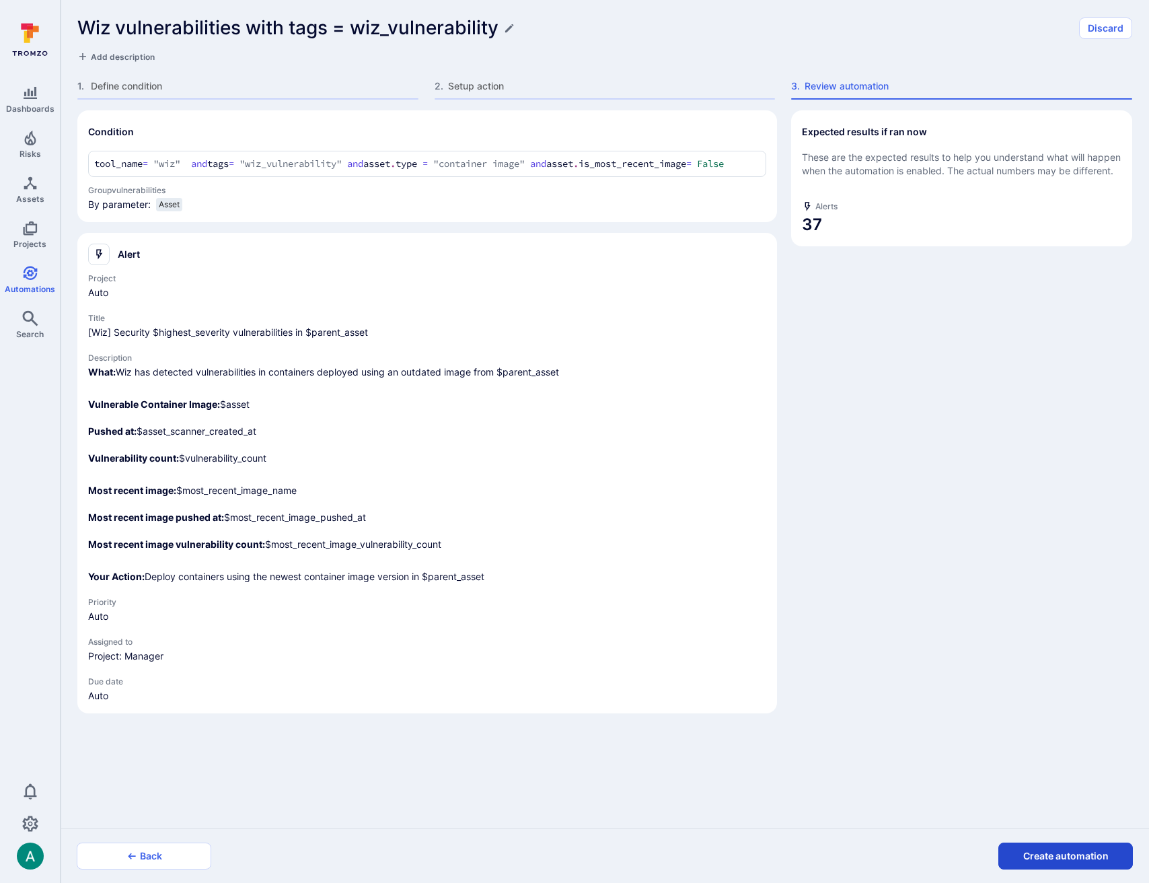
click at [1077, 862] on button "Create automation" at bounding box center [1066, 856] width 135 height 27
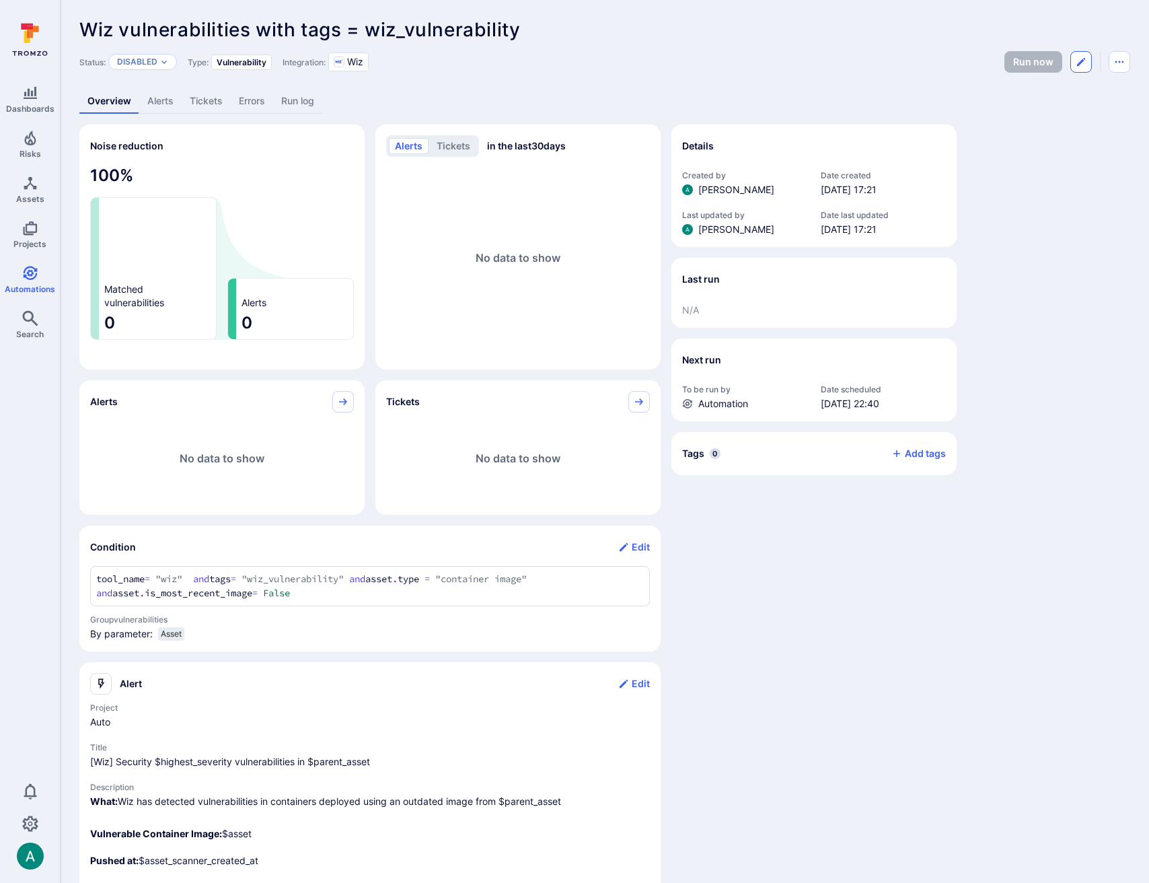
click at [1087, 63] on button "Edit automation" at bounding box center [1082, 62] width 22 height 22
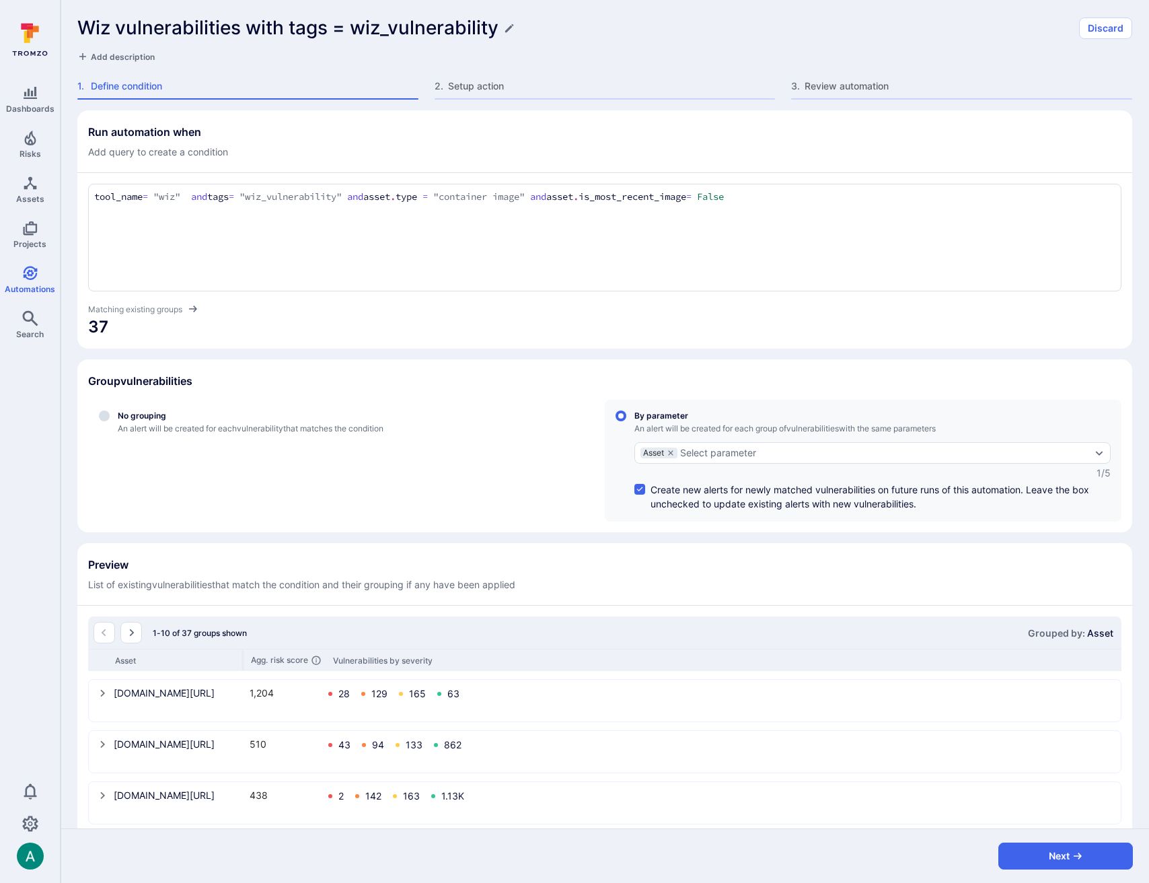
click at [219, 30] on h1 "Wiz vulnerabilities with tags = wiz_vulnerability" at bounding box center [287, 28] width 421 height 22
click at [182, 23] on h1 "Wiz vulnerabilities with tags = wiz_vulnerability" at bounding box center [287, 28] width 421 height 22
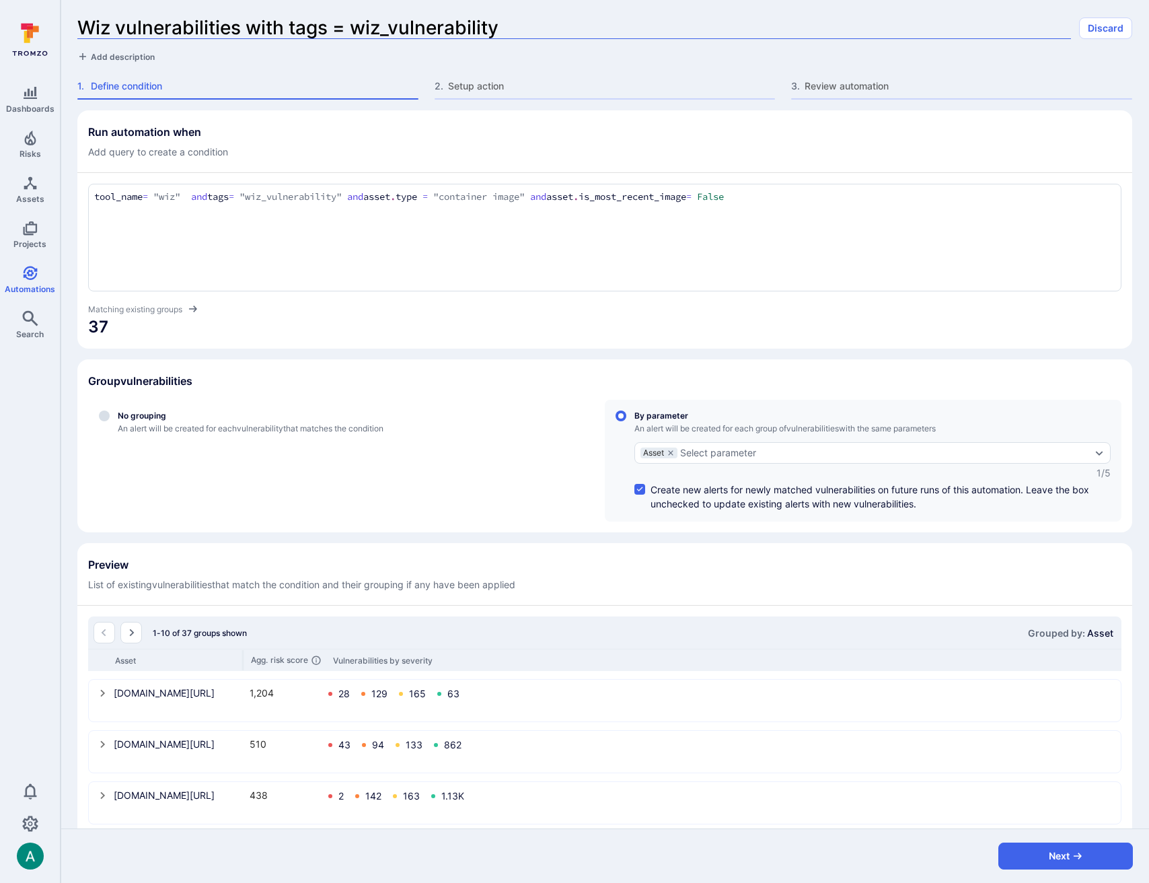
click at [182, 23] on input "Wiz vulnerabilities with tags = wiz_vulnerability" at bounding box center [574, 28] width 994 height 22
type input "Update to more recent Container Image grouped by Image"
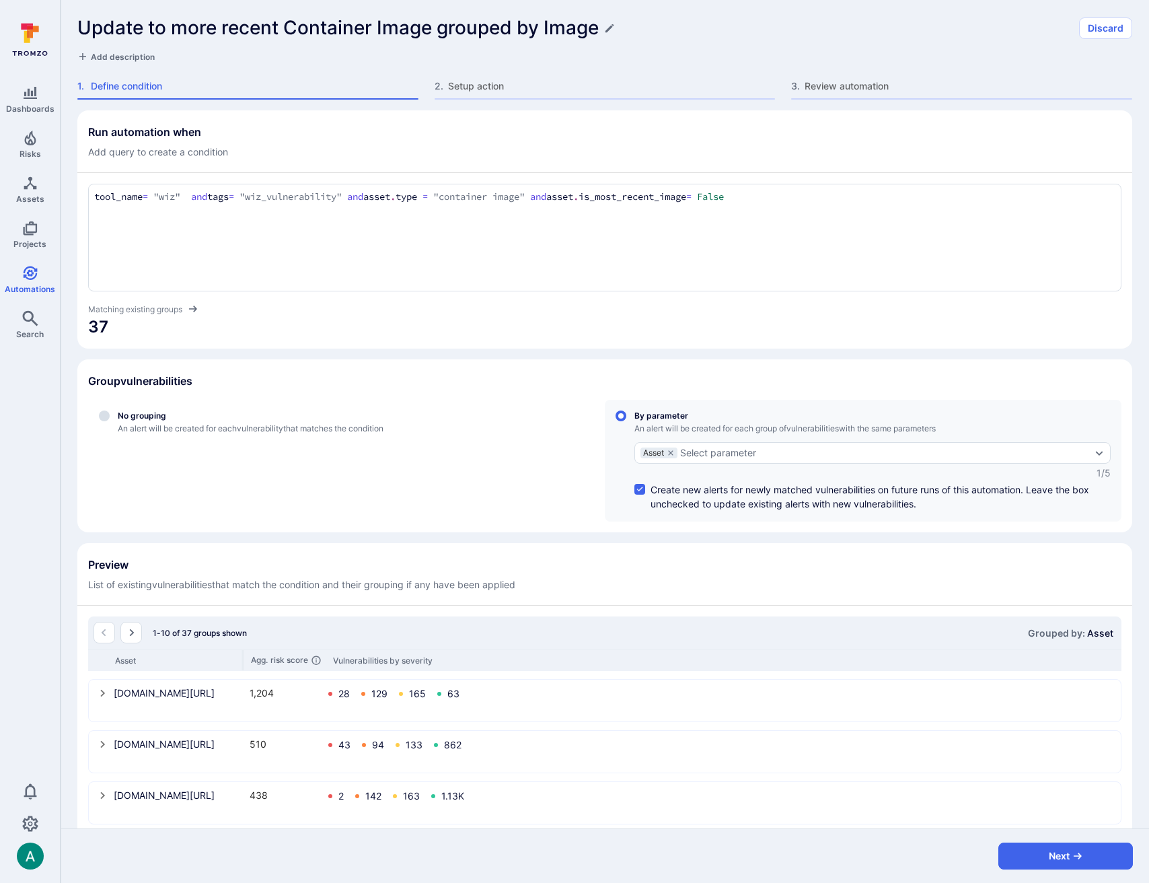
click at [128, 63] on div "Update to more recent Container Image grouped by Image Discard Add description …" at bounding box center [605, 55] width 1089 height 110
click at [131, 57] on span "Add description" at bounding box center [123, 57] width 64 height 10
click at [120, 58] on textarea at bounding box center [604, 56] width 1055 height 13
type textarea "Wiz vulns in container images which are not the most recent container image"
click at [806, 14] on div "Update to more recent Container Image grouped by Image Discard Wiz vulns in con…" at bounding box center [605, 55] width 1089 height 110
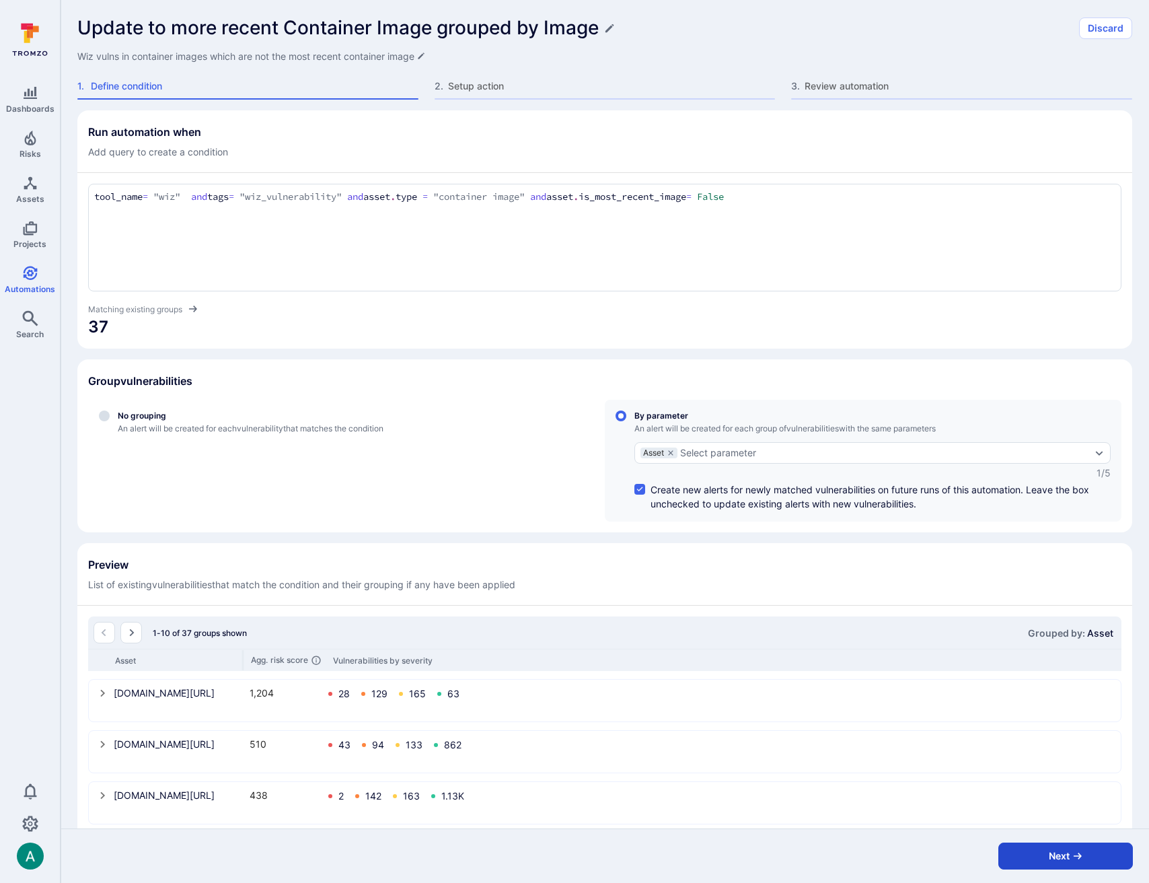
click at [1068, 863] on button "Next" at bounding box center [1066, 856] width 135 height 27
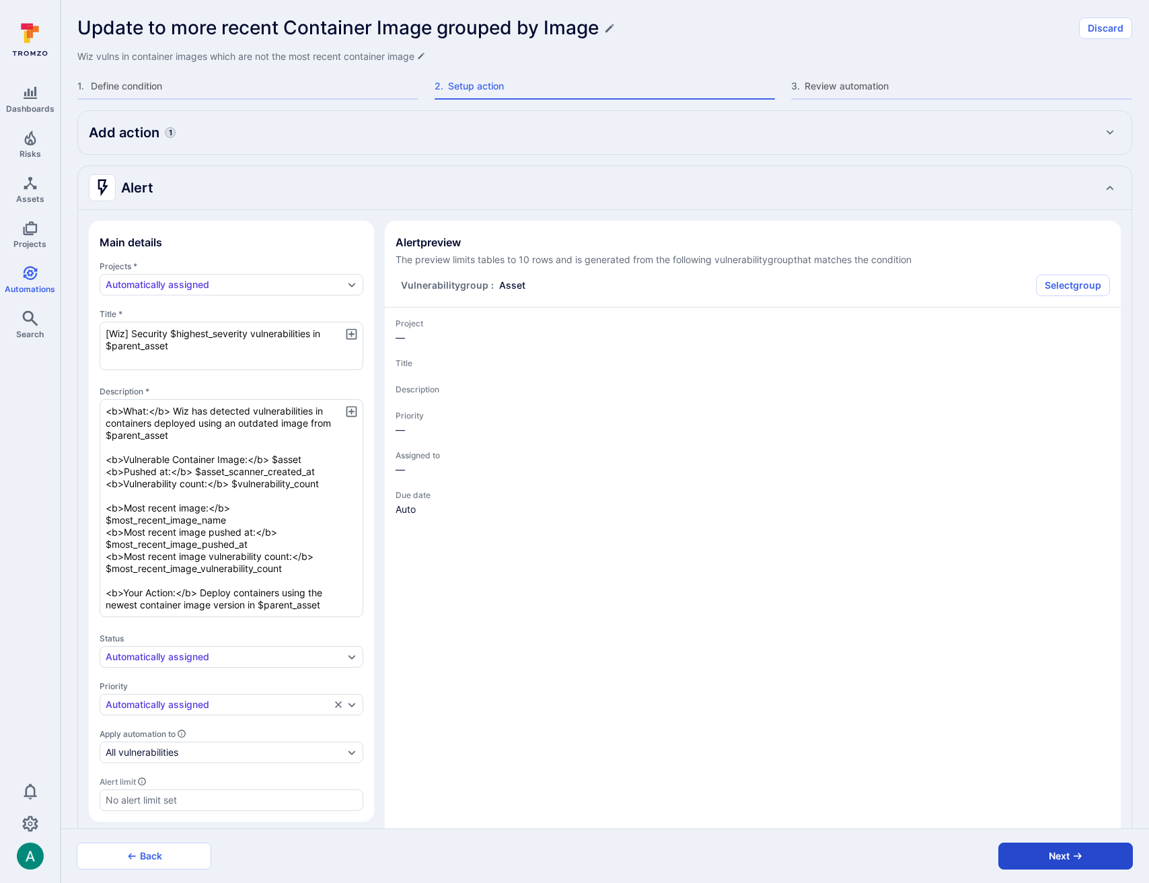
click at [1068, 863] on button "Next" at bounding box center [1066, 856] width 135 height 27
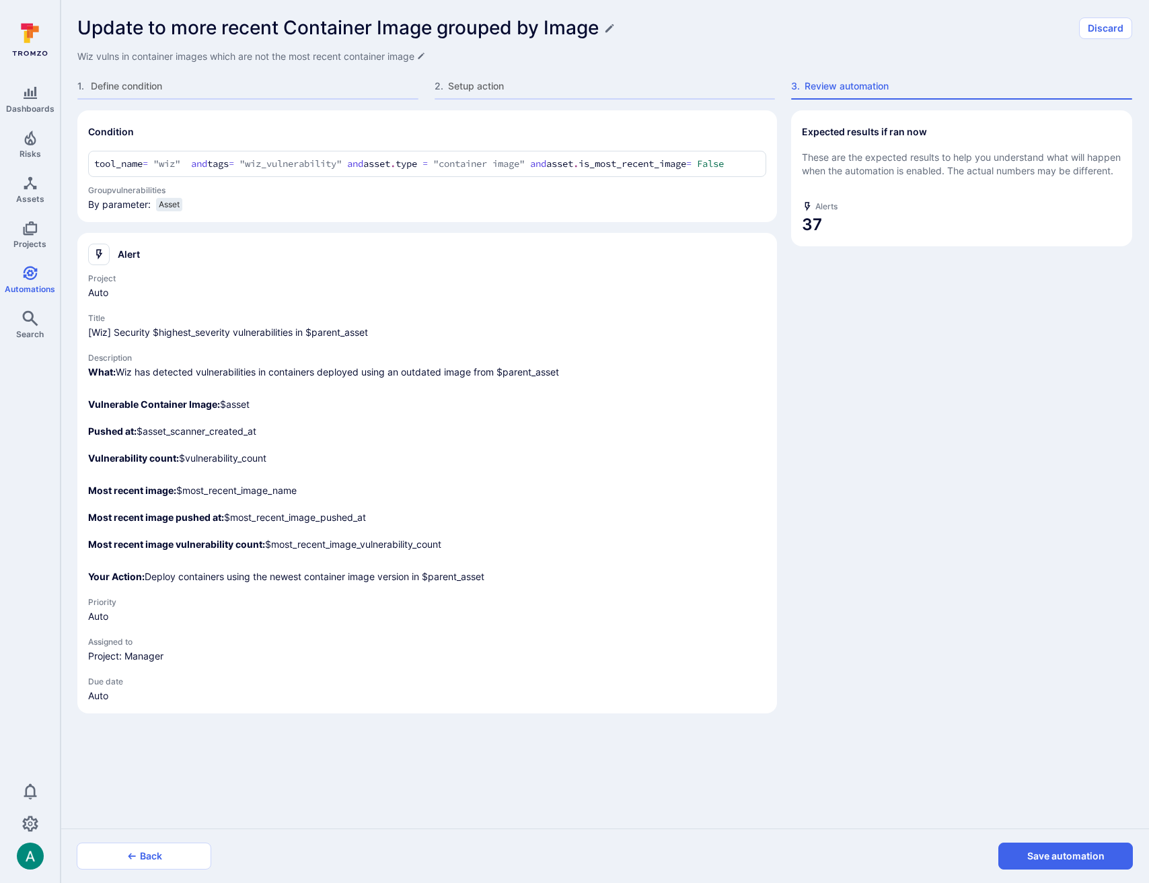
click at [1068, 863] on button "Save automation" at bounding box center [1066, 856] width 135 height 27
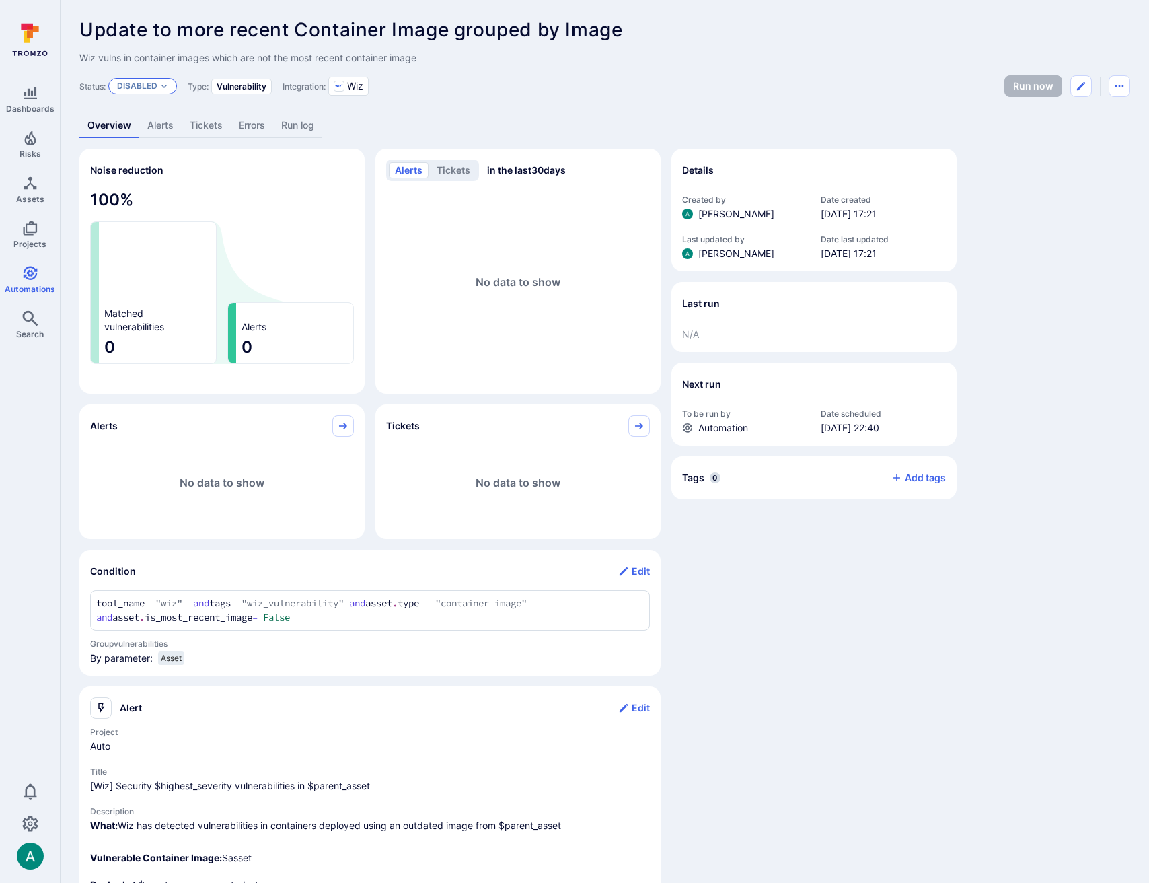
click at [127, 93] on div "Disabled" at bounding box center [142, 86] width 69 height 16
click at [135, 118] on span "Enabled" at bounding box center [139, 119] width 38 height 10
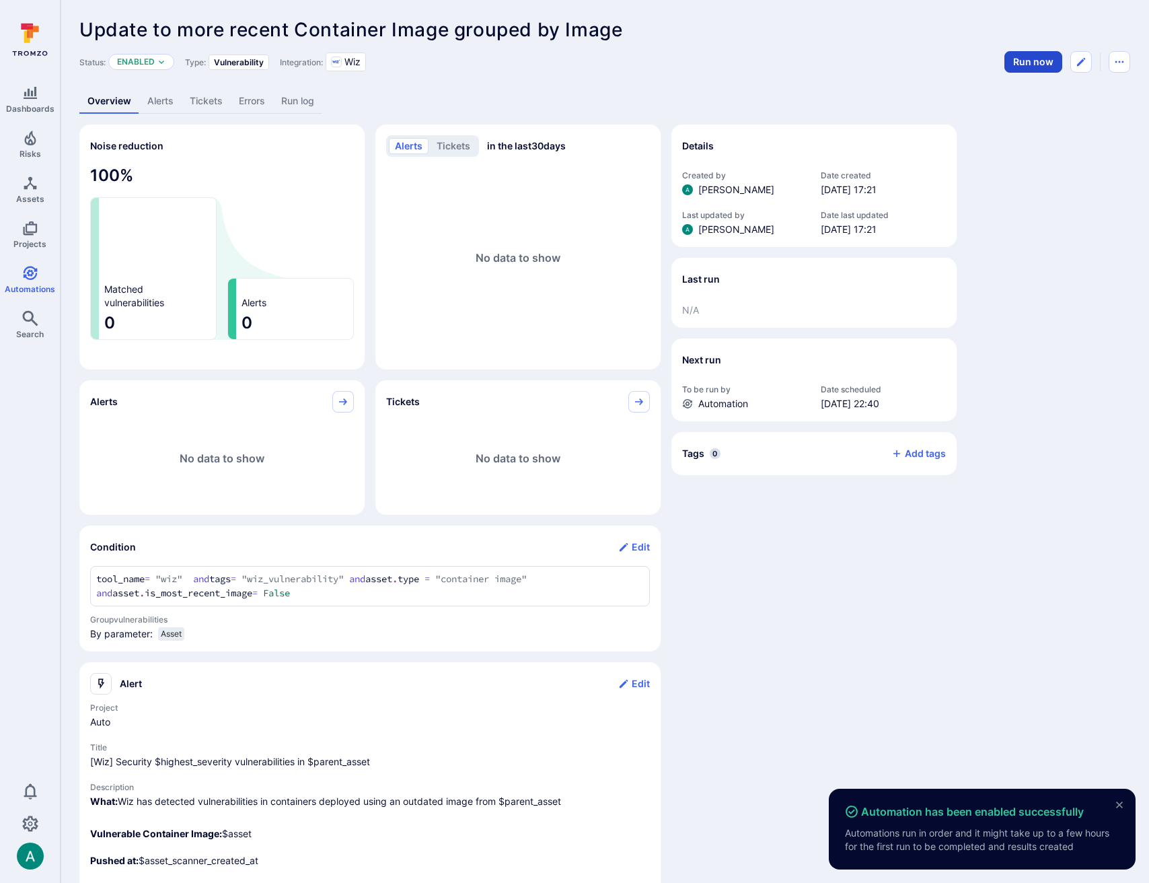
click at [1025, 64] on button "Run now" at bounding box center [1034, 62] width 58 height 22
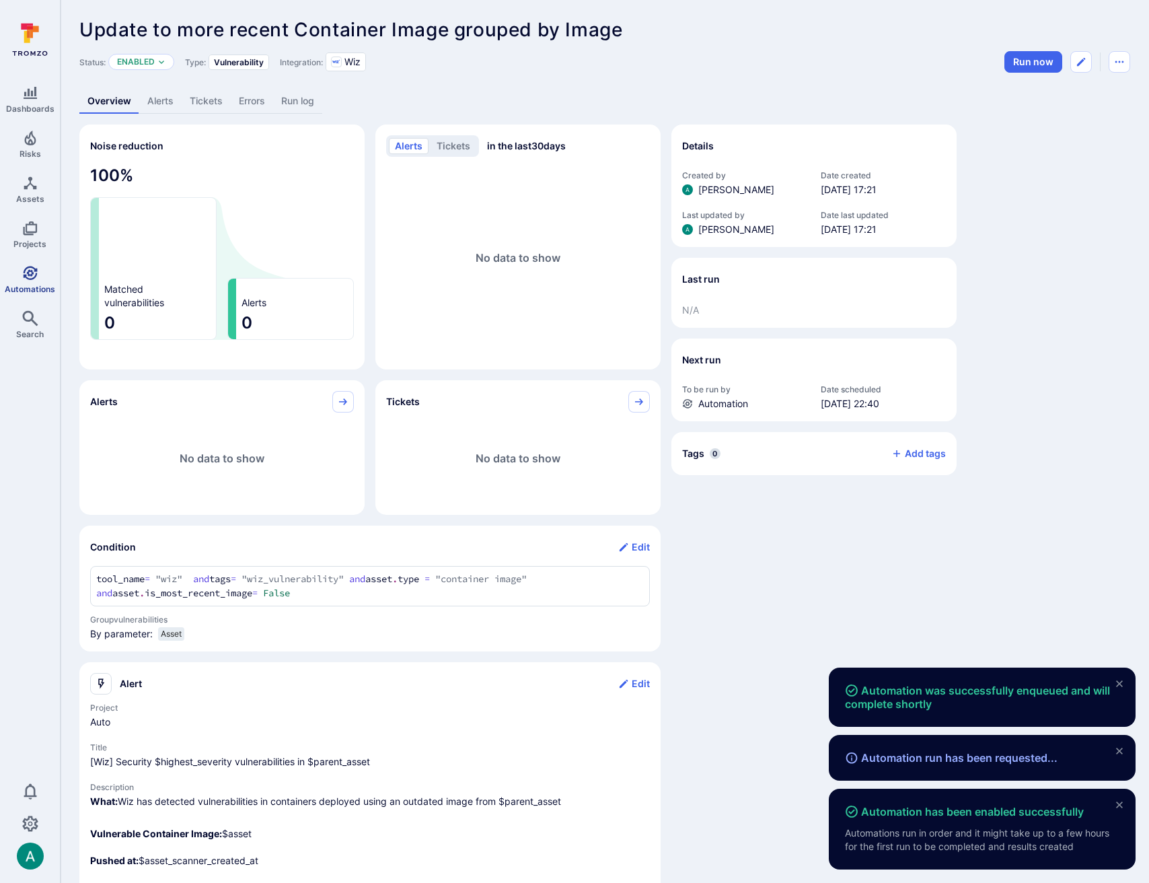
click at [26, 286] on span "Automations" at bounding box center [30, 289] width 50 height 10
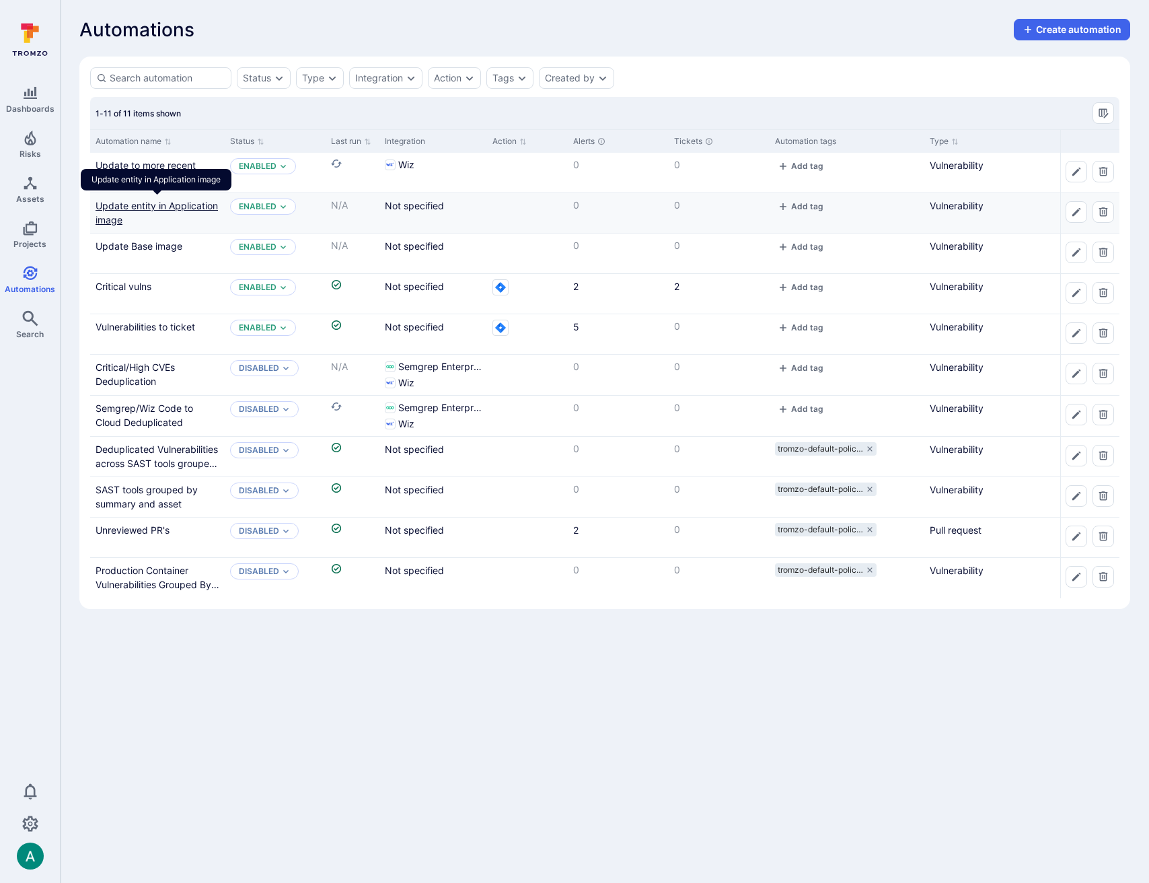
click at [168, 209] on link "Update entity in Application image" at bounding box center [157, 213] width 122 height 26
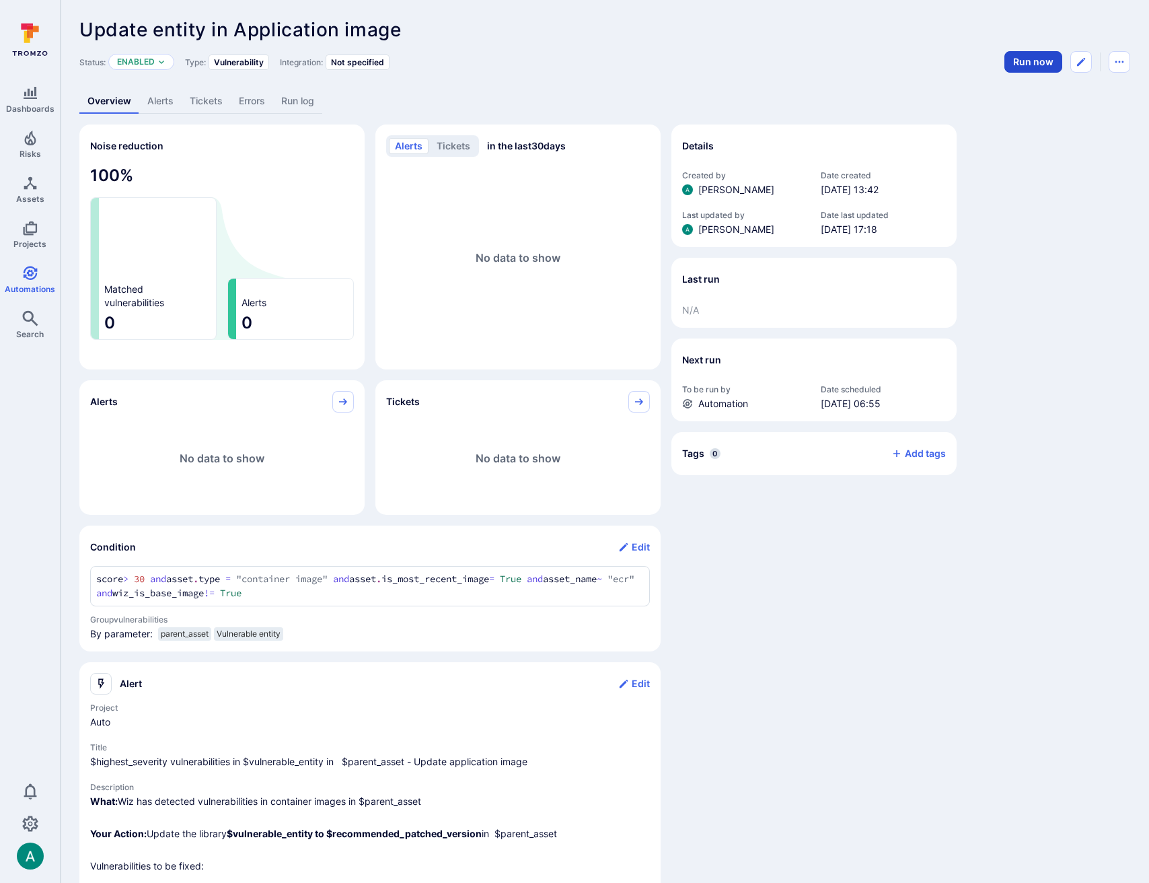
click at [1035, 58] on button "Run now" at bounding box center [1034, 62] width 58 height 22
click at [38, 287] on span "Automations" at bounding box center [30, 289] width 50 height 10
